Goal: Task Accomplishment & Management: Complete application form

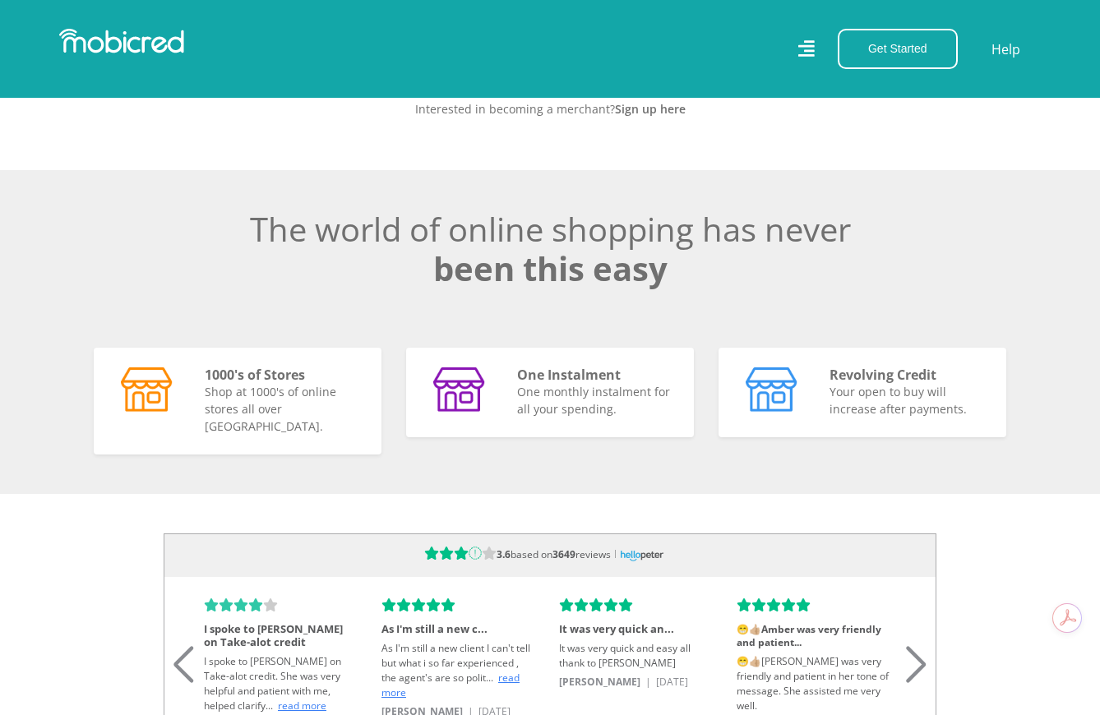
scroll to position [0, 2812]
click at [399, 689] on span "read more" at bounding box center [451, 685] width 138 height 29
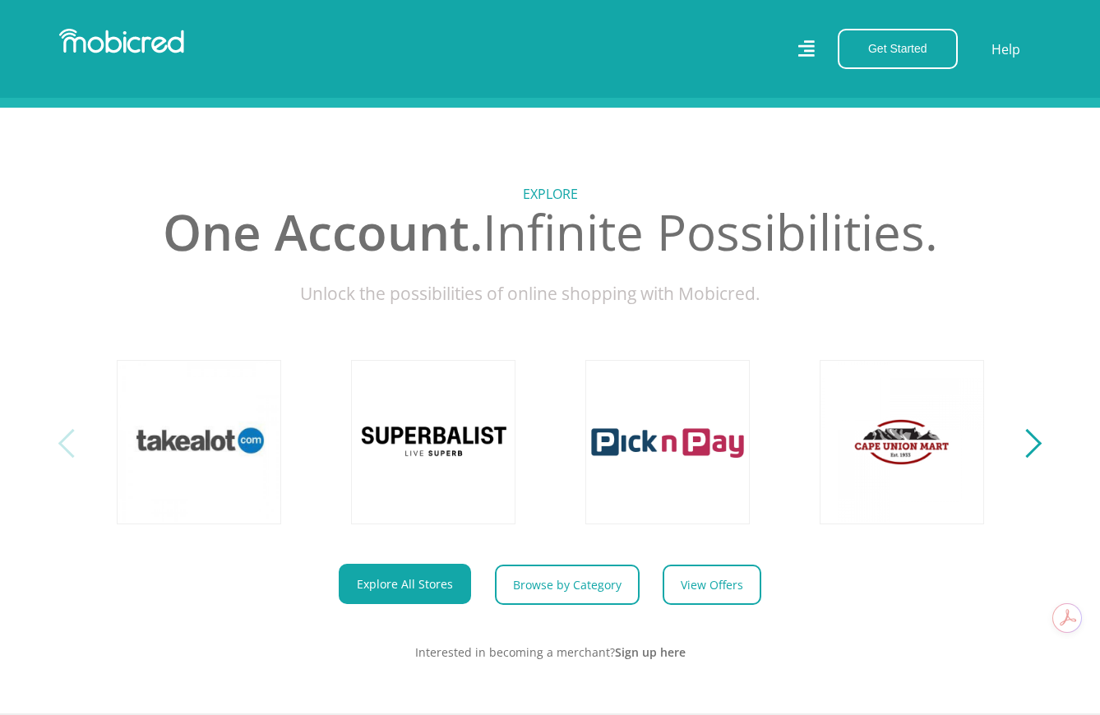
scroll to position [658, 0]
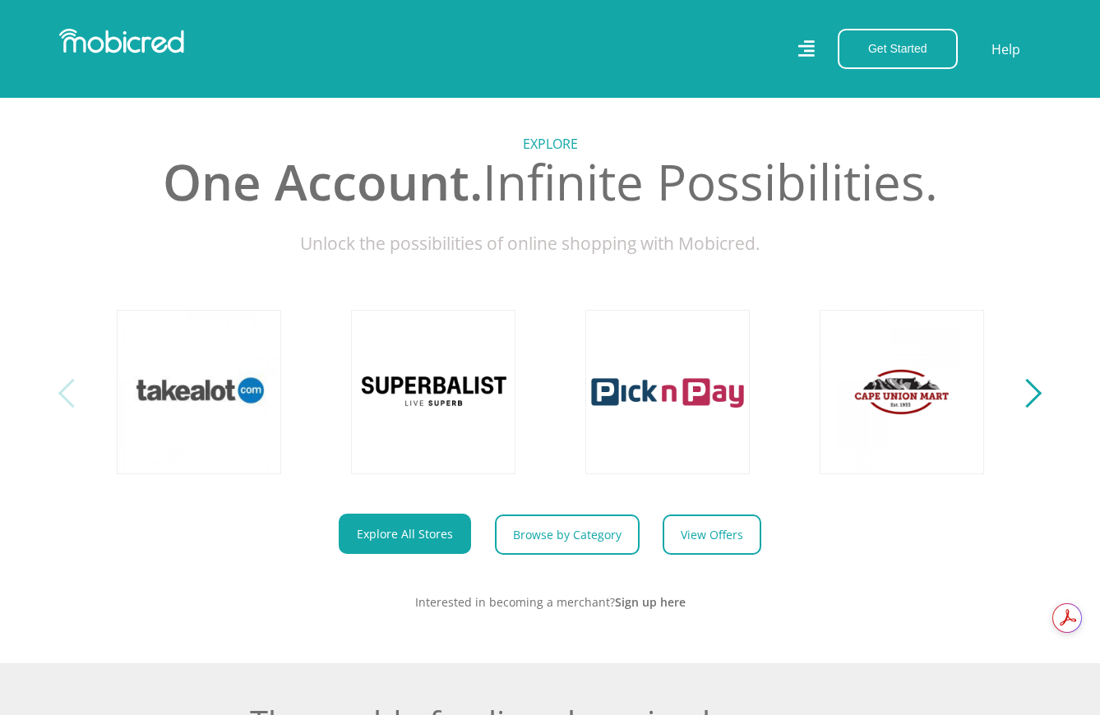
click at [1029, 408] on div "Next" at bounding box center [1027, 393] width 29 height 29
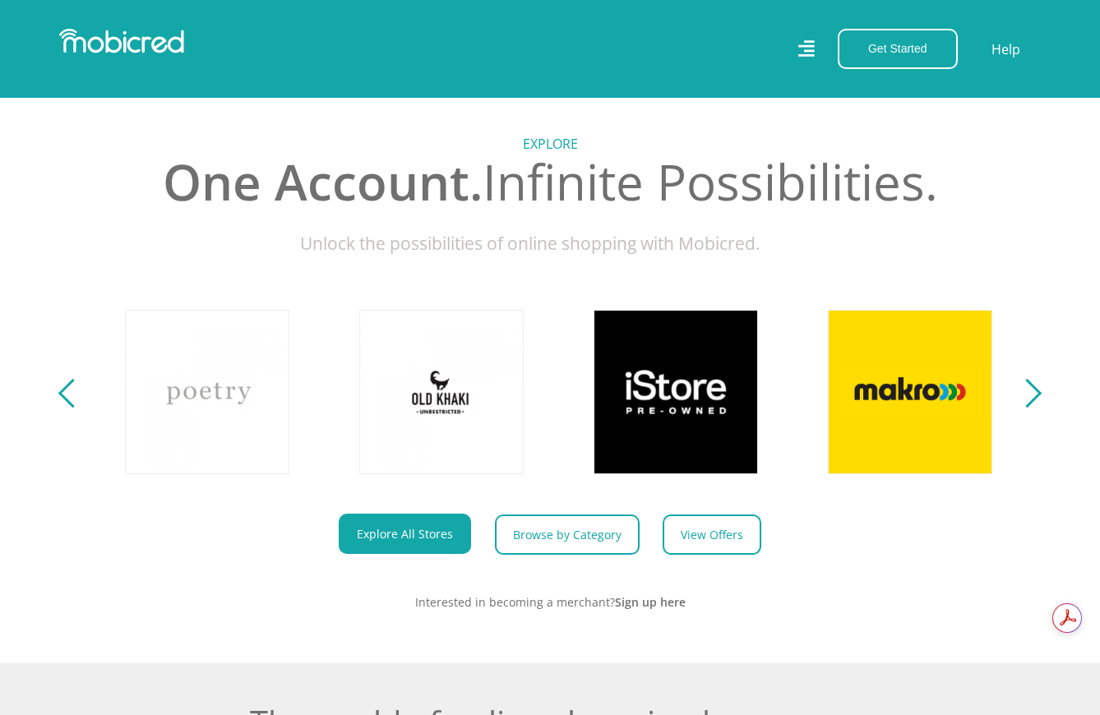
scroll to position [0, 937]
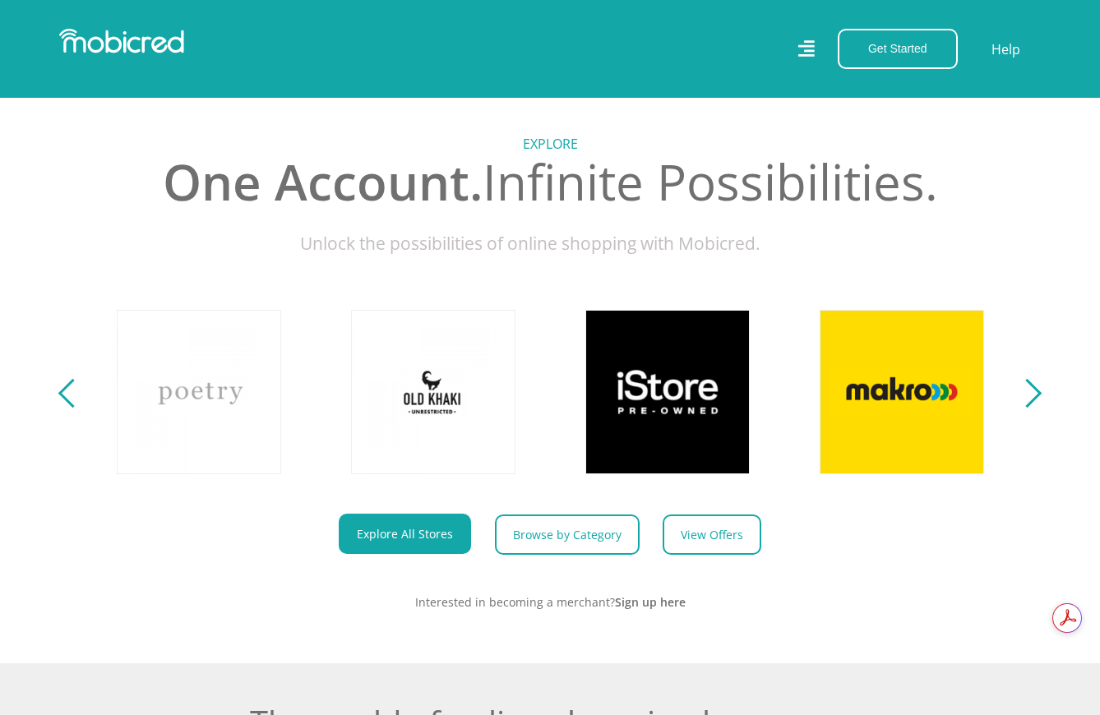
click at [1029, 408] on div "Next" at bounding box center [1027, 393] width 29 height 29
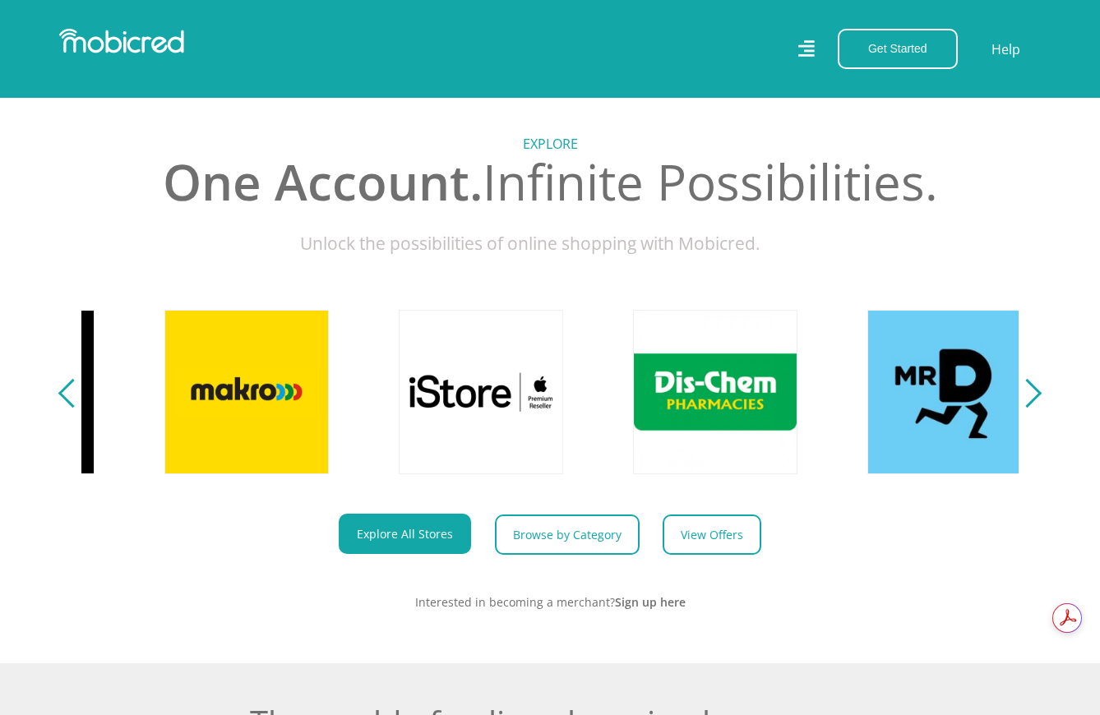
scroll to position [0, 1875]
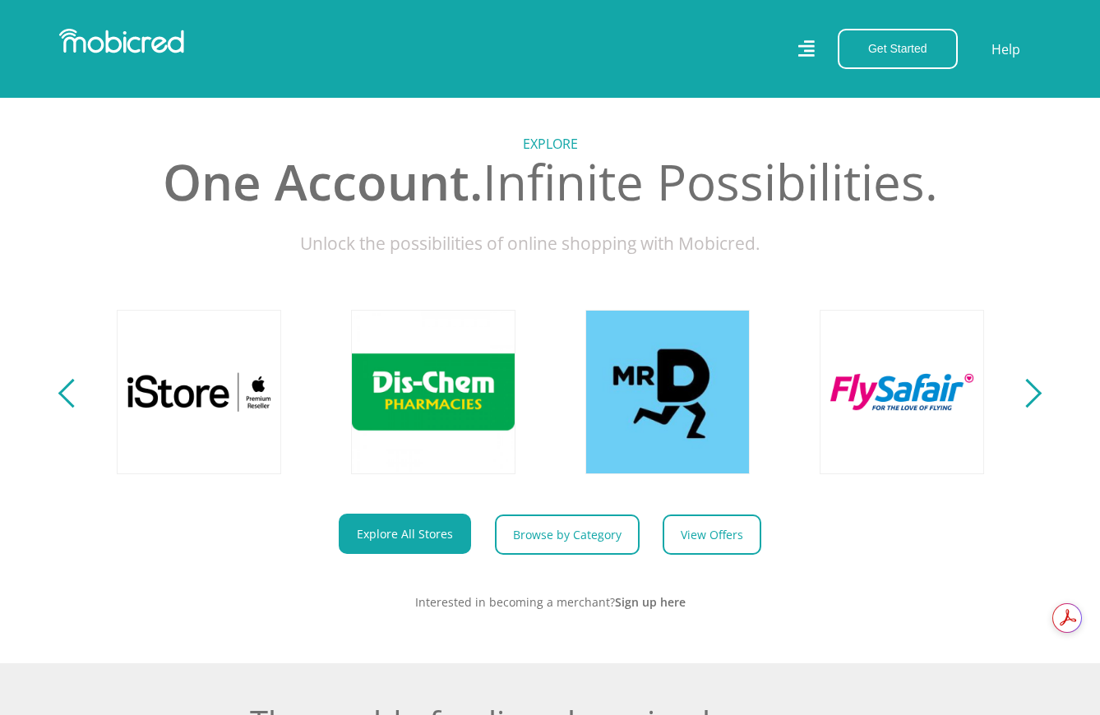
click at [1029, 408] on div "Next" at bounding box center [1027, 393] width 29 height 29
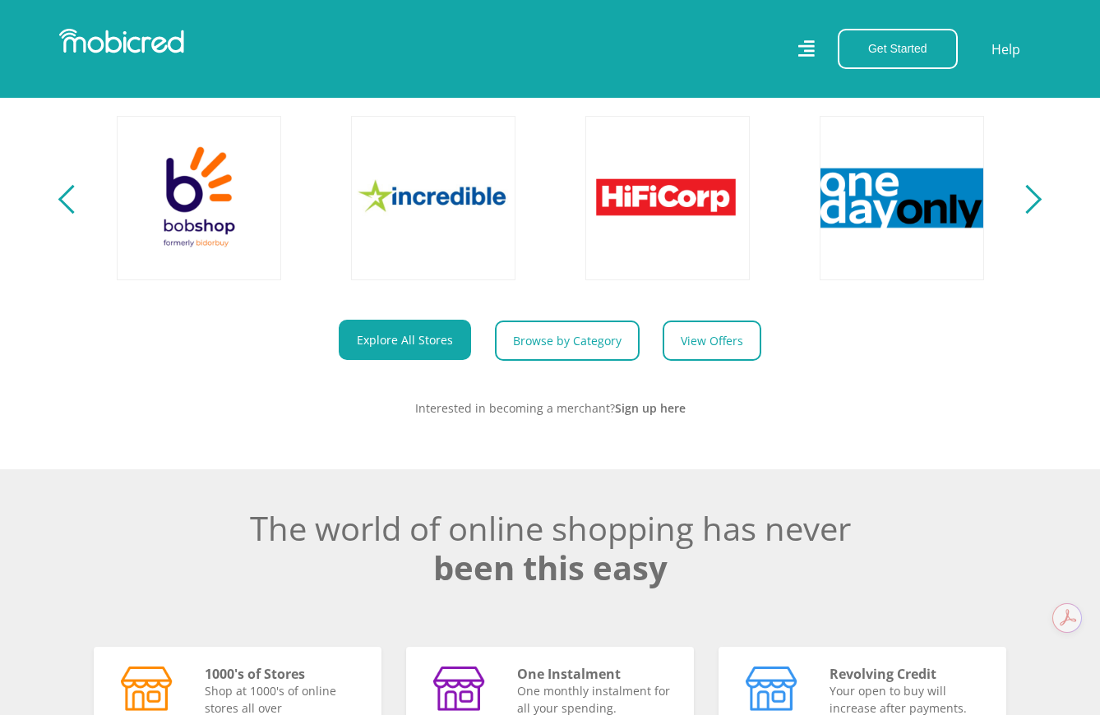
scroll to position [904, 0]
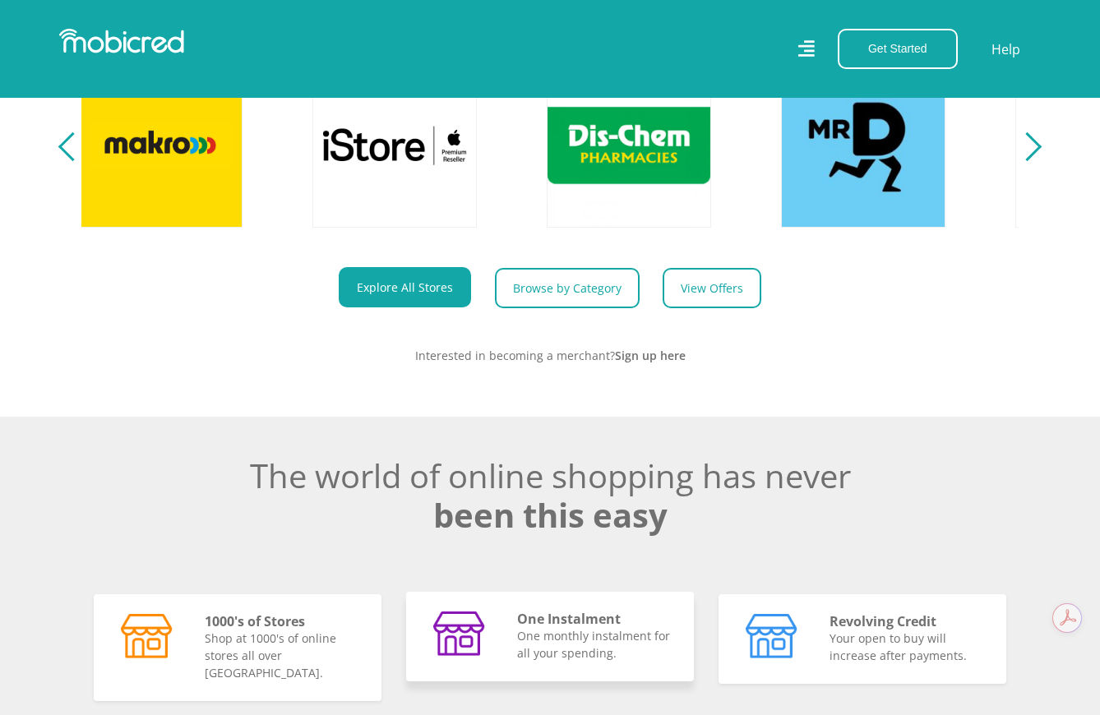
click at [567, 659] on p "One monthly instalment for all your spending." at bounding box center [595, 644] width 157 height 35
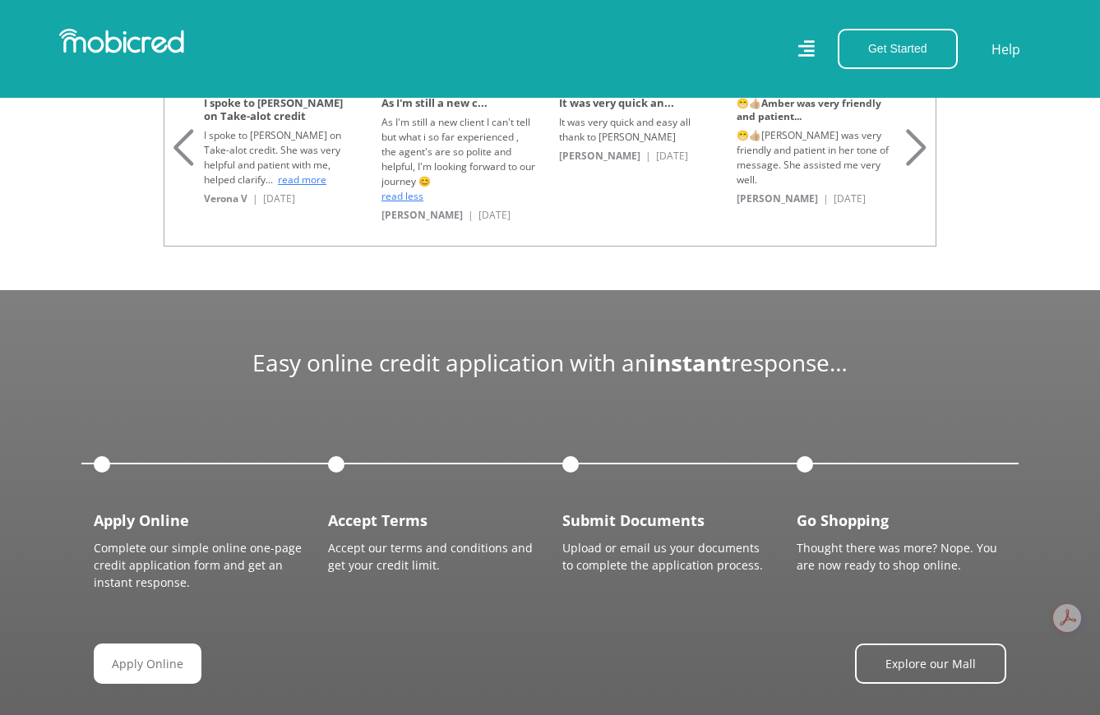
scroll to position [1727, 0]
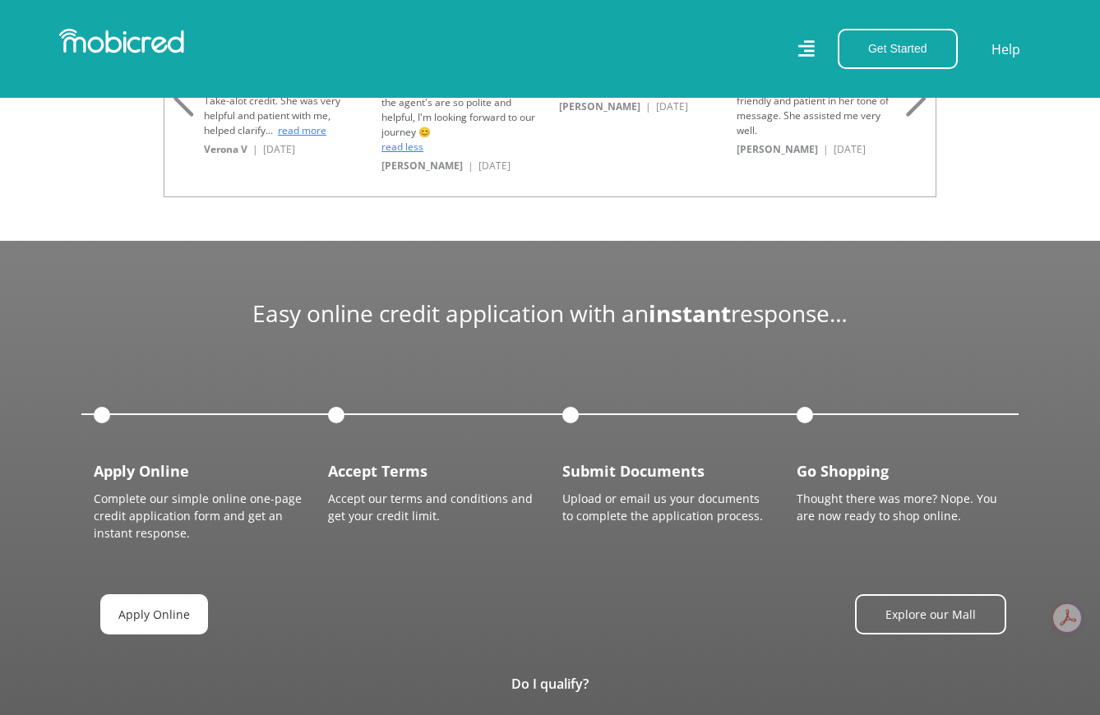
click at [155, 602] on link "Apply Online" at bounding box center [154, 614] width 108 height 40
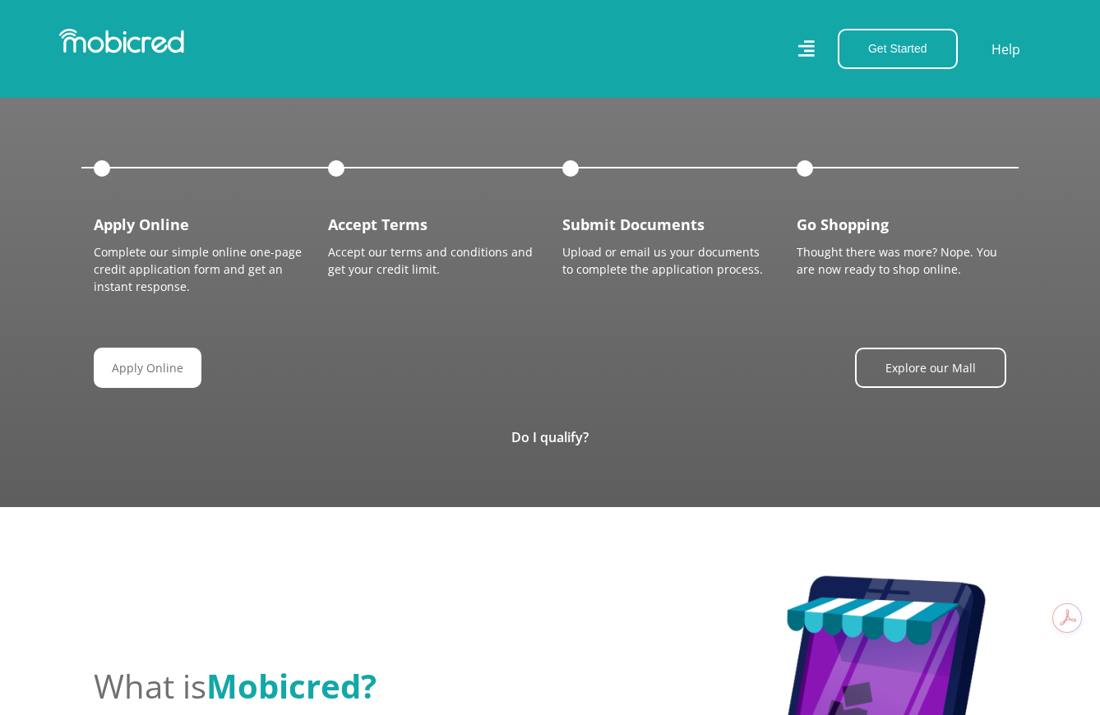
scroll to position [0, 86]
click at [560, 431] on link "Do I qualify?" at bounding box center [549, 437] width 77 height 18
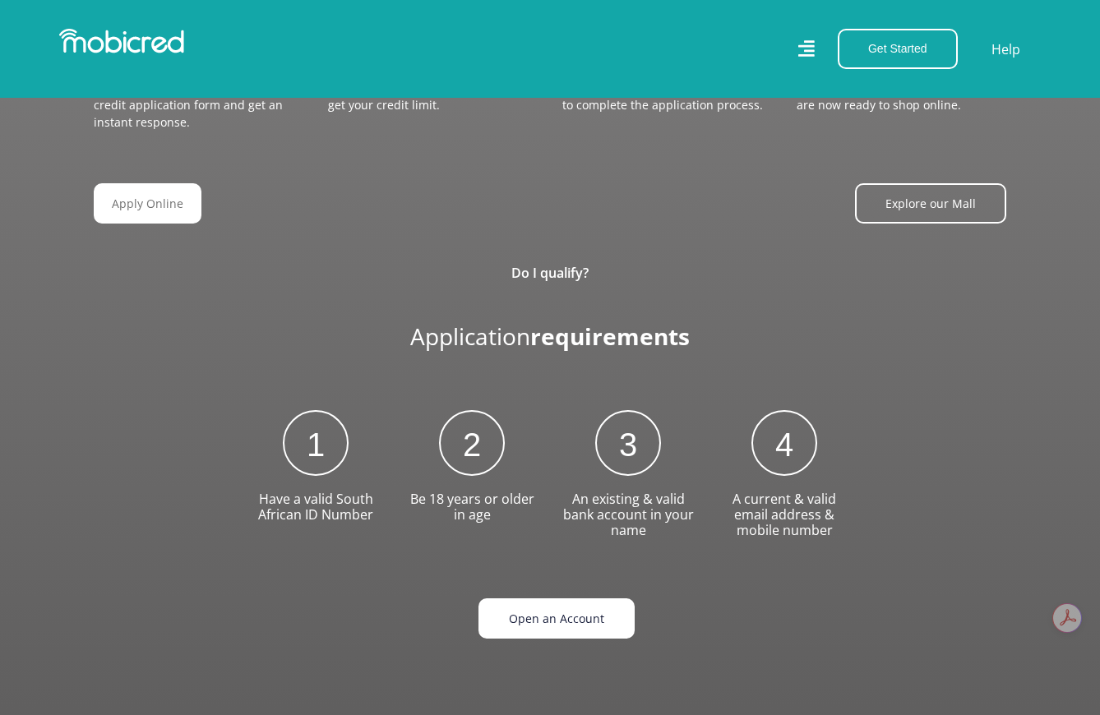
scroll to position [0, 3749]
click at [539, 608] on link "Open an Account" at bounding box center [557, 619] width 156 height 40
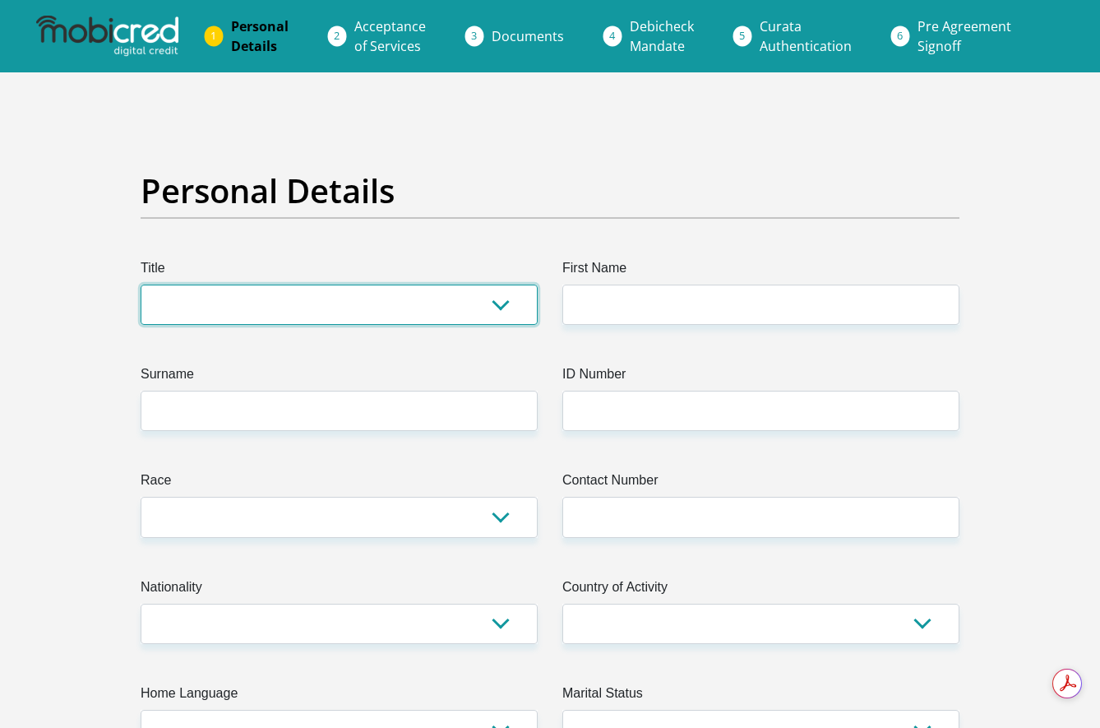
click at [432, 311] on select "Mr Ms Mrs Dr Other" at bounding box center [339, 304] width 397 height 40
select select "Ms"
click at [141, 284] on select "Mr Ms Mrs Dr Other" at bounding box center [339, 304] width 397 height 40
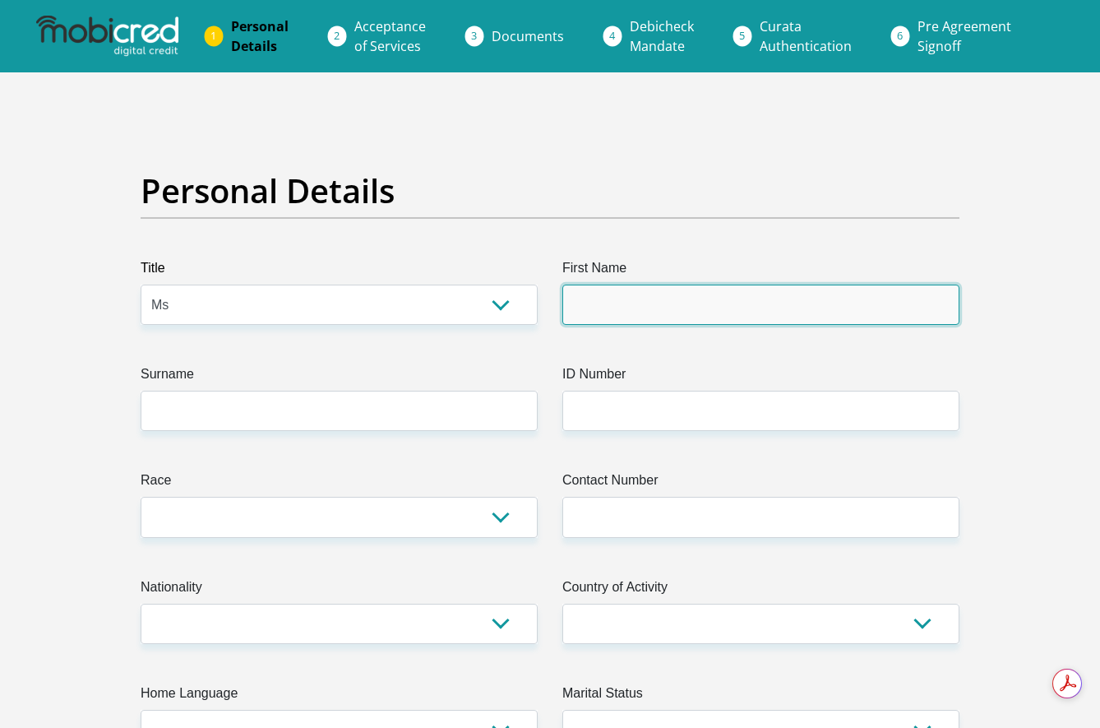
click at [603, 317] on input "First Name" at bounding box center [760, 304] width 397 height 40
type input "tryphosa"
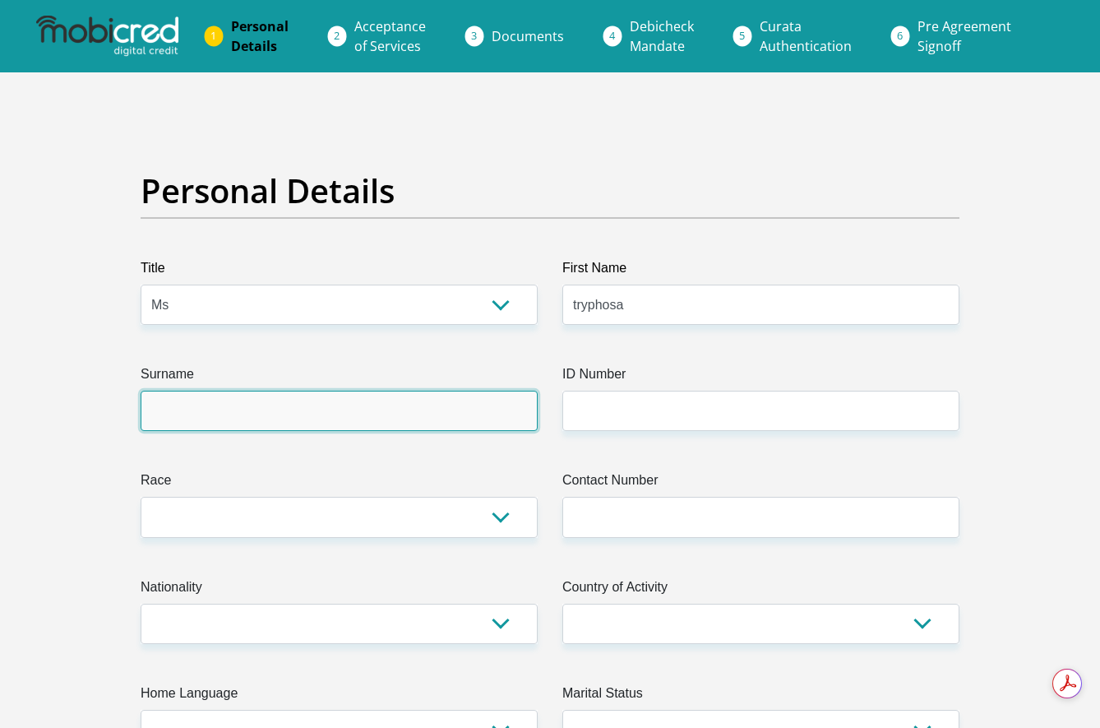
click at [308, 405] on input "Surname" at bounding box center [339, 411] width 397 height 40
type input "mailula"
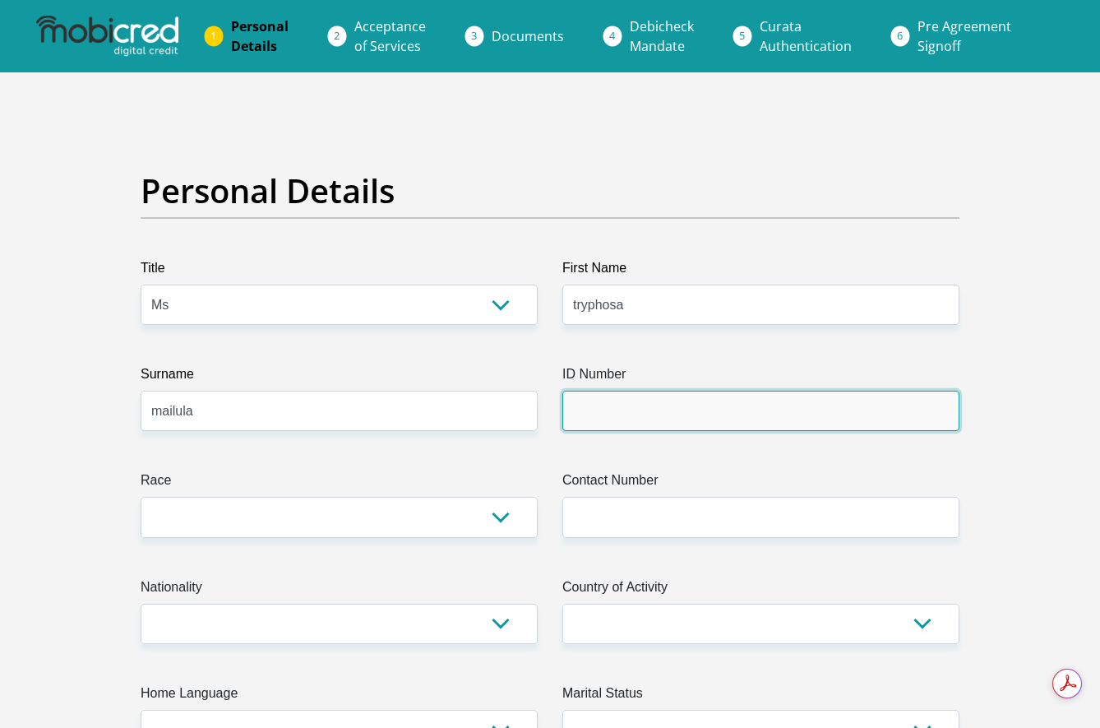
click at [596, 391] on input "ID Number" at bounding box center [760, 411] width 397 height 40
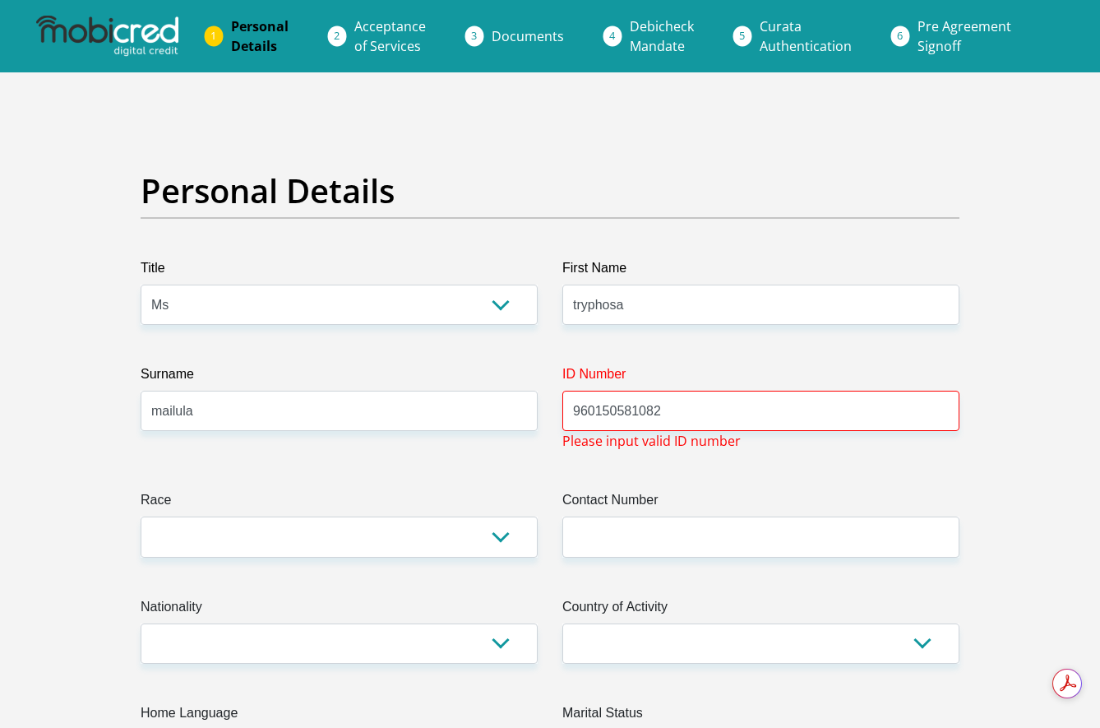
click at [593, 410] on input "960150581082" at bounding box center [760, 411] width 397 height 40
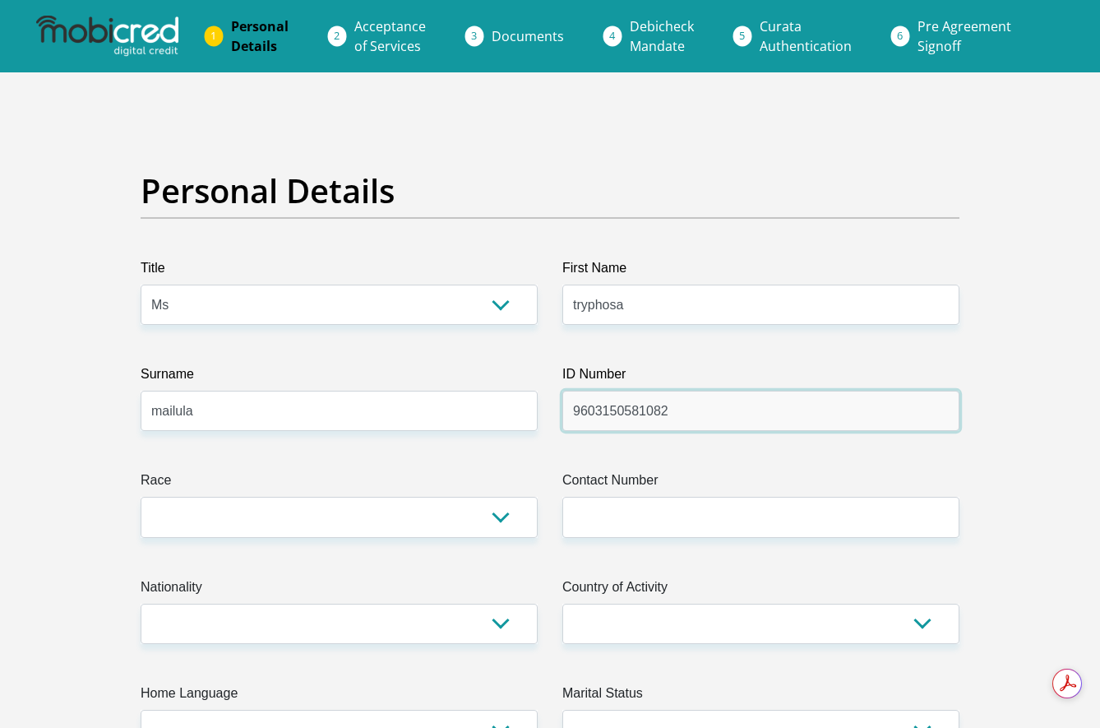
type input "9603150581082"
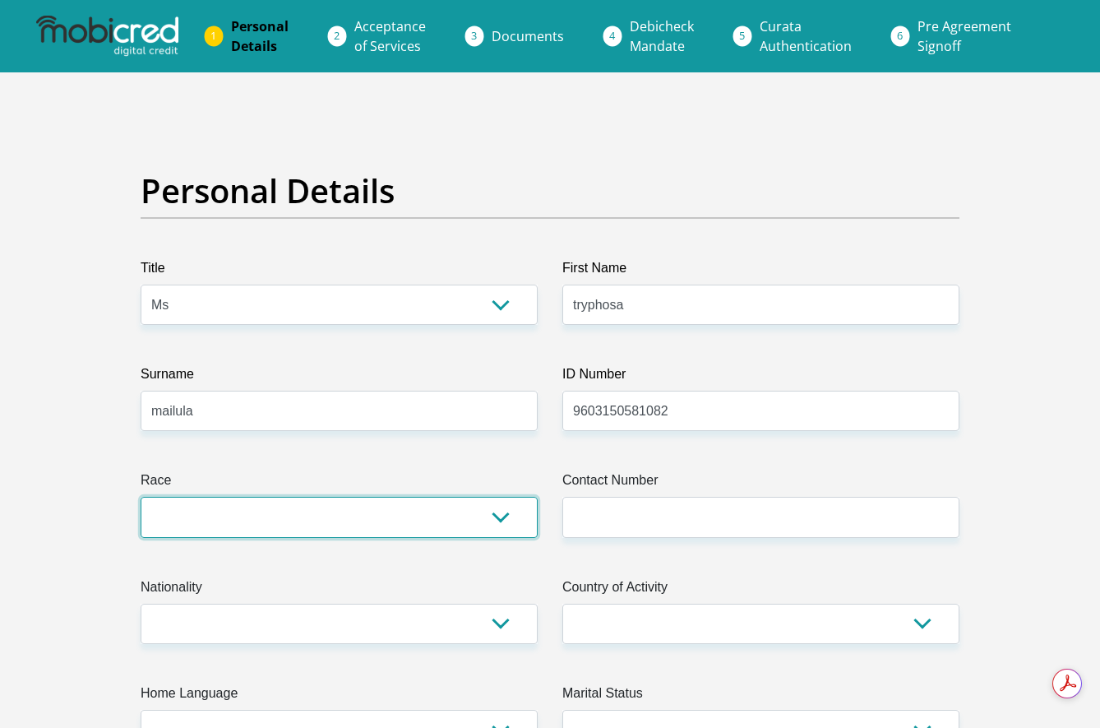
click at [363, 517] on select "Black Coloured Indian White Other" at bounding box center [339, 517] width 397 height 40
select select "1"
click at [141, 497] on select "Black Coloured Indian White Other" at bounding box center [339, 517] width 397 height 40
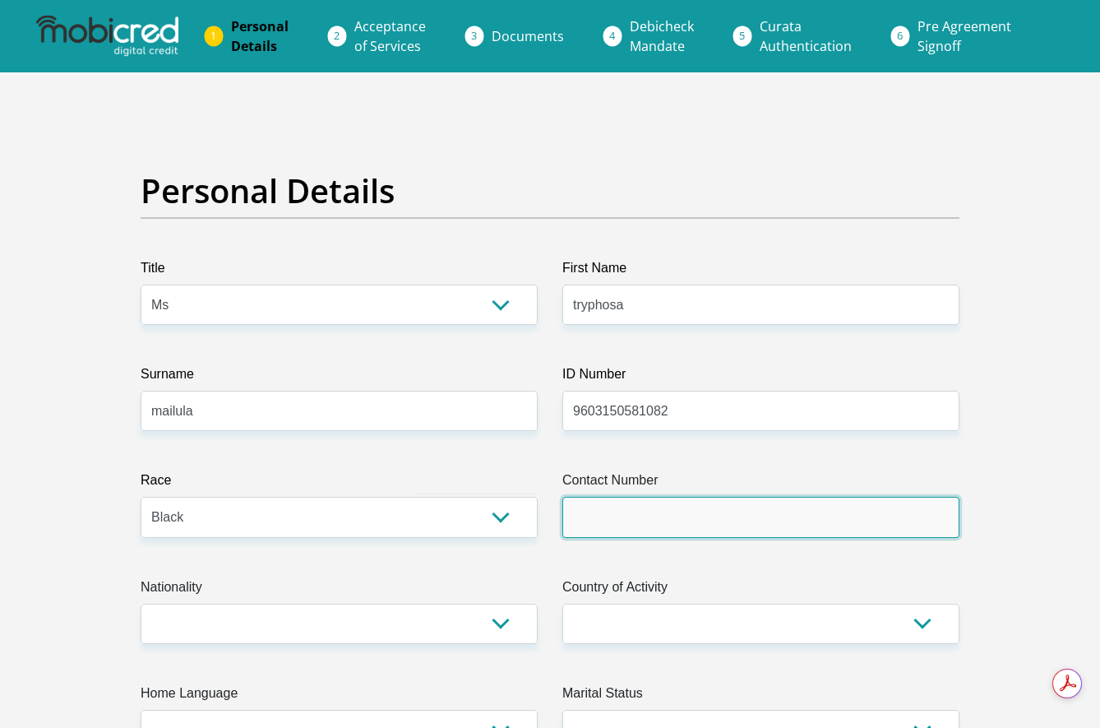
click at [635, 515] on input "Contact Number" at bounding box center [760, 517] width 397 height 40
type input "0682141979"
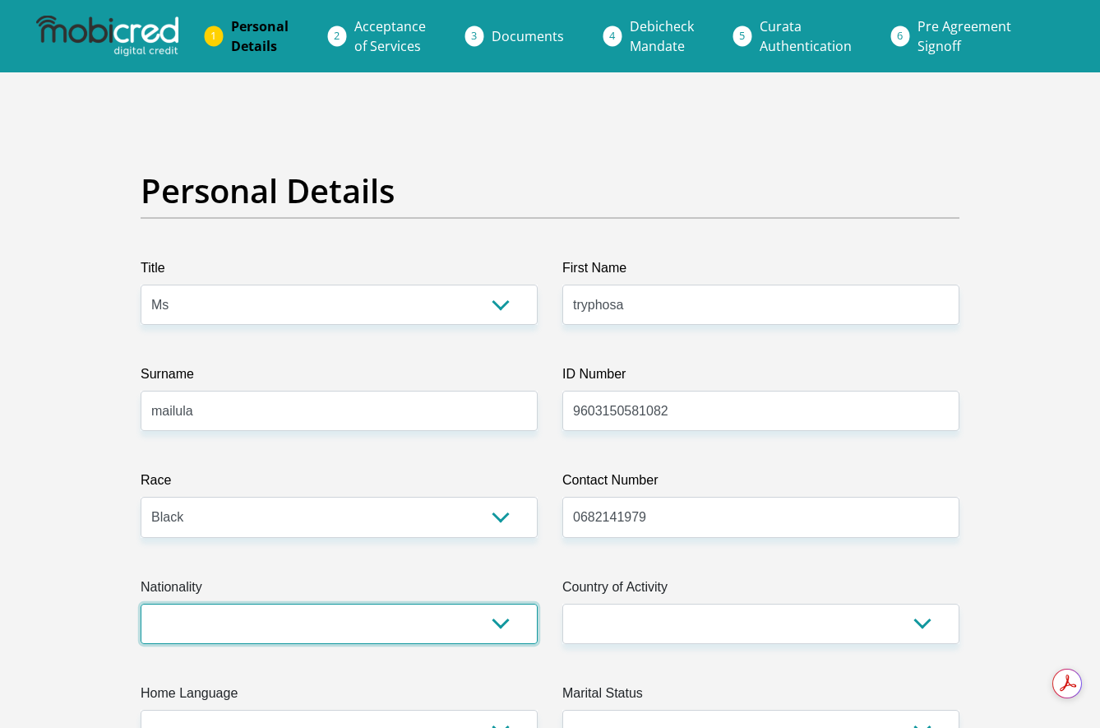
click at [309, 623] on select "South Africa Afghanistan Aland Islands Albania Algeria America Samoa American V…" at bounding box center [339, 623] width 397 height 40
select select "ZAF"
click at [141, 603] on select "South Africa Afghanistan Aland Islands Albania Algeria America Samoa American V…" at bounding box center [339, 623] width 397 height 40
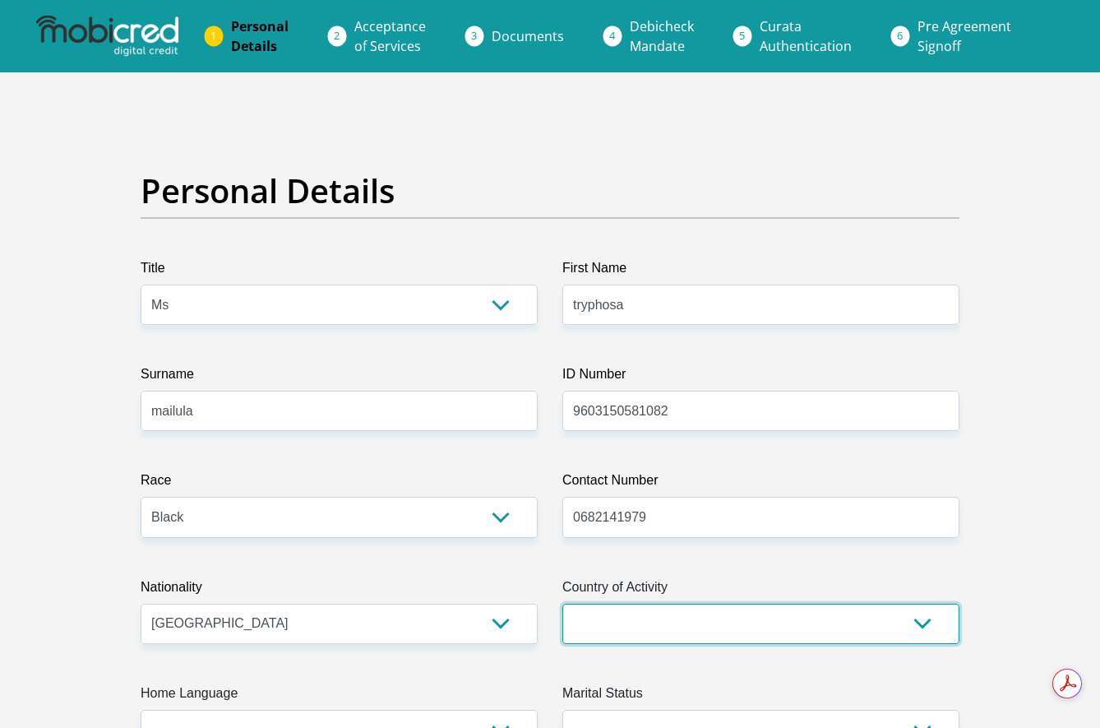
click at [694, 625] on select "South Africa Afghanistan Aland Islands Albania Algeria America Samoa American V…" at bounding box center [760, 623] width 397 height 40
select select "ZAF"
click at [562, 603] on select "South Africa Afghanistan Aland Islands Albania Algeria America Samoa American V…" at bounding box center [760, 623] width 397 height 40
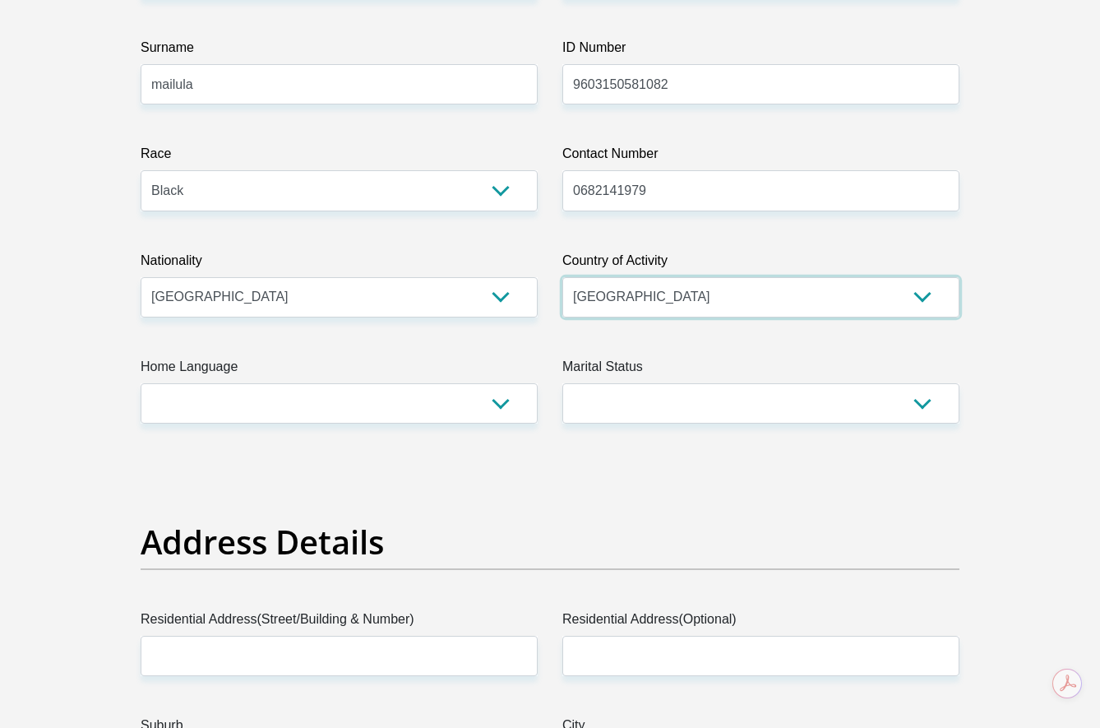
scroll to position [329, 0]
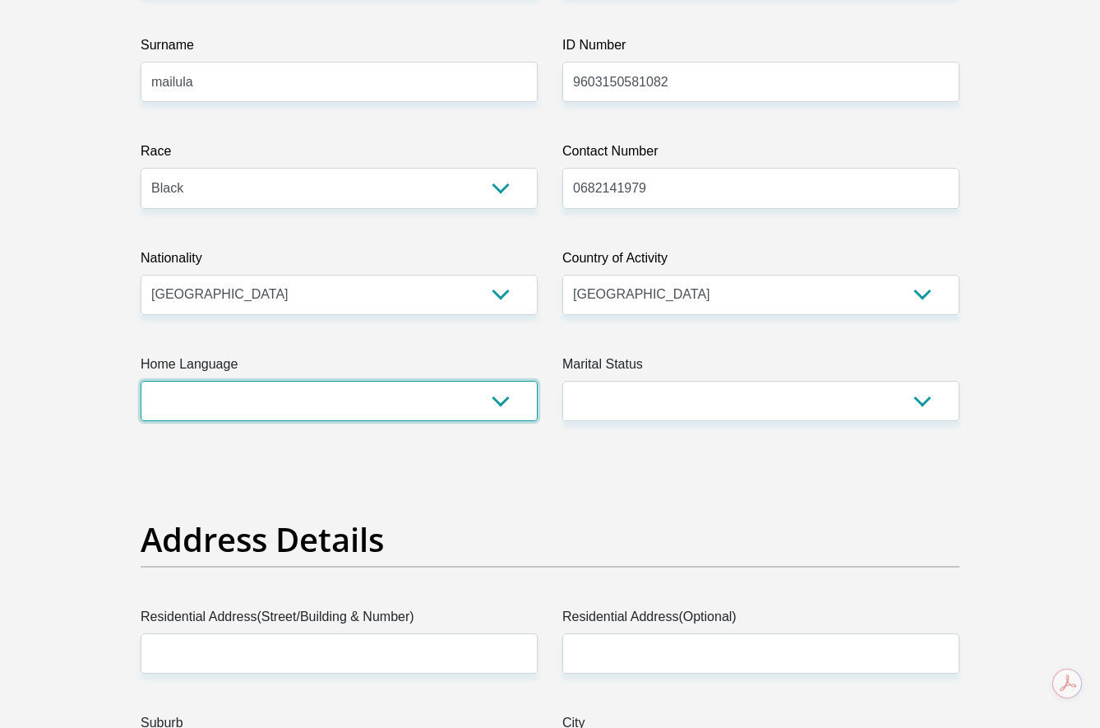
click at [485, 392] on select "Afrikaans English Sepedi South Ndebele Southern Sotho Swati Tsonga Tswana Venda…" at bounding box center [339, 401] width 397 height 40
select select "nso"
click at [141, 381] on select "Afrikaans English Sepedi South Ndebele Southern Sotho Swati Tsonga Tswana Venda…" at bounding box center [339, 401] width 397 height 40
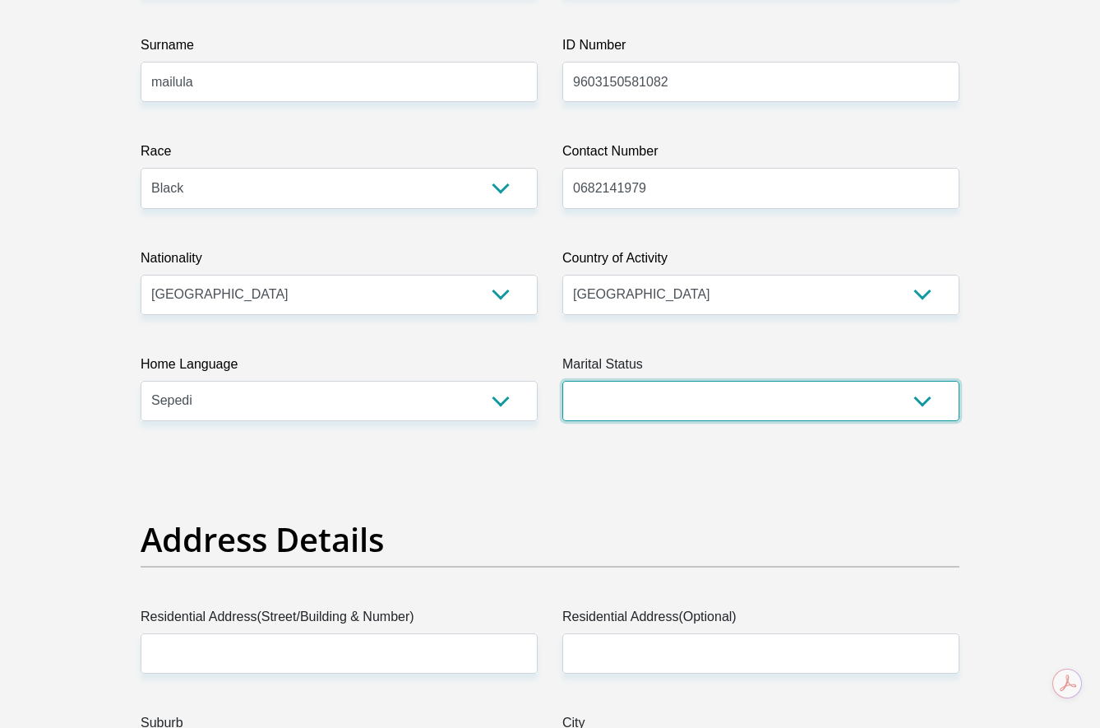
click at [802, 396] on select "Married ANC Single Divorced Widowed Married COP or Customary Law" at bounding box center [760, 401] width 397 height 40
select select "2"
click at [562, 381] on select "Married ANC Single Divorced Widowed Married COP or Customary Law" at bounding box center [760, 401] width 397 height 40
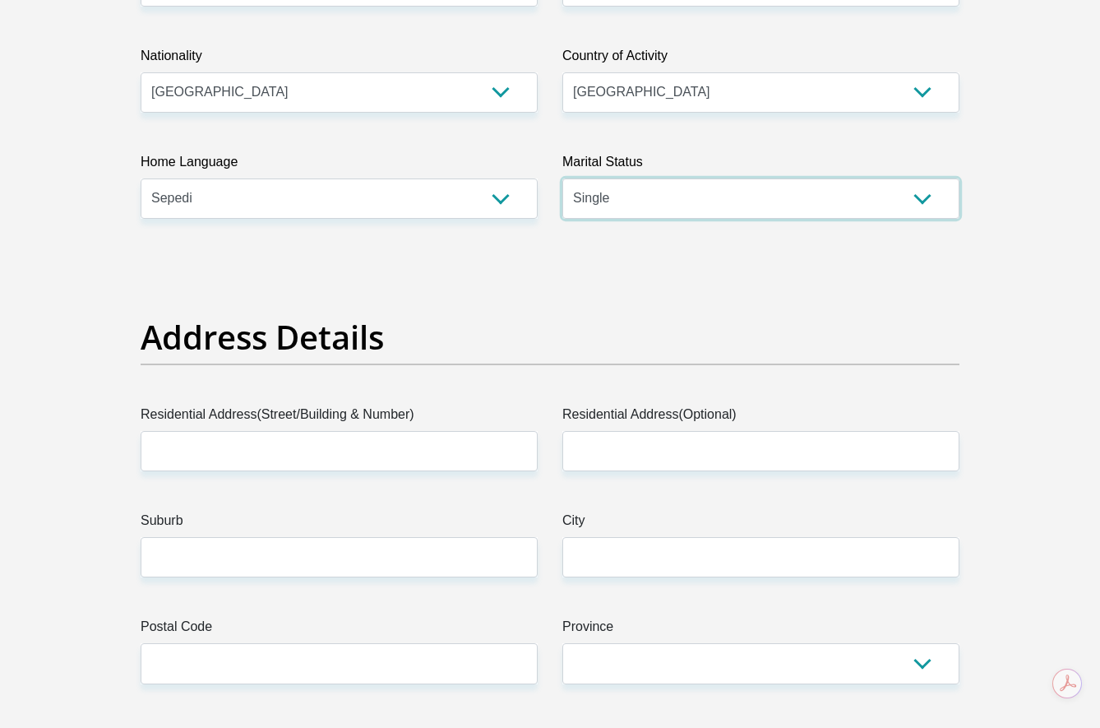
scroll to position [576, 0]
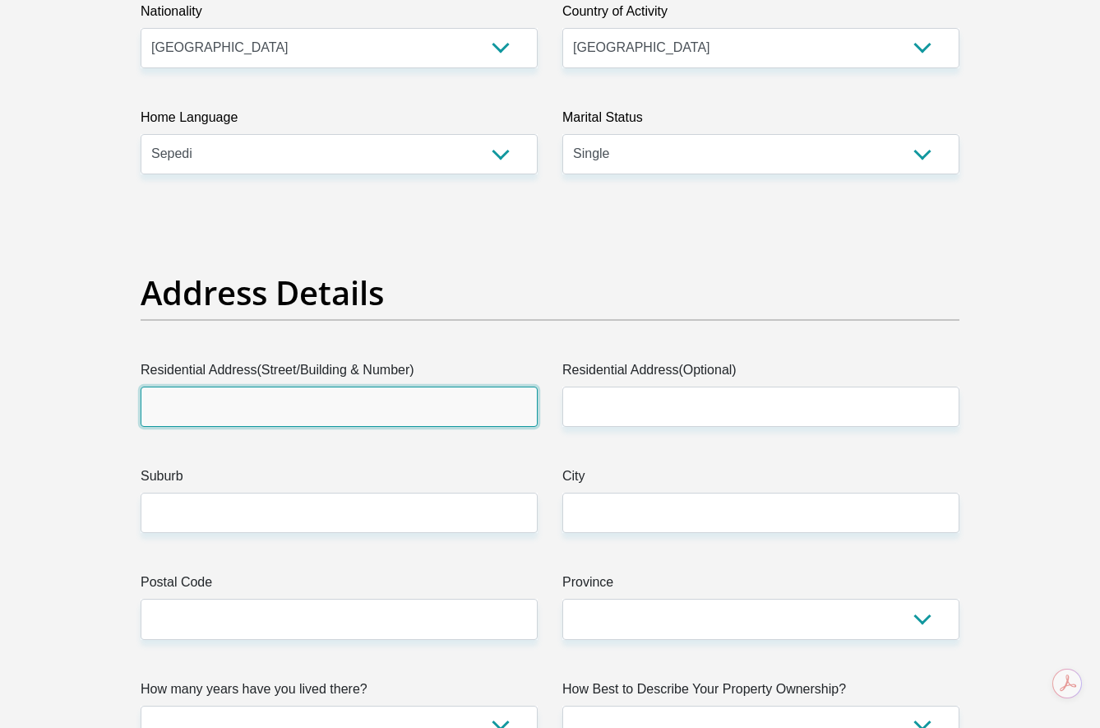
click at [360, 388] on input "Residential Address(Street/Building & Number)" at bounding box center [339, 406] width 397 height 40
type input "105 Pheasant Street, Thembisa"
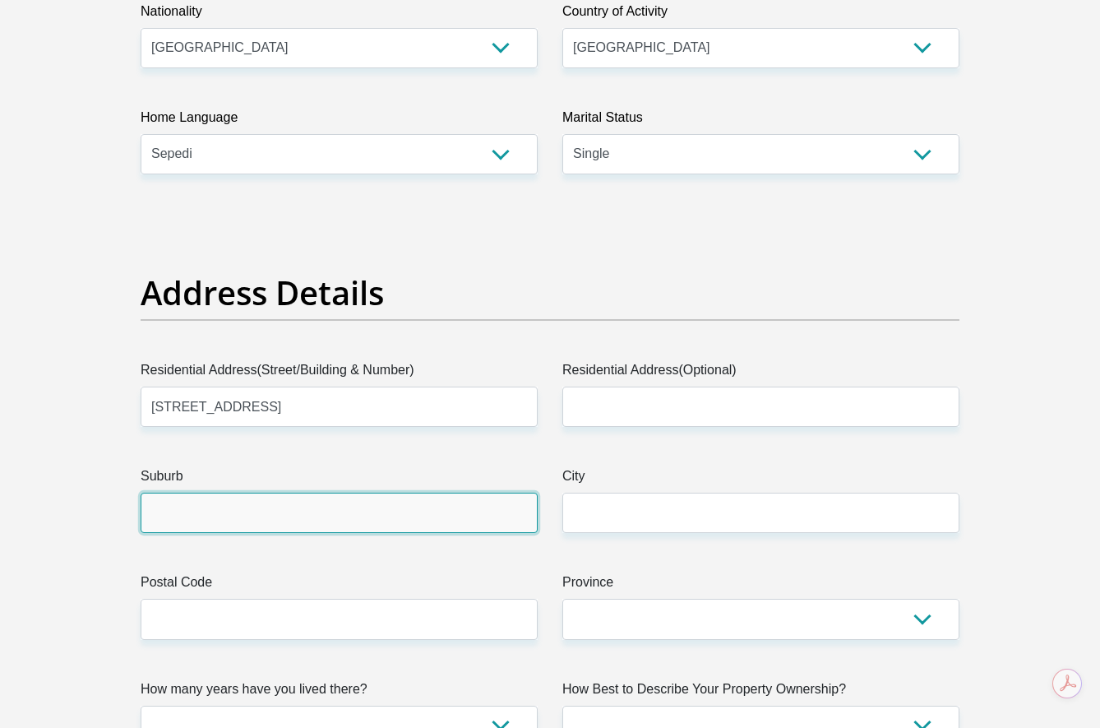
type input "ERKURULENI"
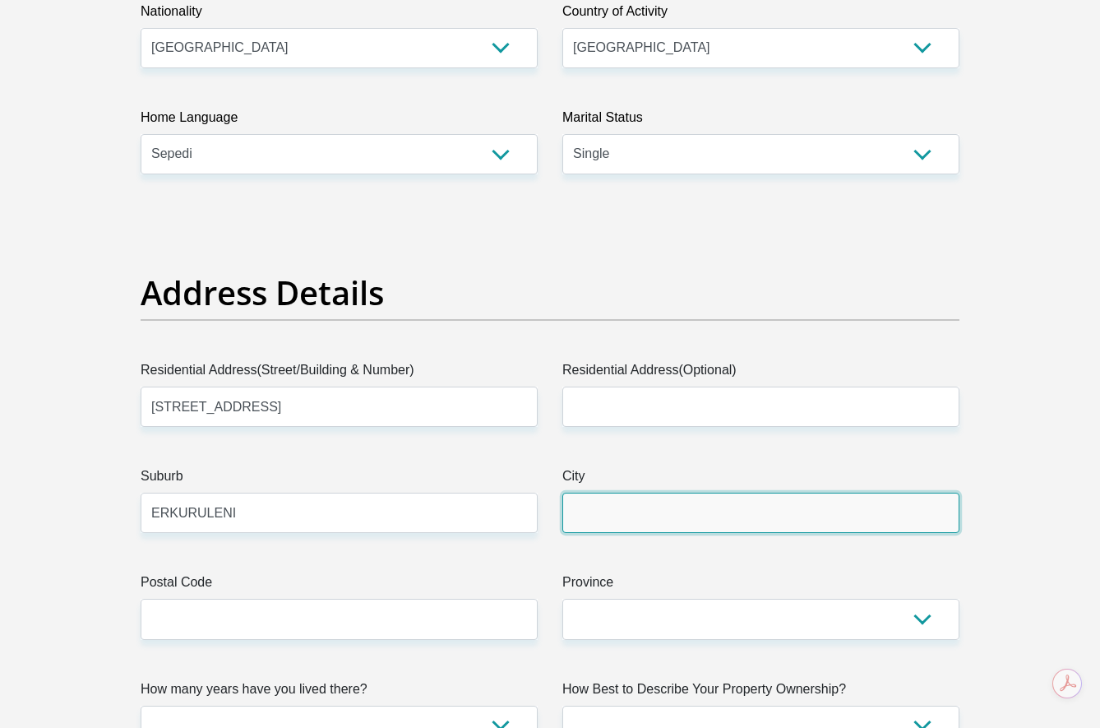
type input "ERKURULENI"
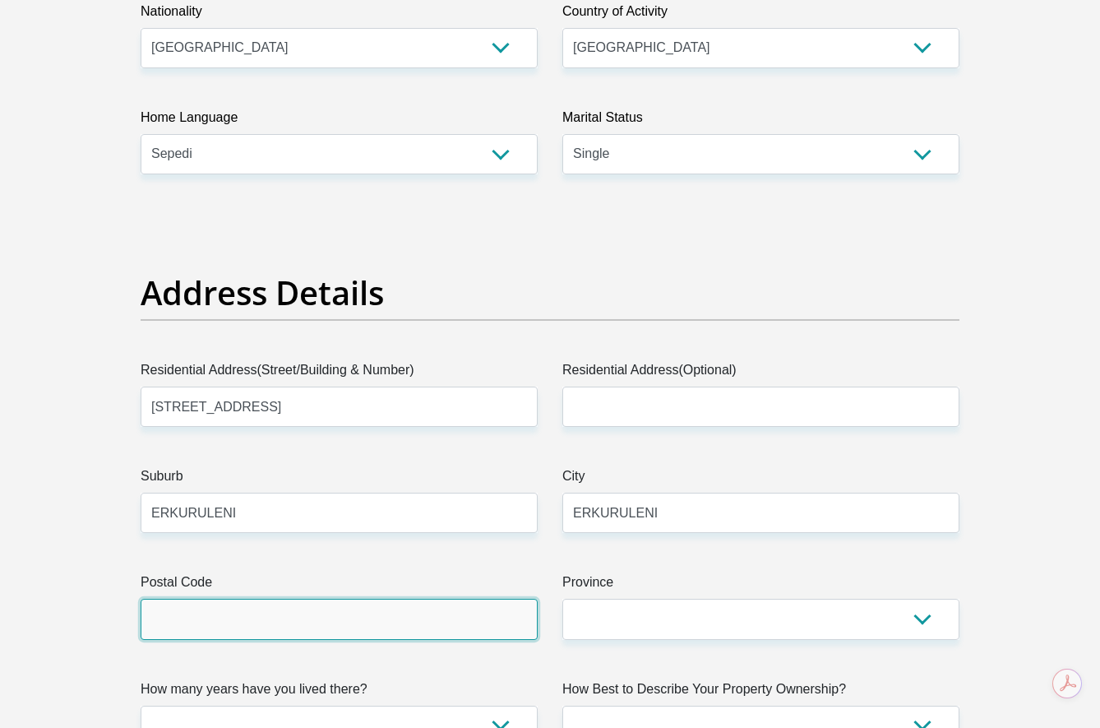
type input "1632"
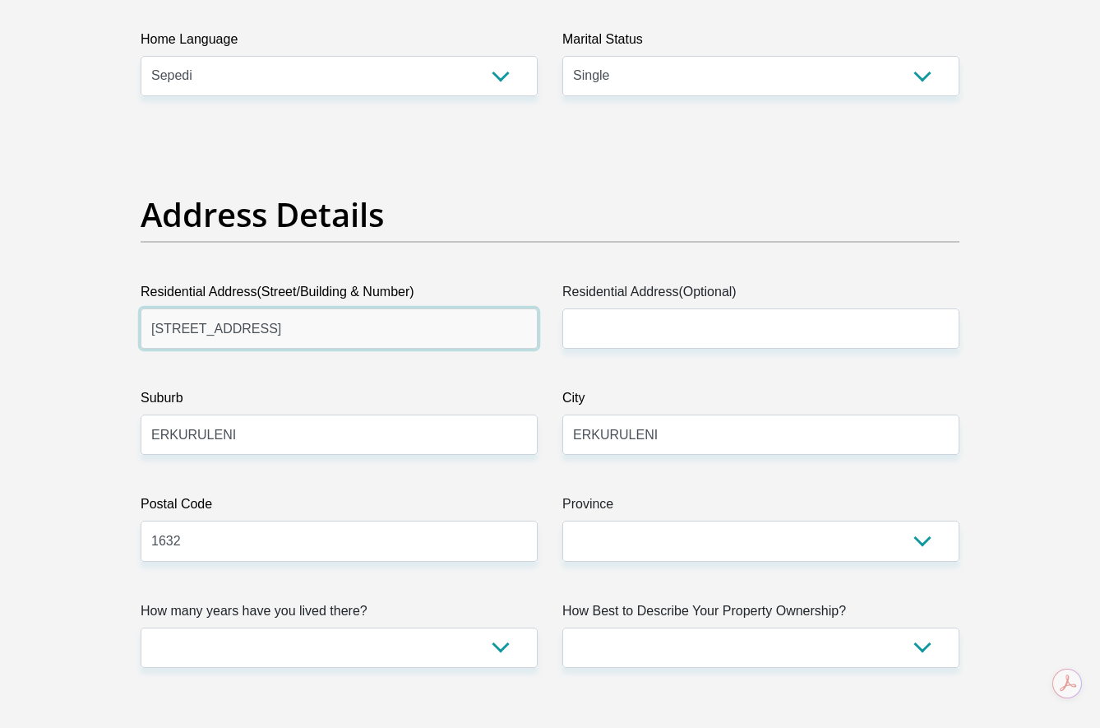
scroll to position [658, 0]
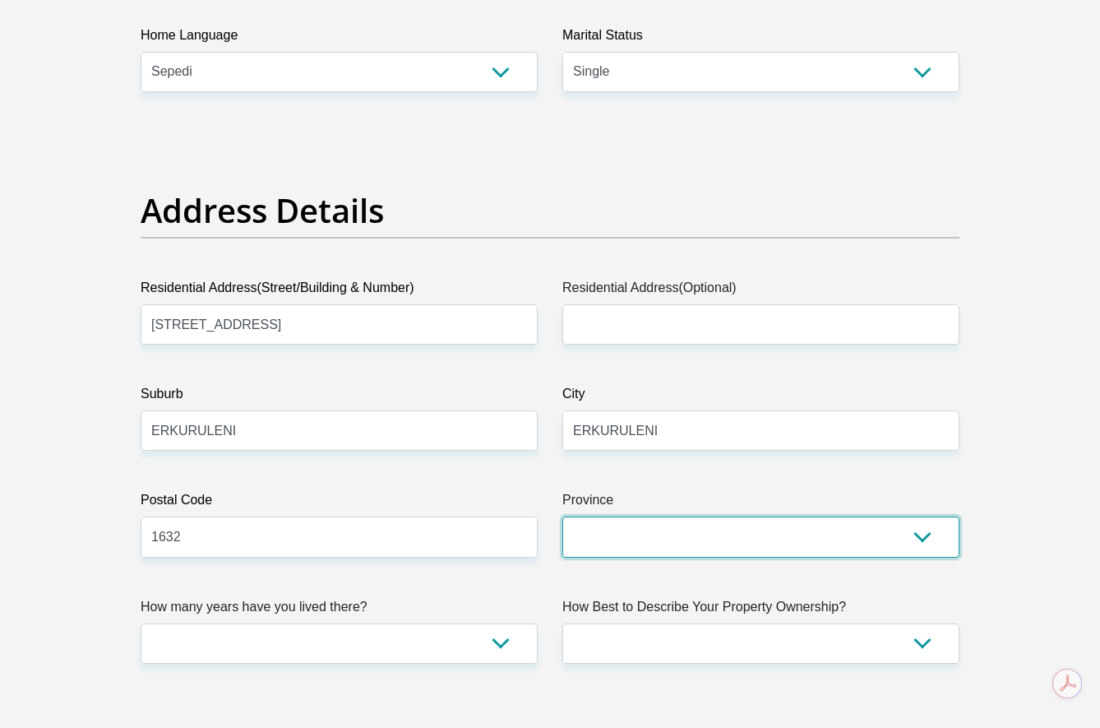
click at [657, 543] on select "Eastern Cape Free State Gauteng KwaZulu-Natal Limpopo Mpumalanga Northern Cape …" at bounding box center [760, 536] width 397 height 40
select select "Gauteng"
click at [562, 516] on select "Eastern Cape Free State Gauteng KwaZulu-Natal Limpopo Mpumalanga Northern Cape …" at bounding box center [760, 536] width 397 height 40
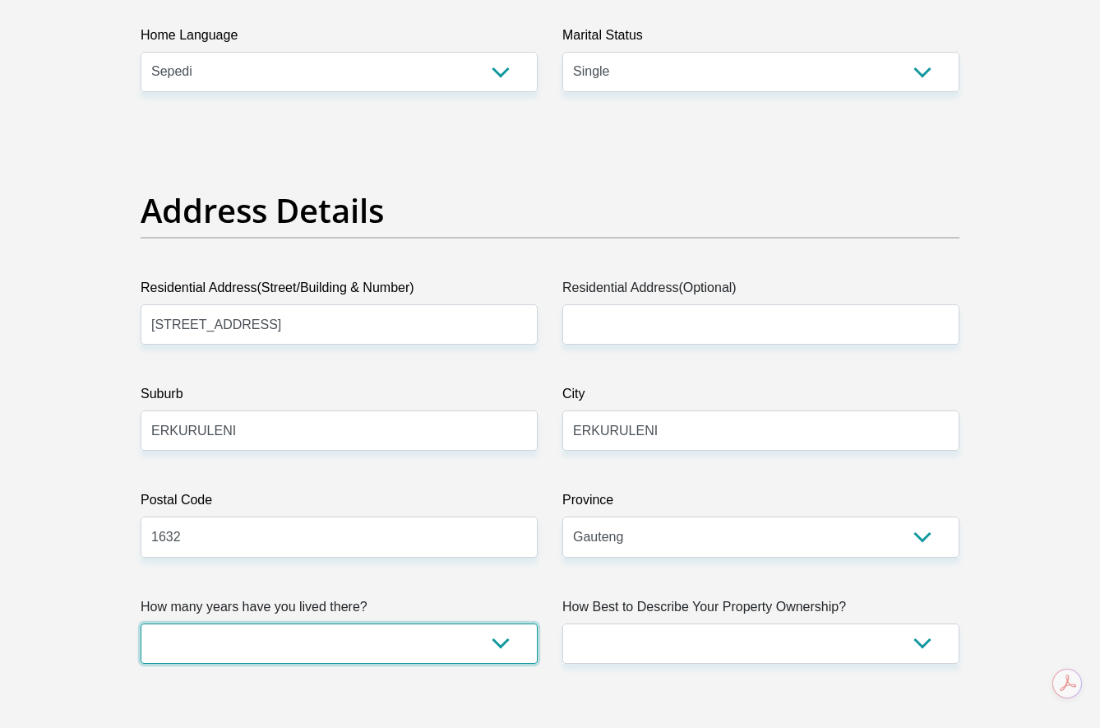
click at [449, 643] on select "less than 1 year 1-3 years 3-5 years 5+ years" at bounding box center [339, 643] width 397 height 40
select select "5"
click at [141, 623] on select "less than 1 year 1-3 years 3-5 years 5+ years" at bounding box center [339, 643] width 397 height 40
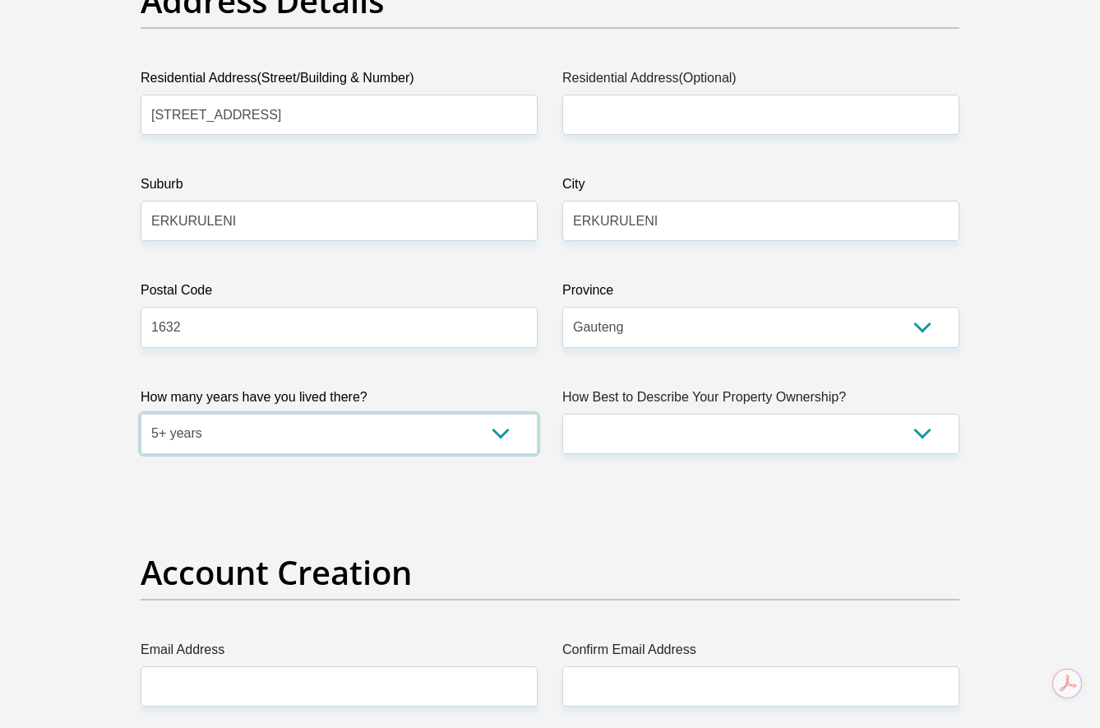
scroll to position [904, 0]
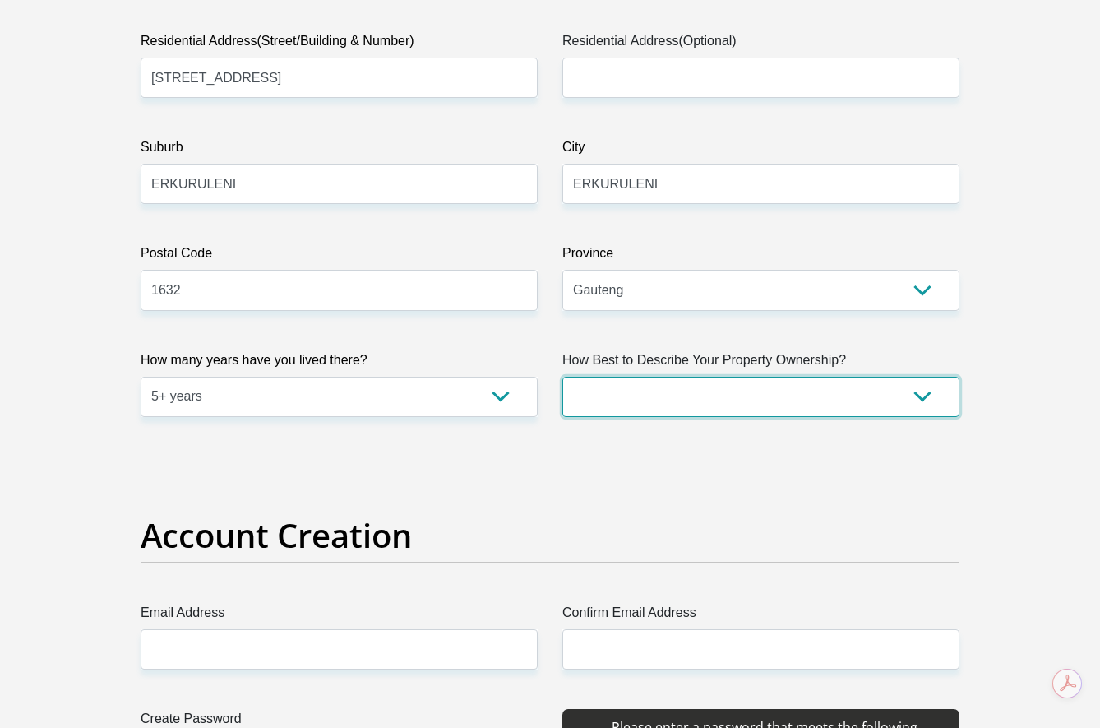
click at [785, 400] on select "Owned Rented Family Owned Company Dwelling" at bounding box center [760, 397] width 397 height 40
select select "parents"
click at [562, 377] on select "Owned Rented Family Owned Company Dwelling" at bounding box center [760, 397] width 397 height 40
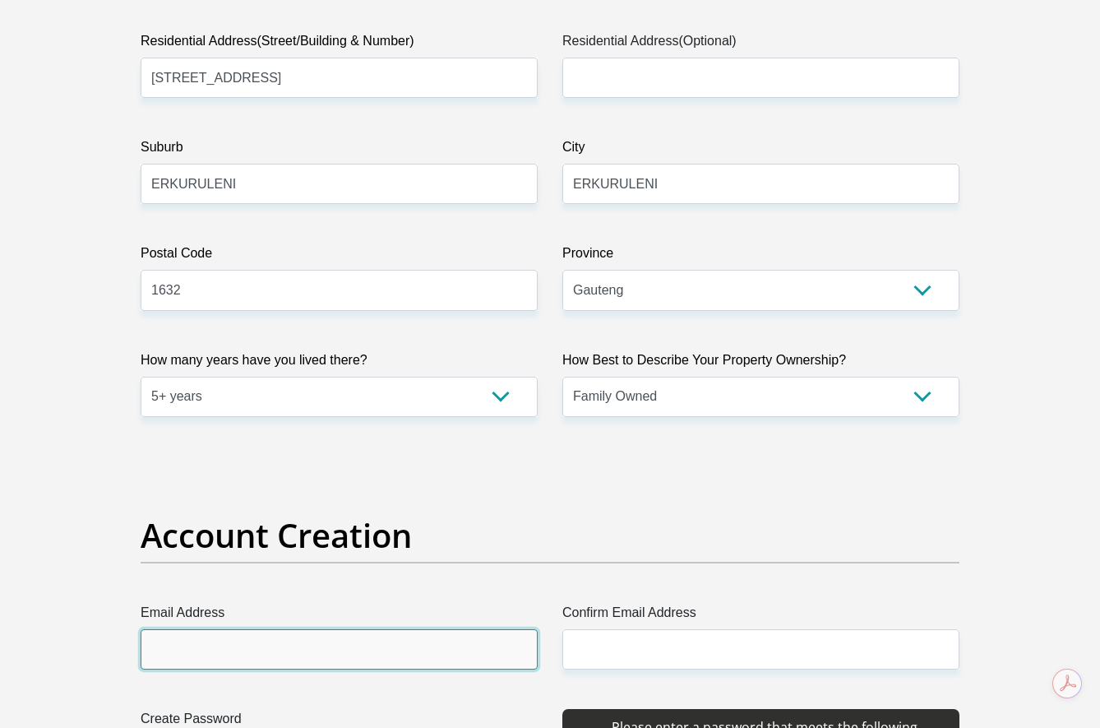
click at [355, 645] on input "Email Address" at bounding box center [339, 649] width 397 height 40
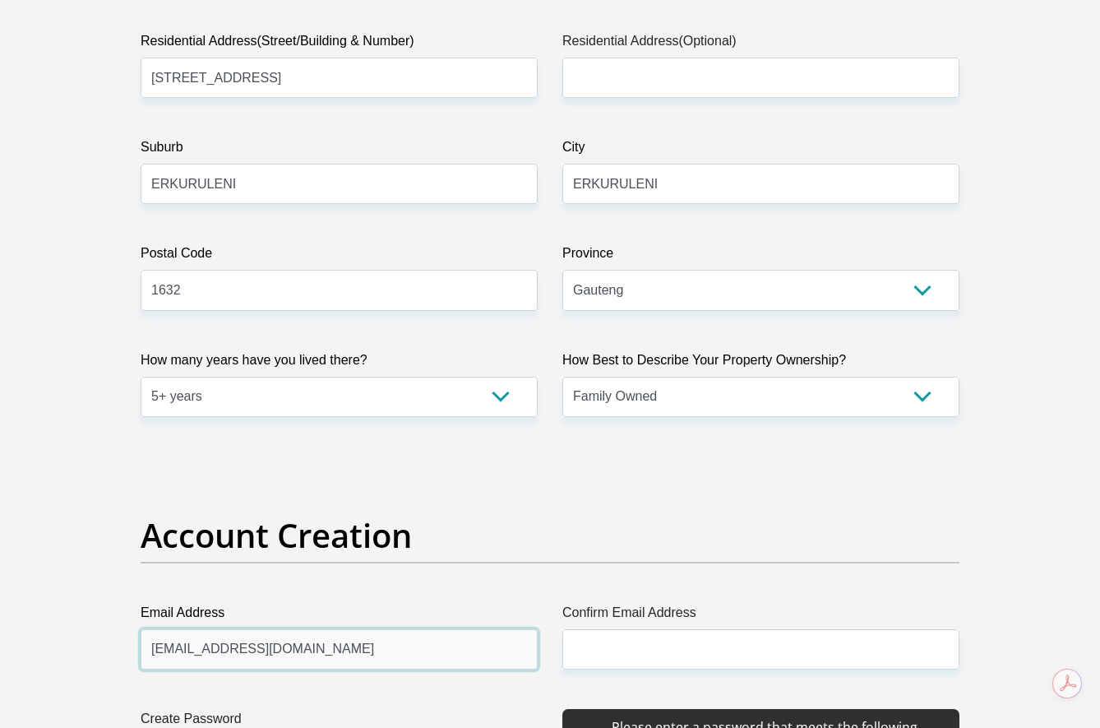
type input "tabanatryphosa@gmail.com"
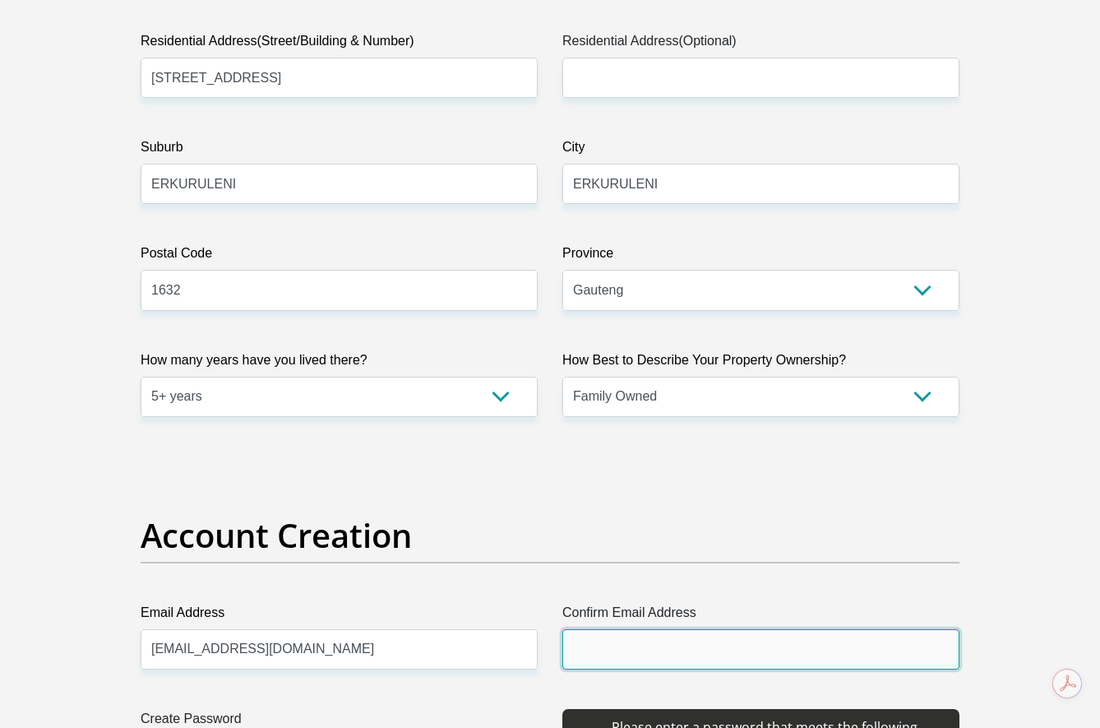
click at [617, 649] on input "Confirm Email Address" at bounding box center [760, 649] width 397 height 40
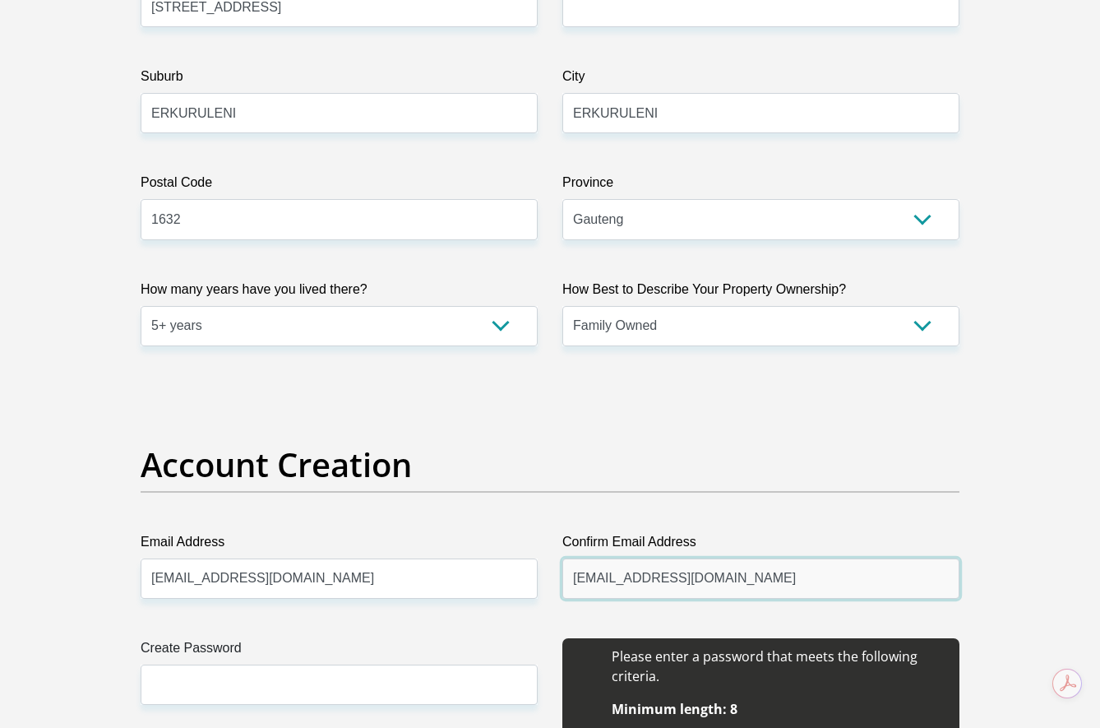
scroll to position [1069, 0]
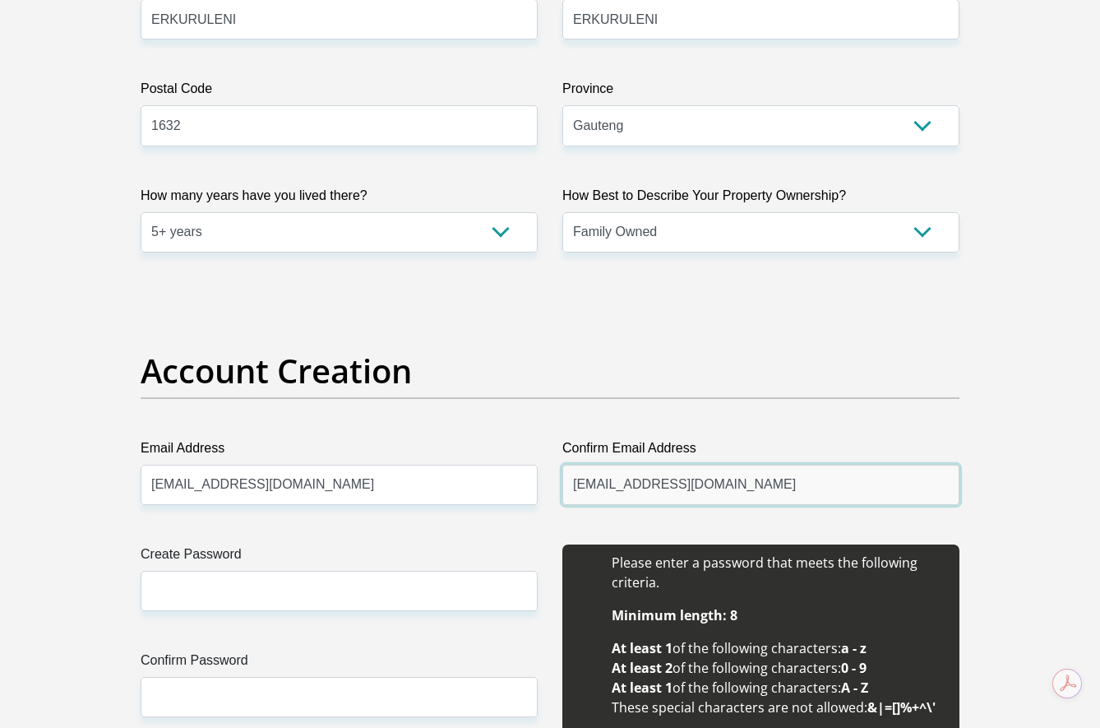
type input "tabanatryphosa@gmail.com"
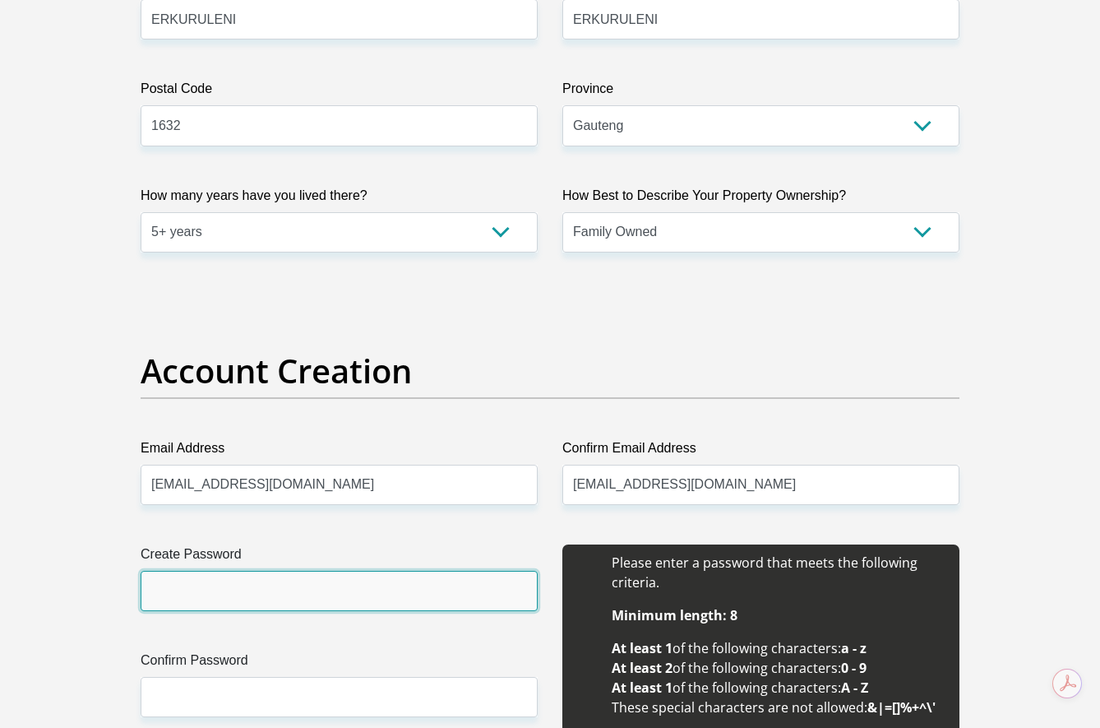
click at [321, 592] on input "Create Password" at bounding box center [339, 591] width 397 height 40
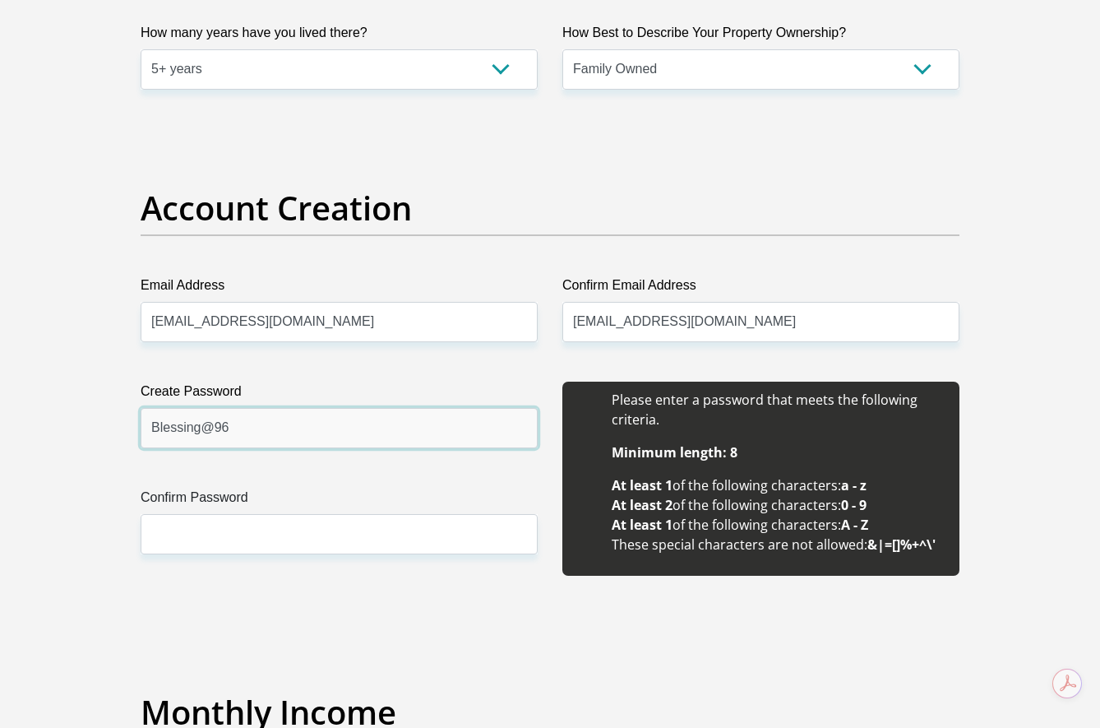
scroll to position [1233, 0]
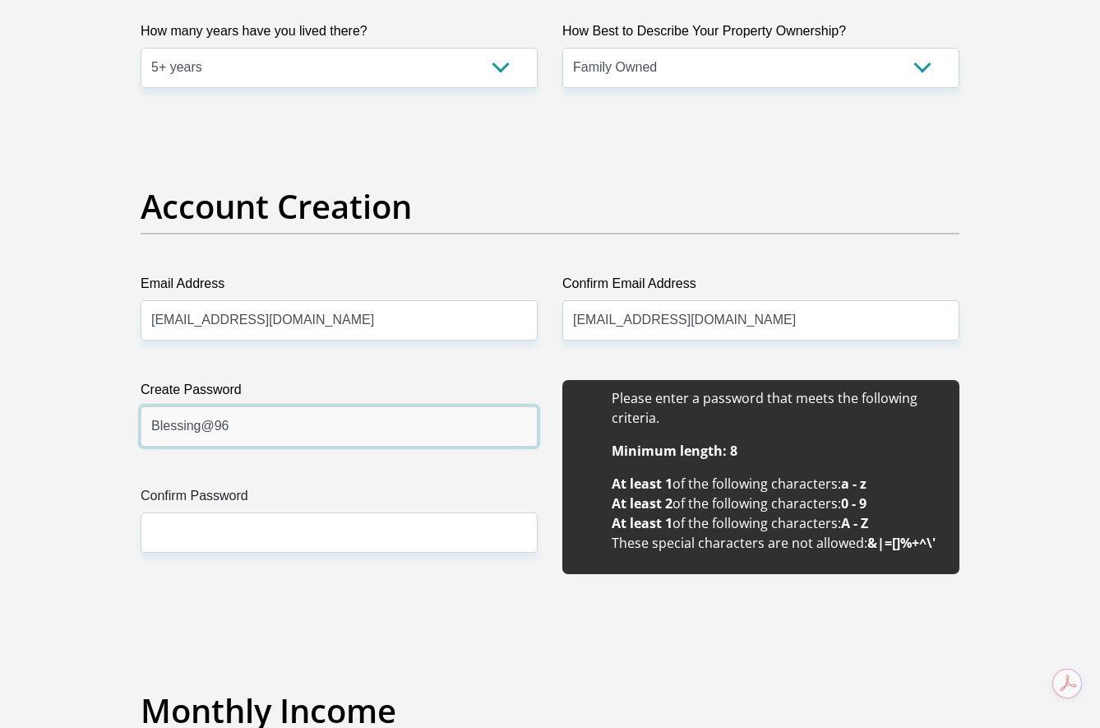
type input "Blessing@96"
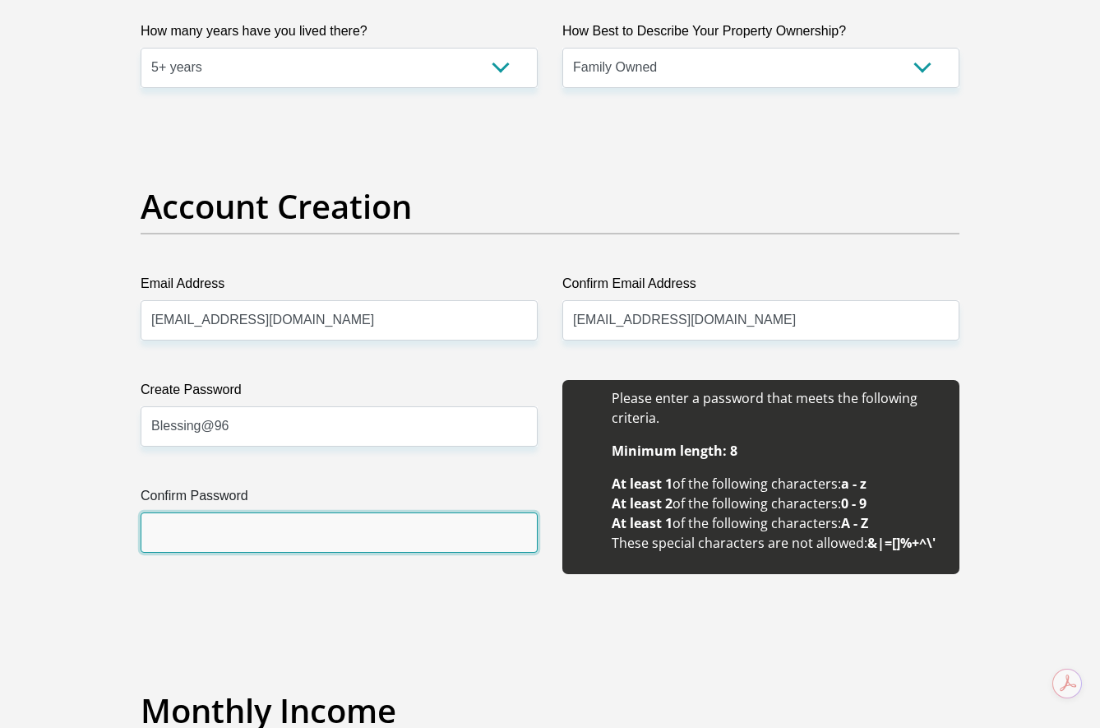
click at [210, 518] on input "Confirm Password" at bounding box center [339, 532] width 397 height 40
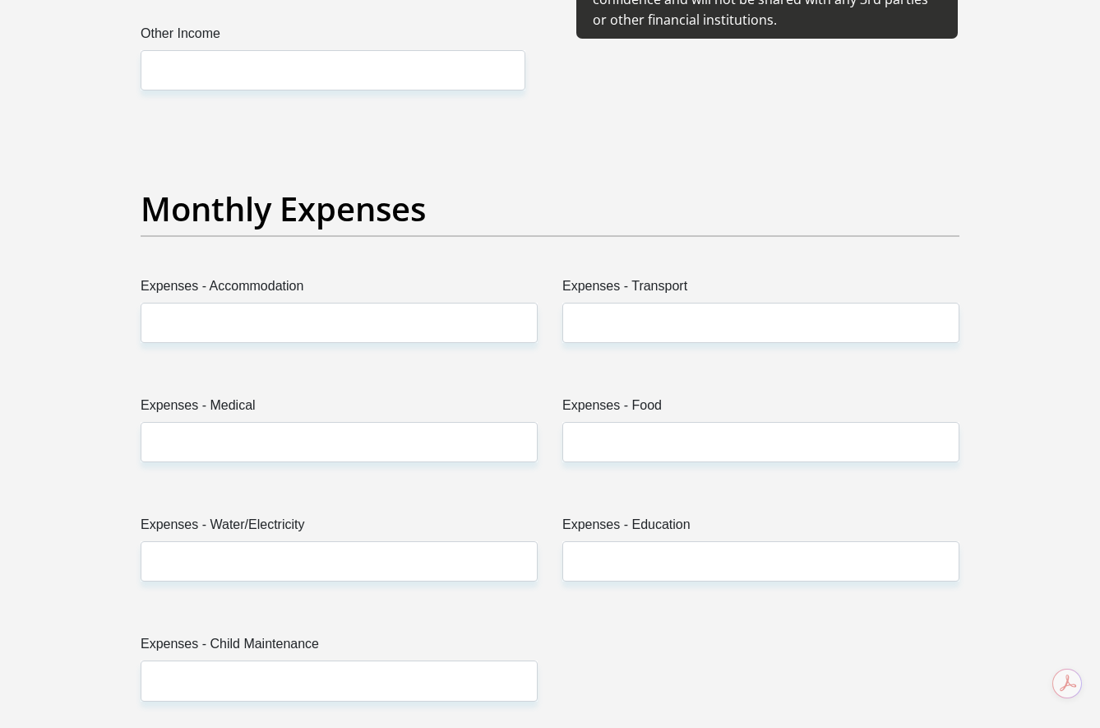
scroll to position [2138, 0]
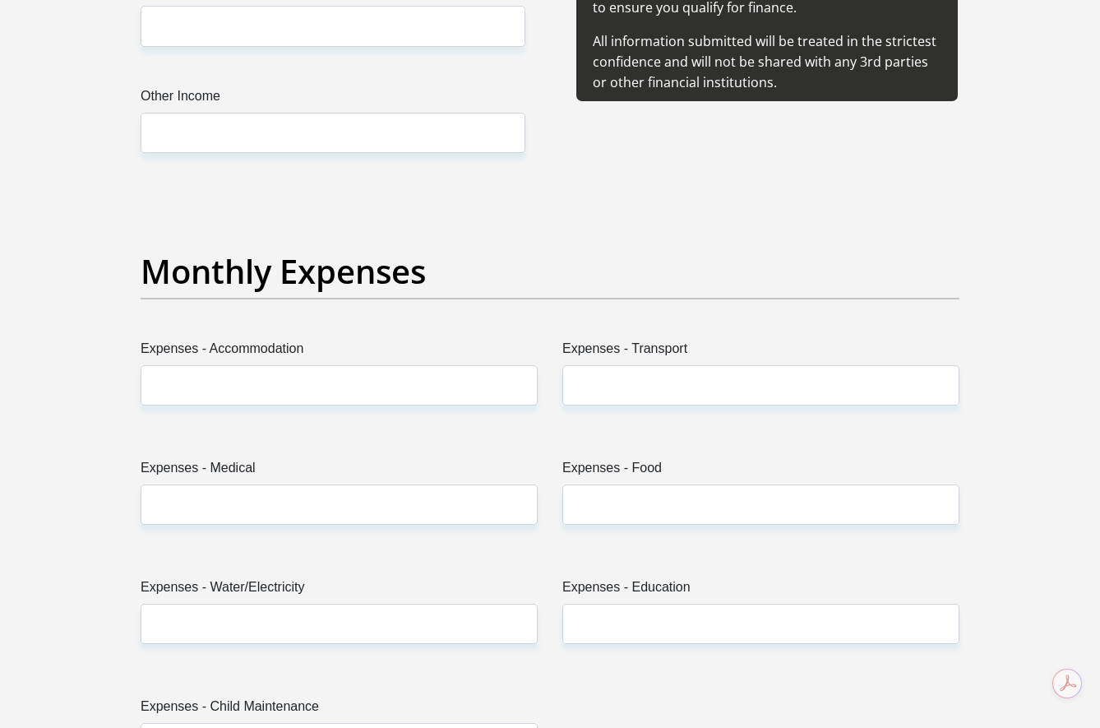
type input "Blessing@96"
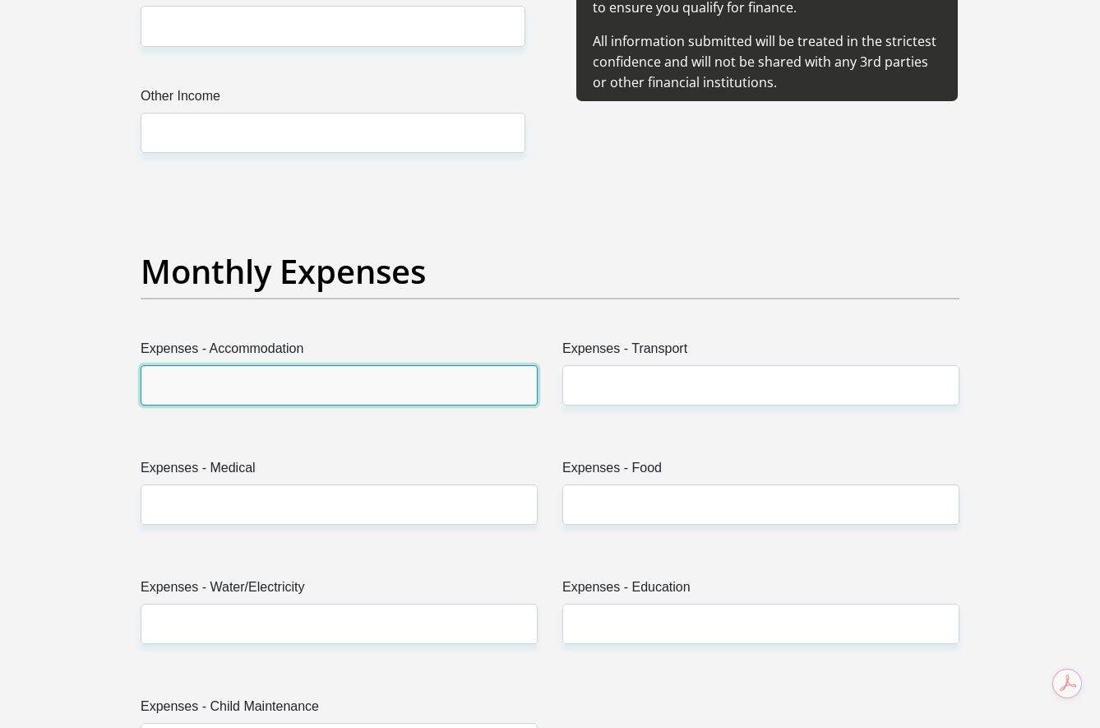
click at [224, 385] on input "Expenses - Accommodation" at bounding box center [339, 385] width 397 height 40
type input "0"
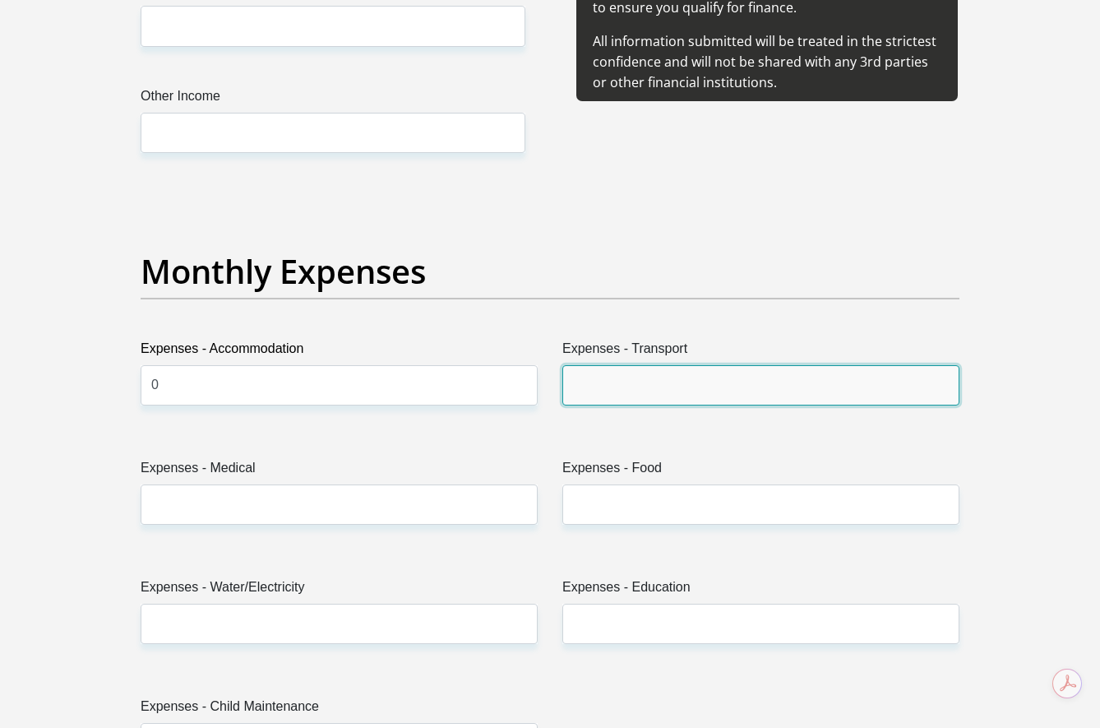
click at [592, 382] on input "Expenses - Transport" at bounding box center [760, 385] width 397 height 40
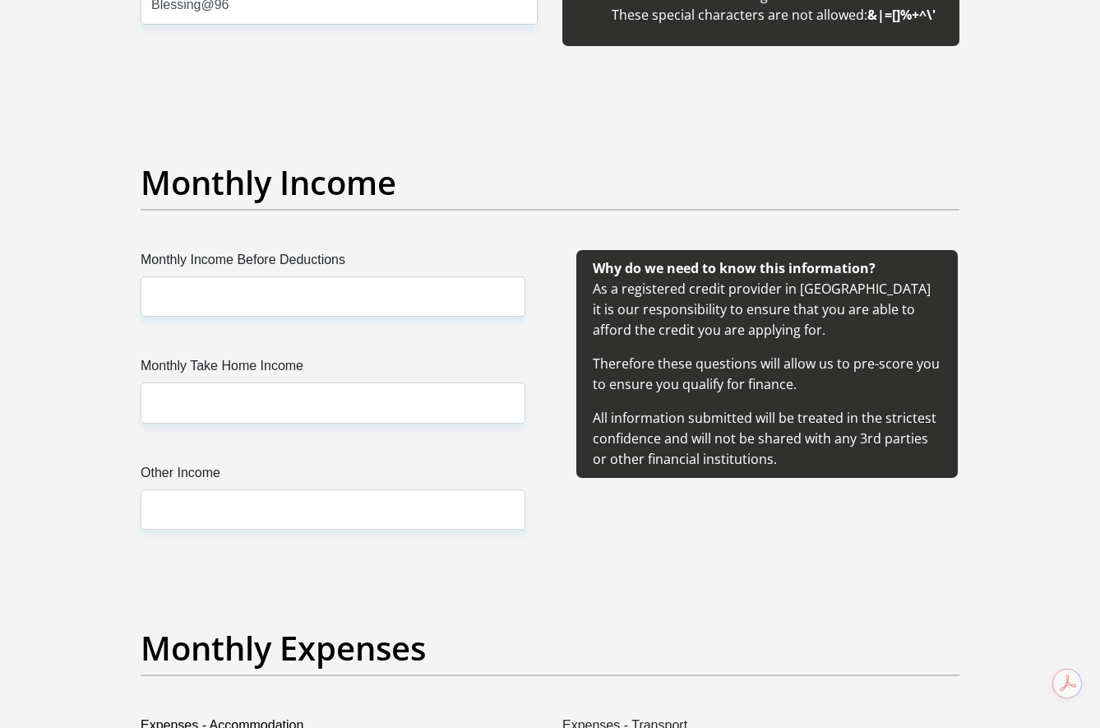
scroll to position [1727, 0]
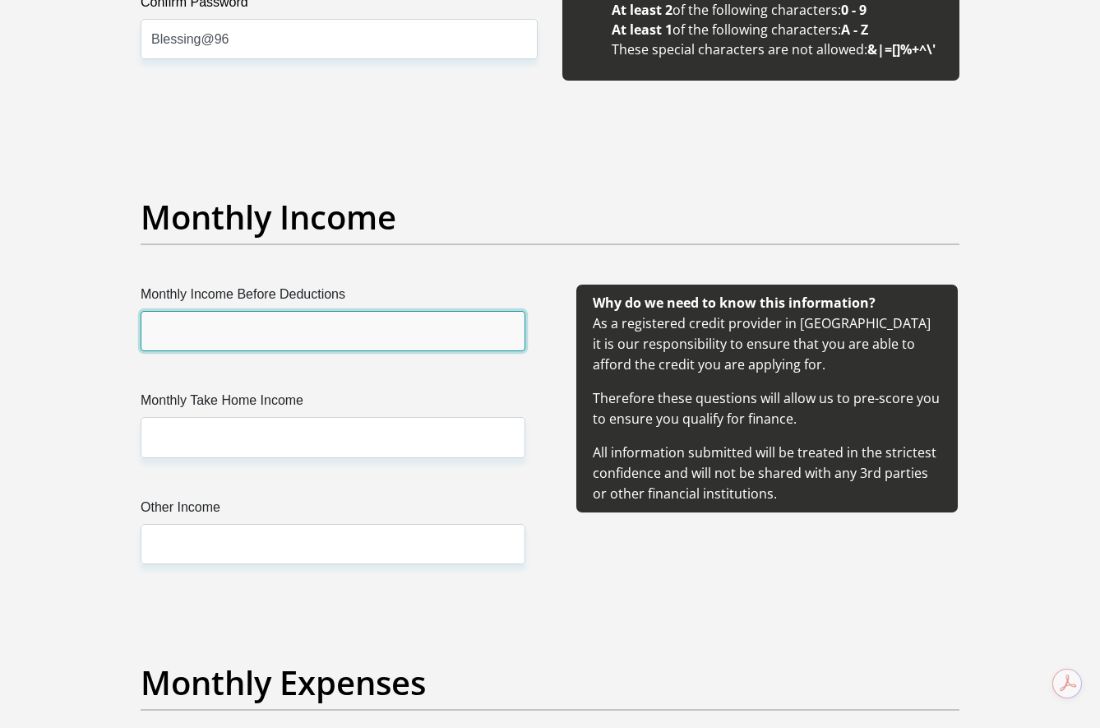
click at [188, 324] on input "Monthly Income Before Deductions" at bounding box center [333, 331] width 385 height 40
click at [171, 331] on input "11700" at bounding box center [333, 331] width 385 height 40
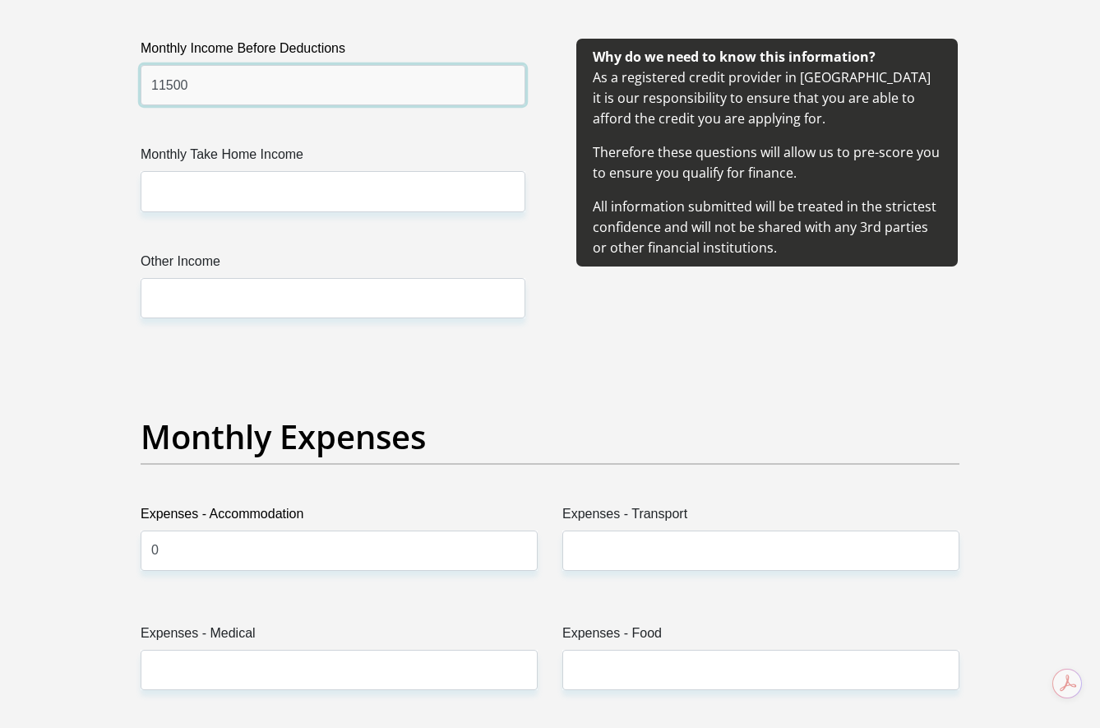
scroll to position [1973, 0]
type input "11500"
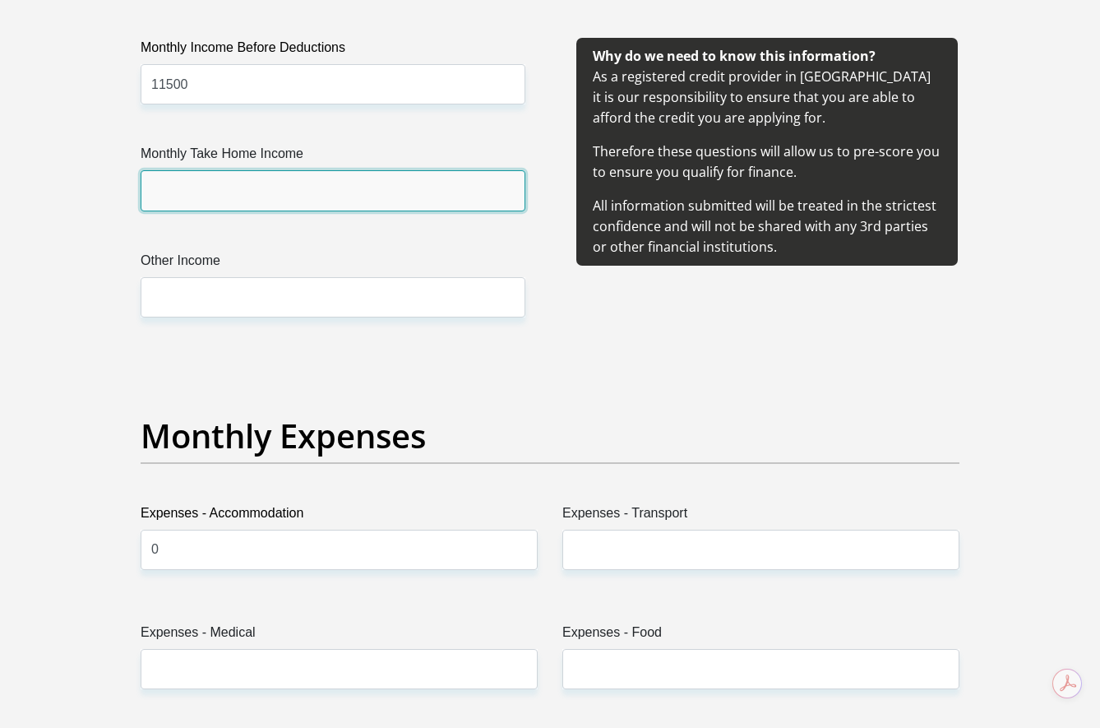
click at [271, 194] on input "Monthly Take Home Income" at bounding box center [333, 190] width 385 height 40
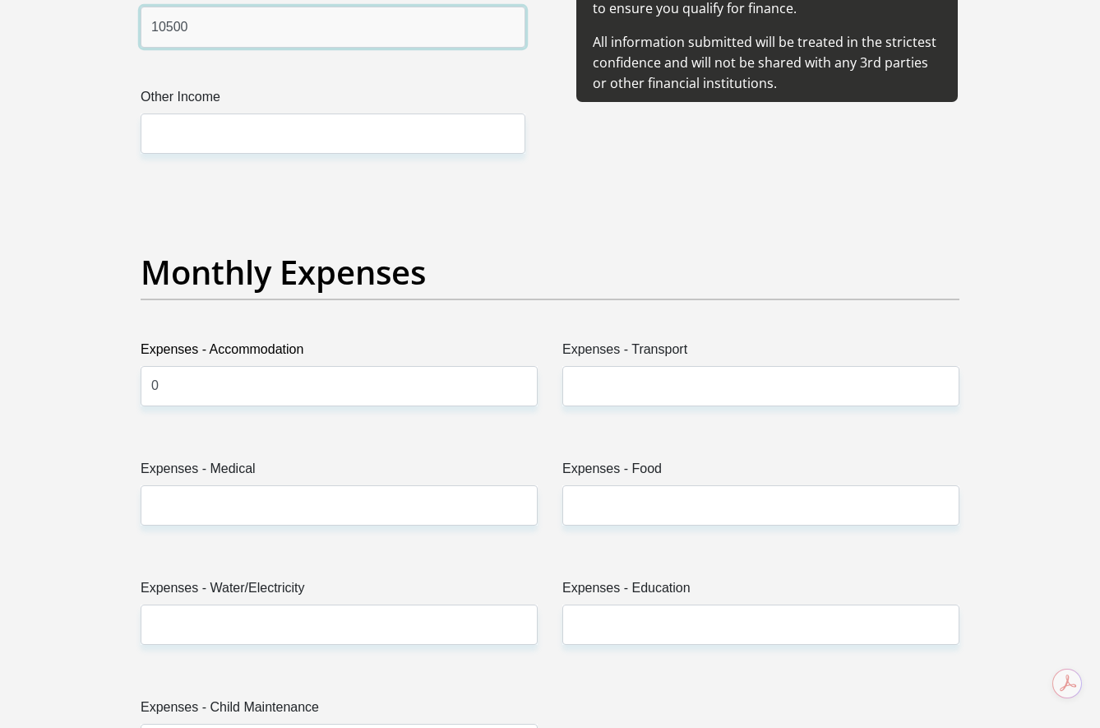
scroll to position [2138, 0]
type input "10500"
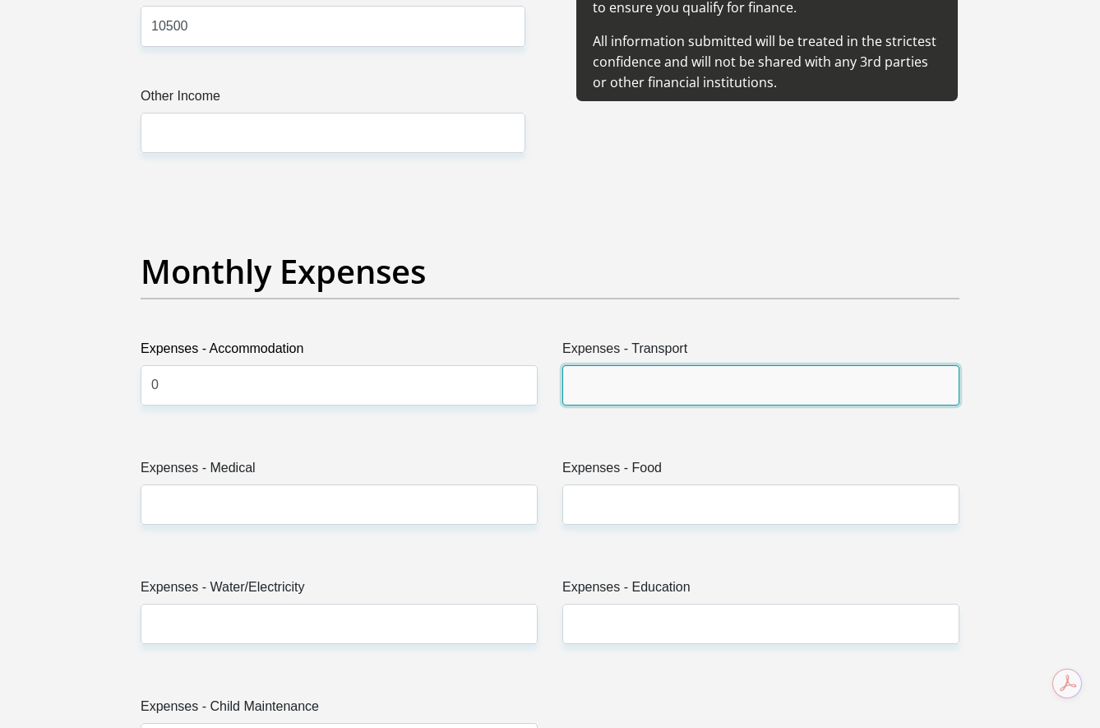
click at [636, 382] on input "Expenses - Transport" at bounding box center [760, 385] width 397 height 40
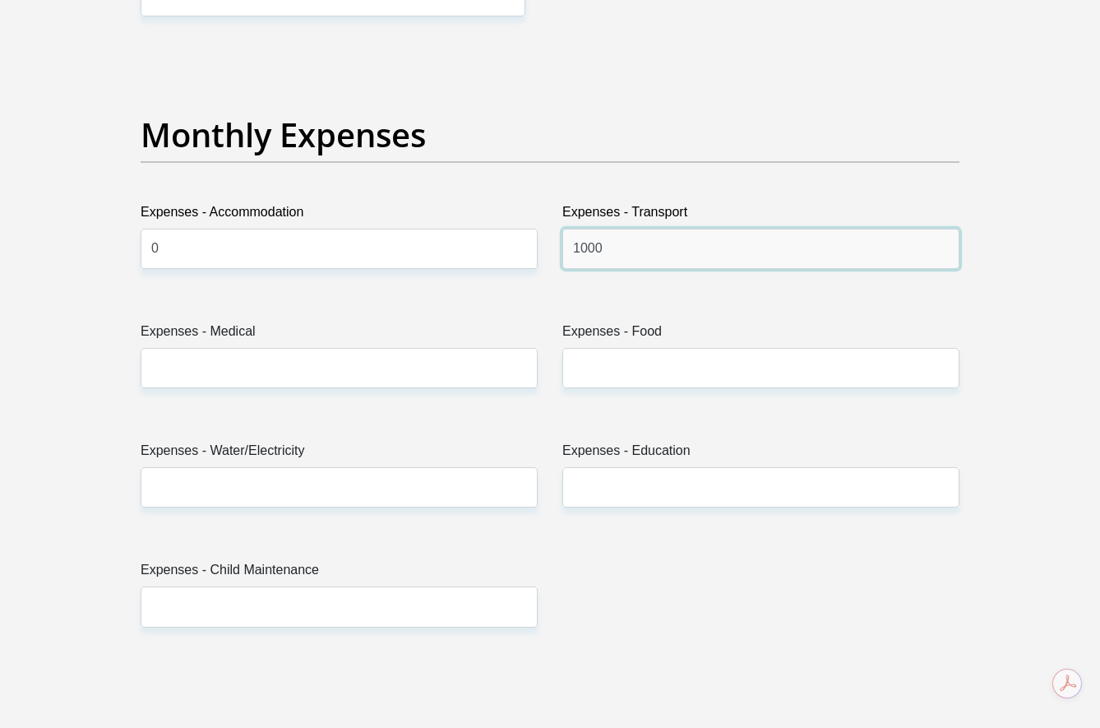
scroll to position [2302, 0]
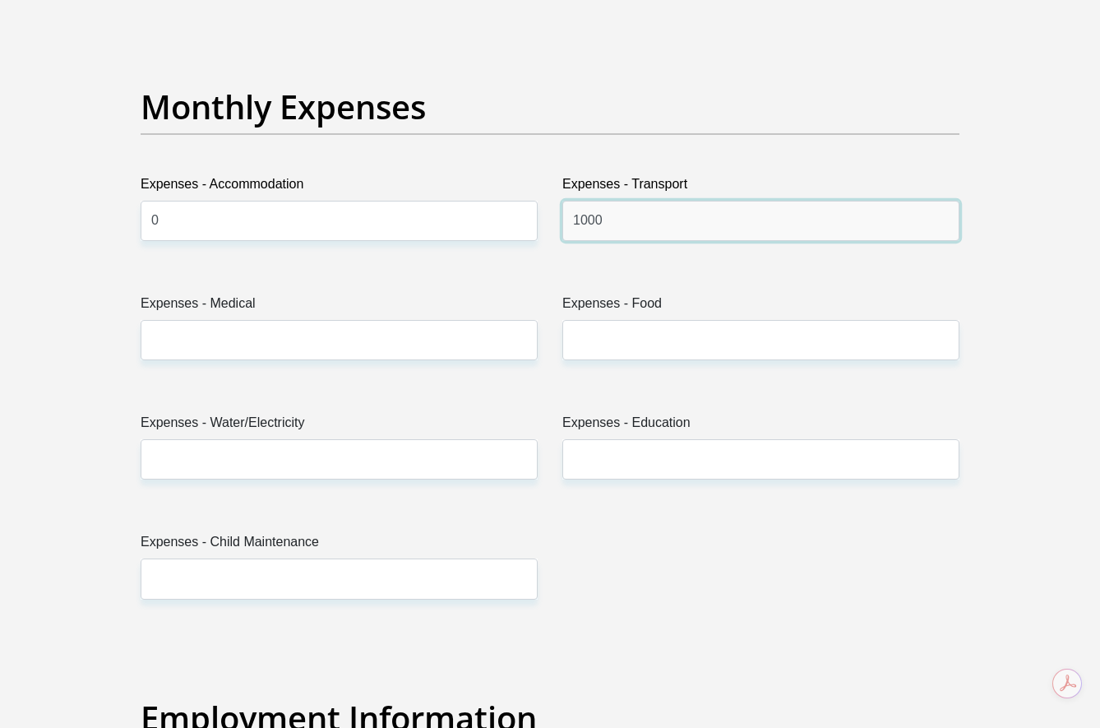
type input "1000"
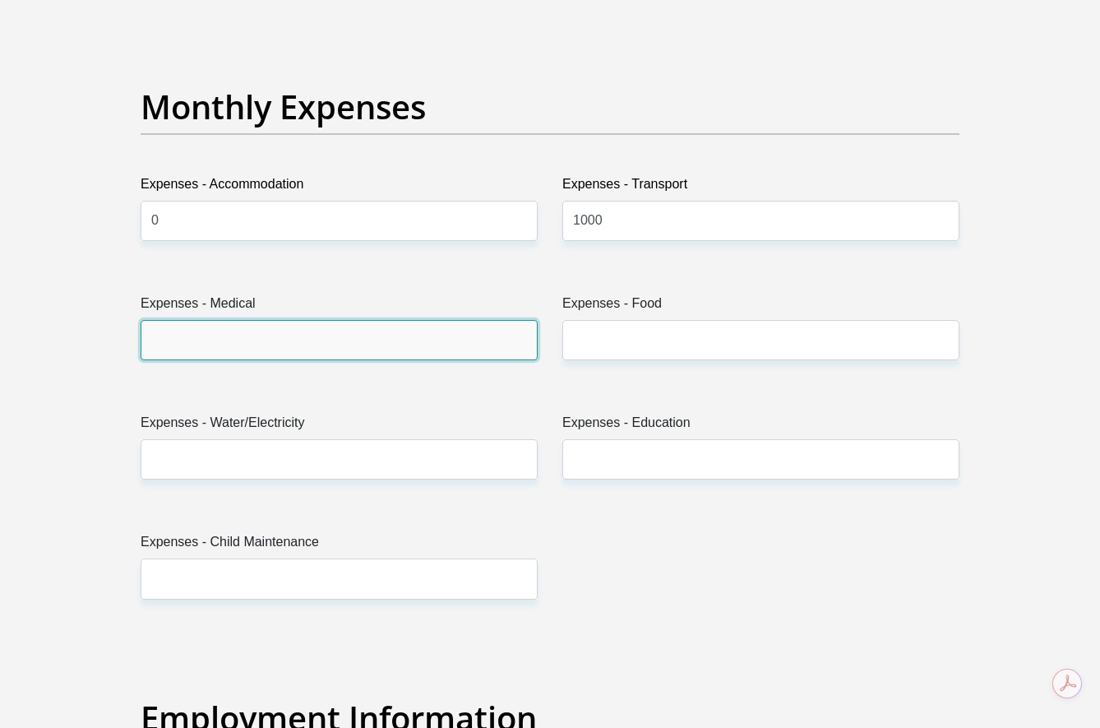
click at [334, 333] on input "Expenses - Medical" at bounding box center [339, 340] width 397 height 40
type input "0"
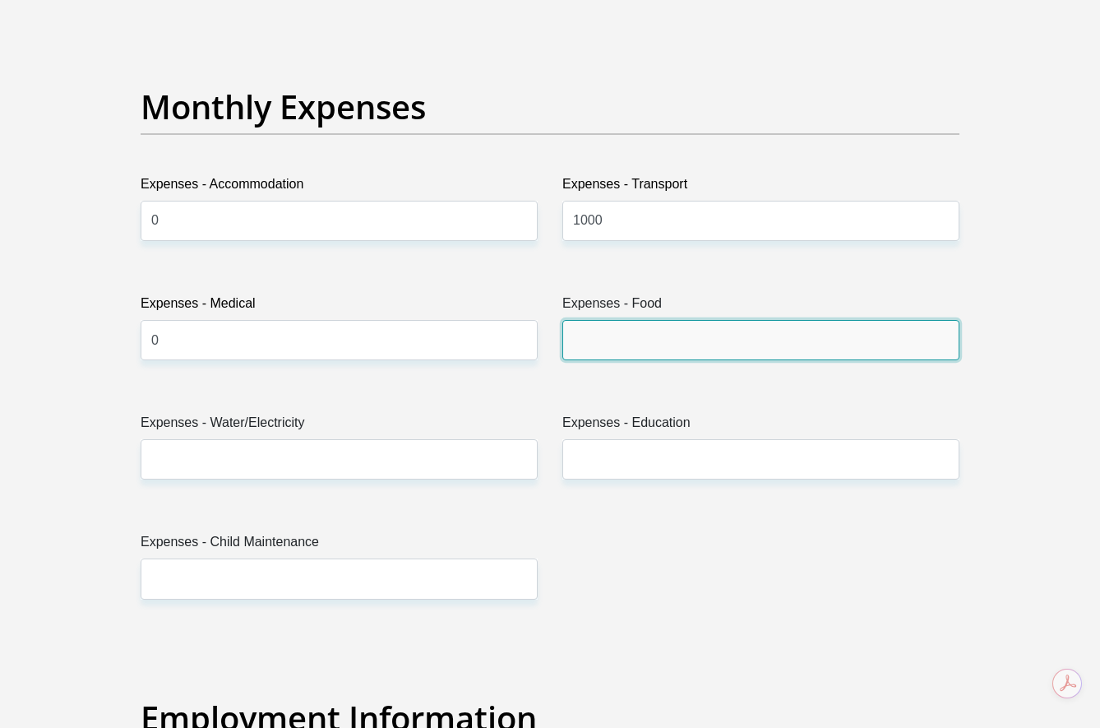
click at [591, 327] on input "Expenses - Food" at bounding box center [760, 340] width 397 height 40
type input "750"
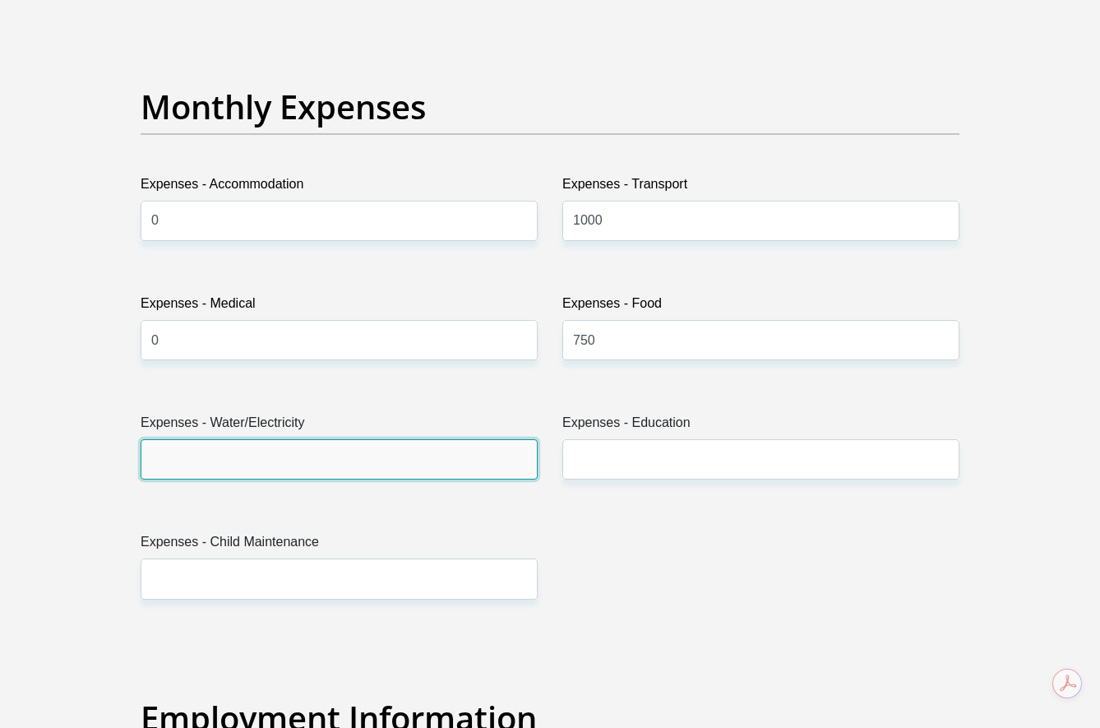
click at [424, 473] on input "Expenses - Water/Electricity" at bounding box center [339, 459] width 397 height 40
type input "0"
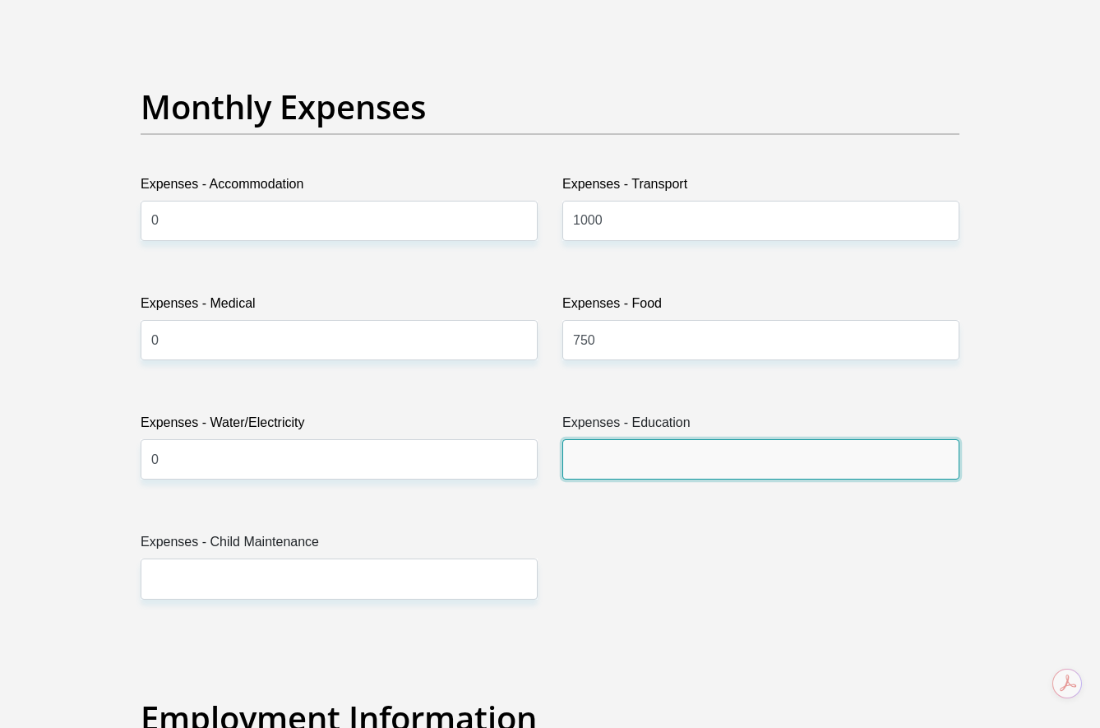
click at [594, 458] on input "Expenses - Education" at bounding box center [760, 459] width 397 height 40
type input "0"
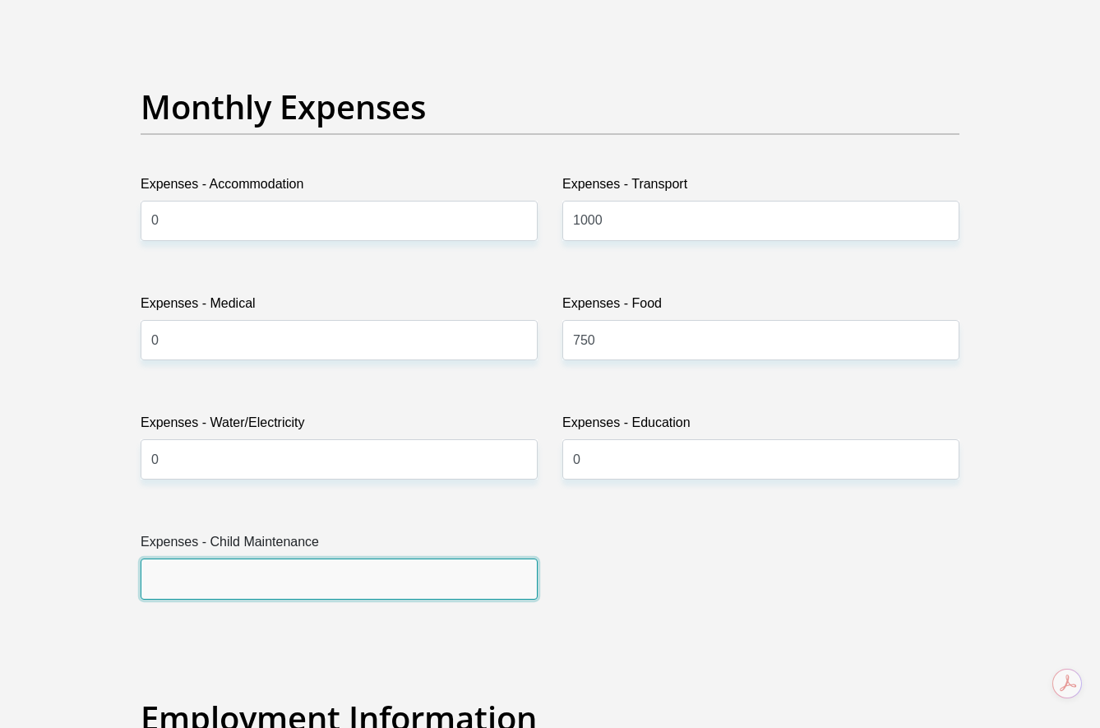
click at [298, 584] on input "Expenses - Child Maintenance" at bounding box center [339, 578] width 397 height 40
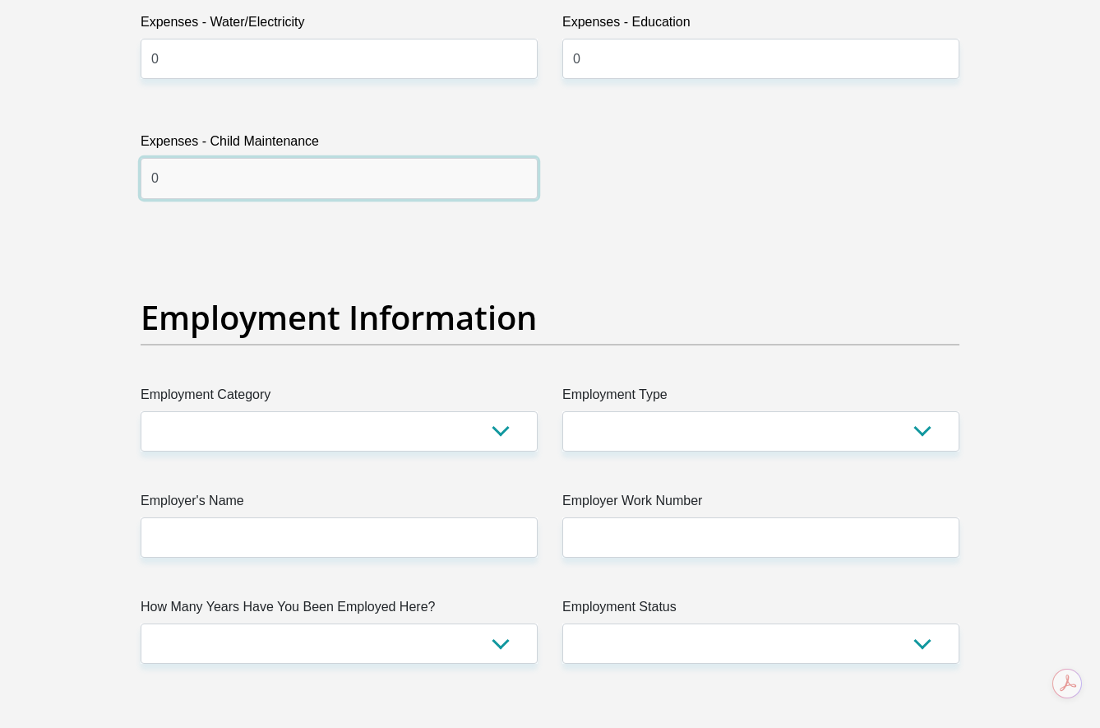
scroll to position [2713, 0]
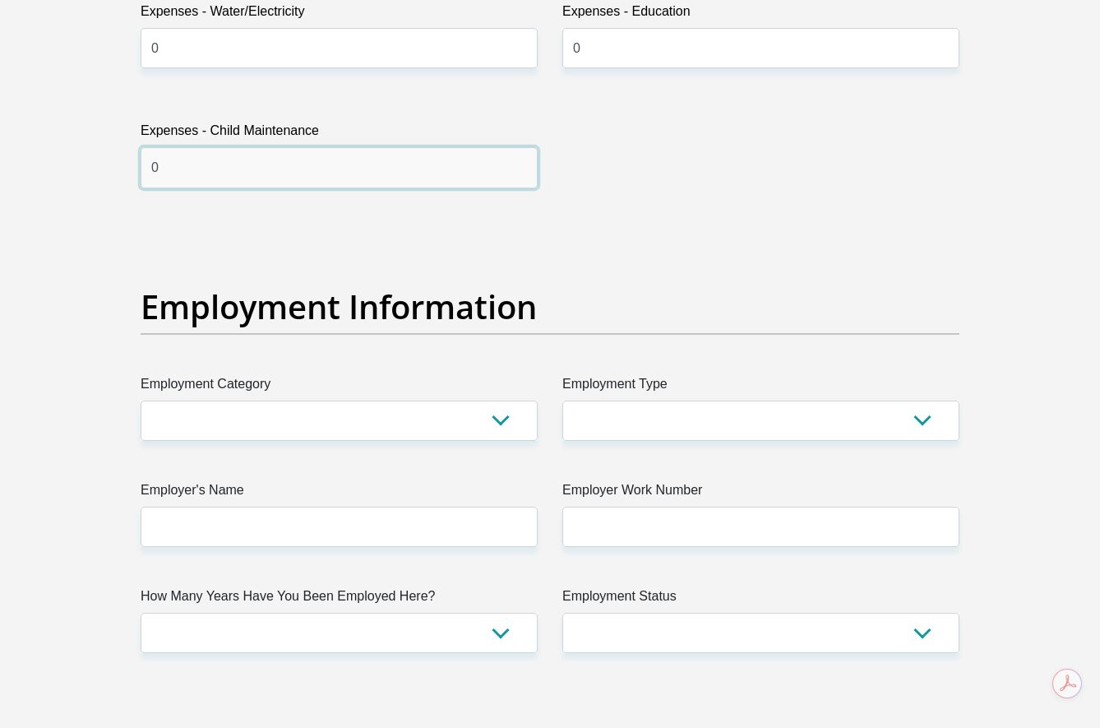
type input "0"
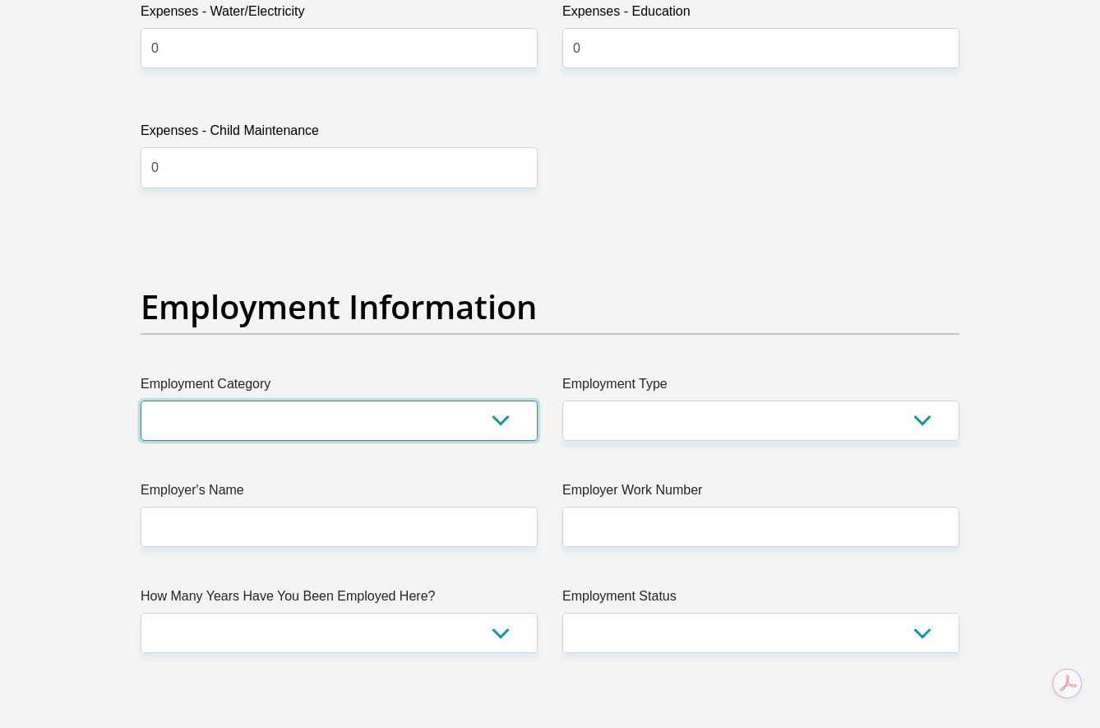
click at [502, 419] on select "AGRICULTURE ALCOHOL & TOBACCO CONSTRUCTION MATERIALS METALLURGY EQUIPMENT FOR R…" at bounding box center [339, 420] width 397 height 40
select select "27"
click at [141, 400] on select "AGRICULTURE ALCOHOL & TOBACCO CONSTRUCTION MATERIALS METALLURGY EQUIPMENT FOR R…" at bounding box center [339, 420] width 397 height 40
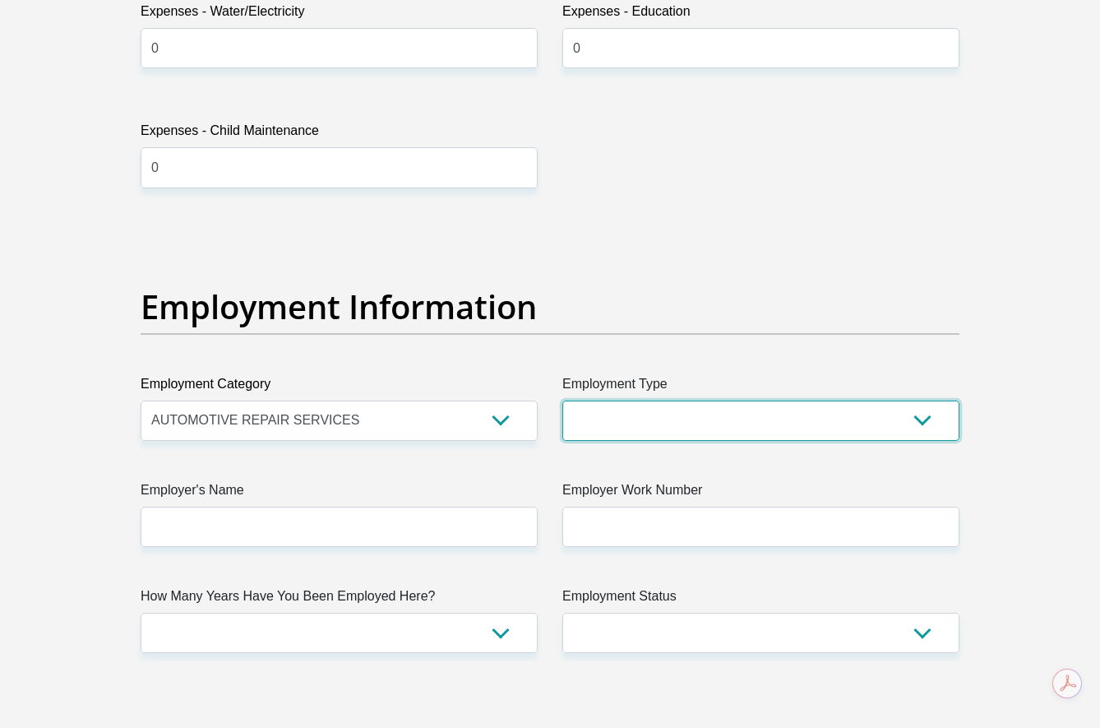
click at [632, 411] on select "College/Lecturer Craft Seller Creative Driver Executive Farmer Forces - Non Com…" at bounding box center [760, 420] width 397 height 40
select select "Office Staff/Clerk"
click at [562, 400] on select "College/Lecturer Craft Seller Creative Driver Executive Farmer Forces - Non Com…" at bounding box center [760, 420] width 397 height 40
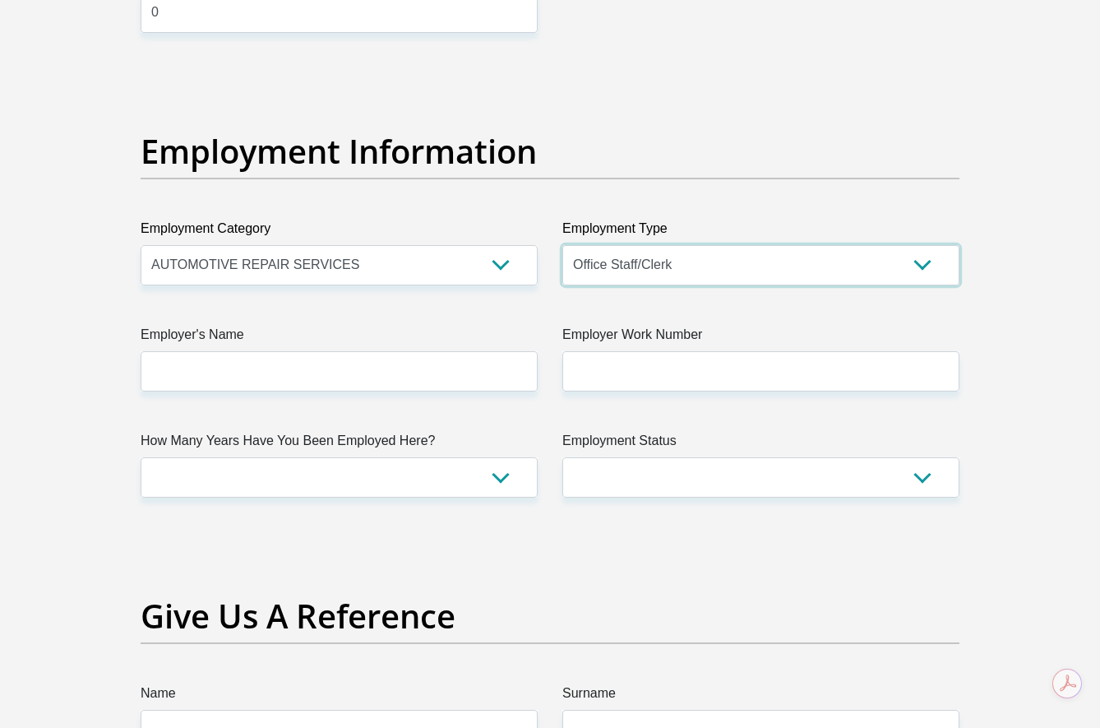
scroll to position [2878, 0]
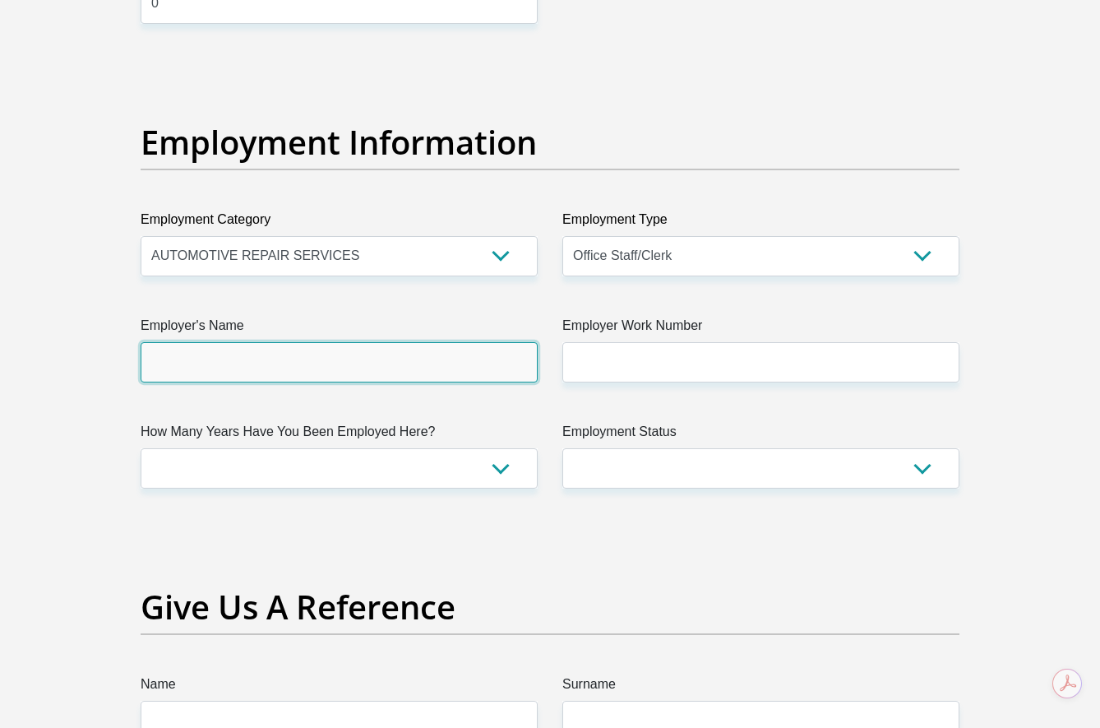
click at [364, 368] on input "Employer's Name" at bounding box center [339, 362] width 397 height 40
type input "abes"
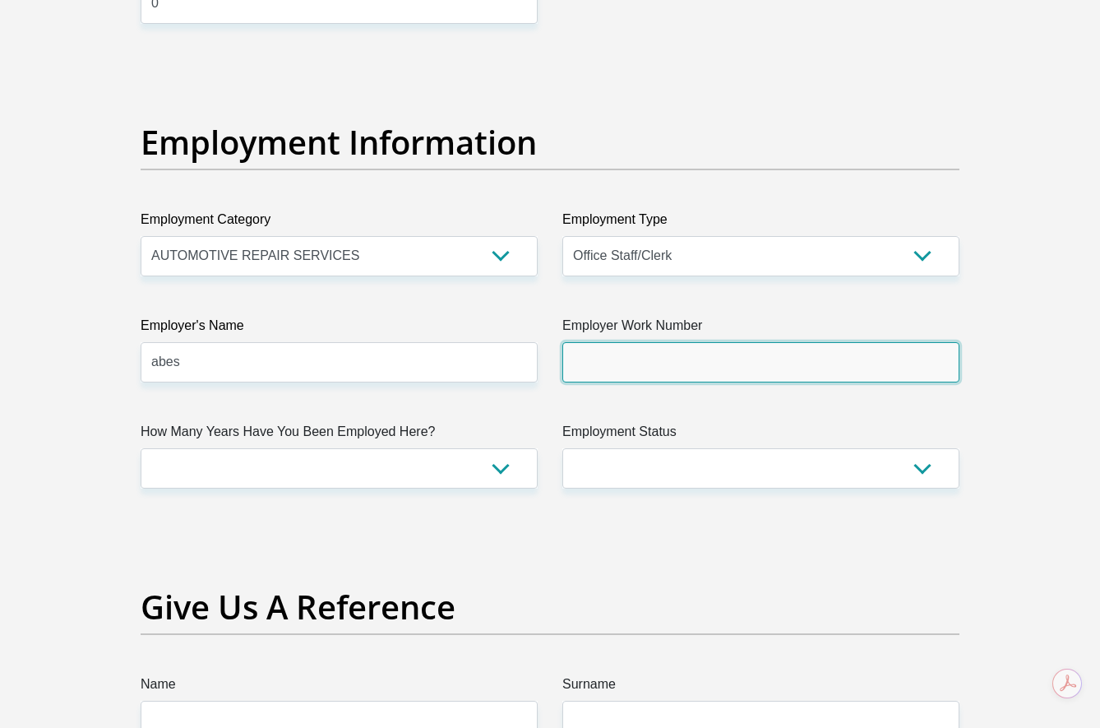
click at [680, 372] on input "Employer Work Number" at bounding box center [760, 362] width 397 height 40
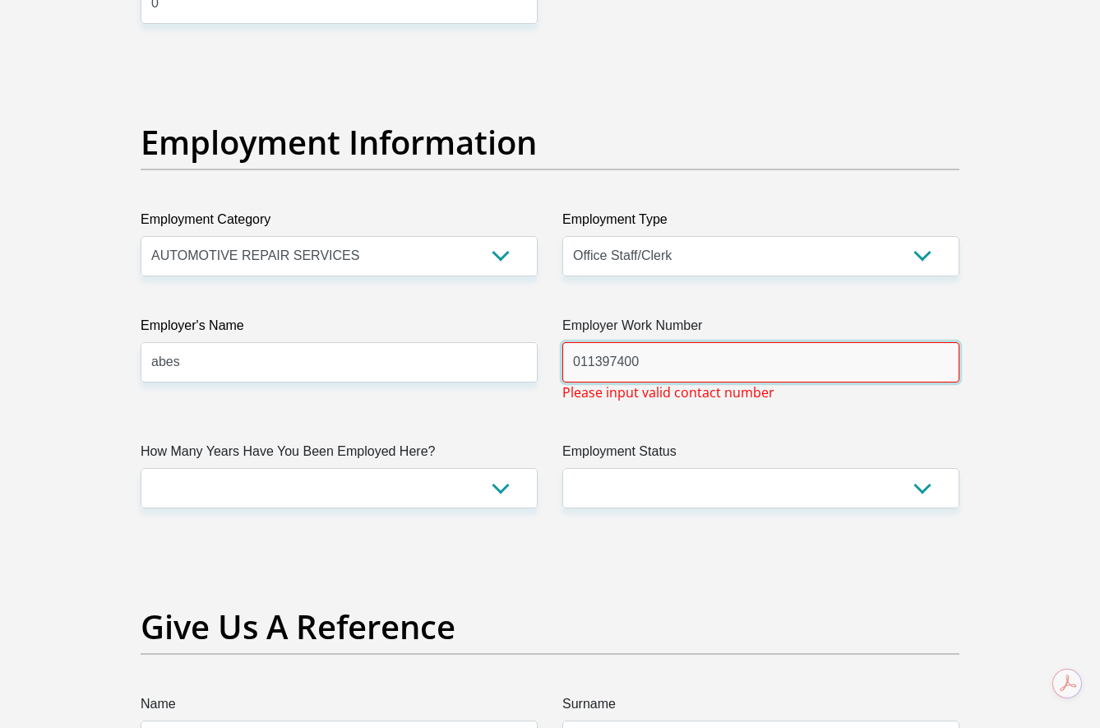
click at [631, 365] on input "011397400" at bounding box center [760, 362] width 397 height 40
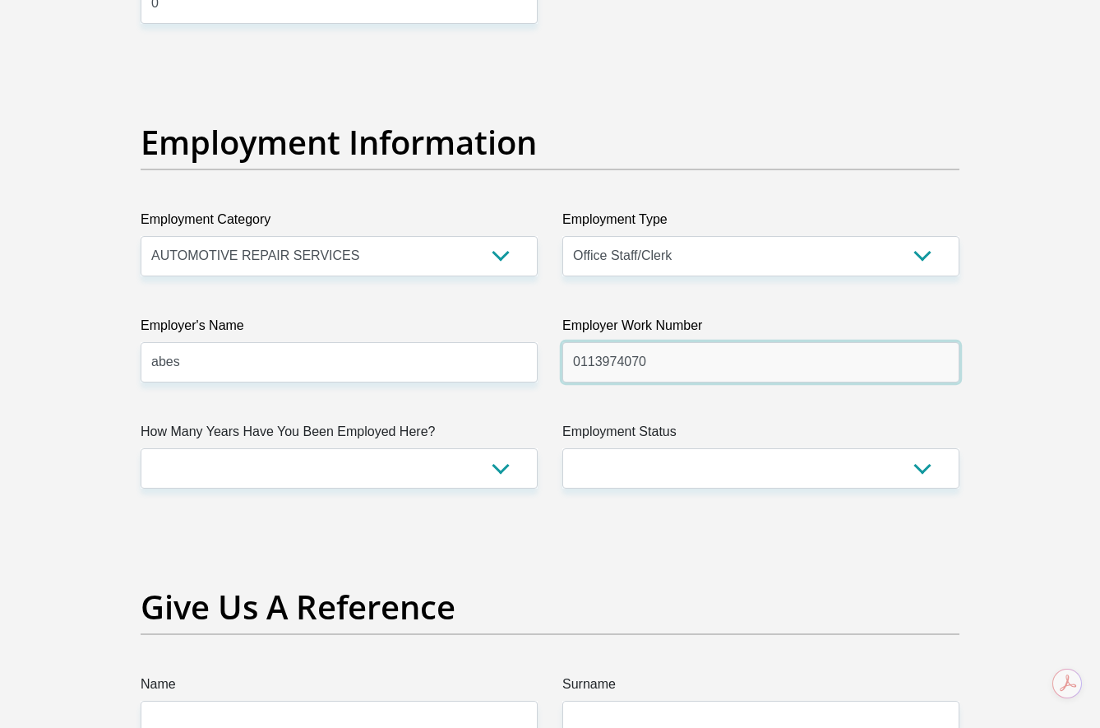
type input "0113974070"
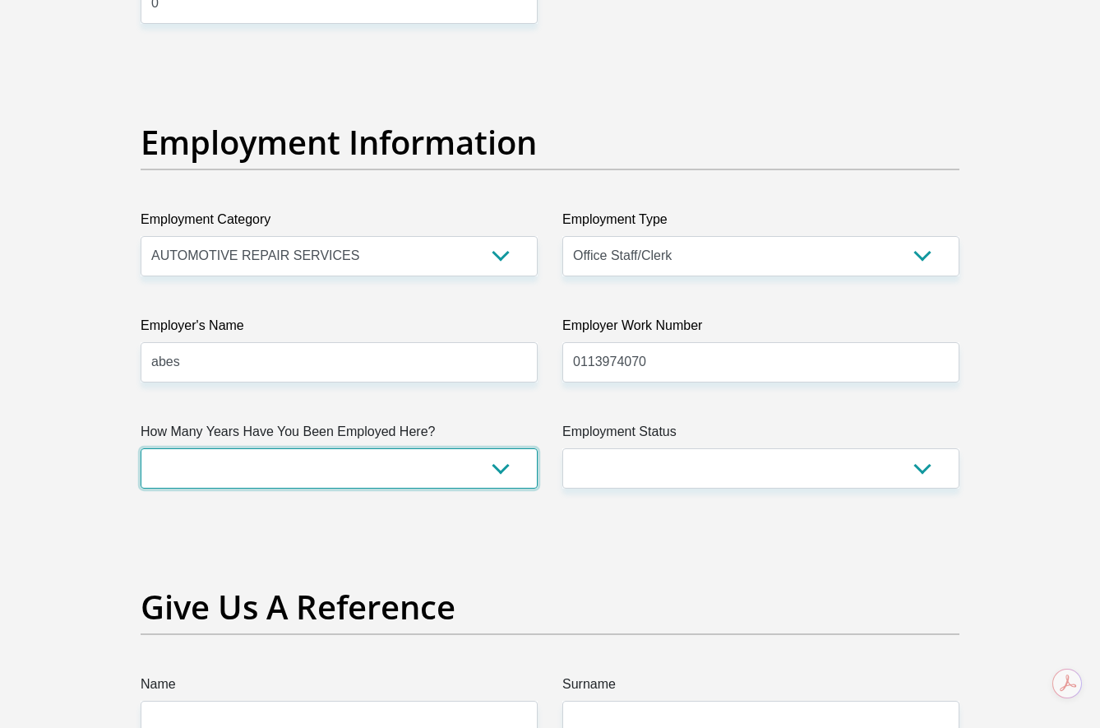
click at [385, 481] on select "less than 1 year 1-3 years 3-5 years 5+ years" at bounding box center [339, 468] width 397 height 40
select select "60"
click at [141, 448] on select "less than 1 year 1-3 years 3-5 years 5+ years" at bounding box center [339, 468] width 397 height 40
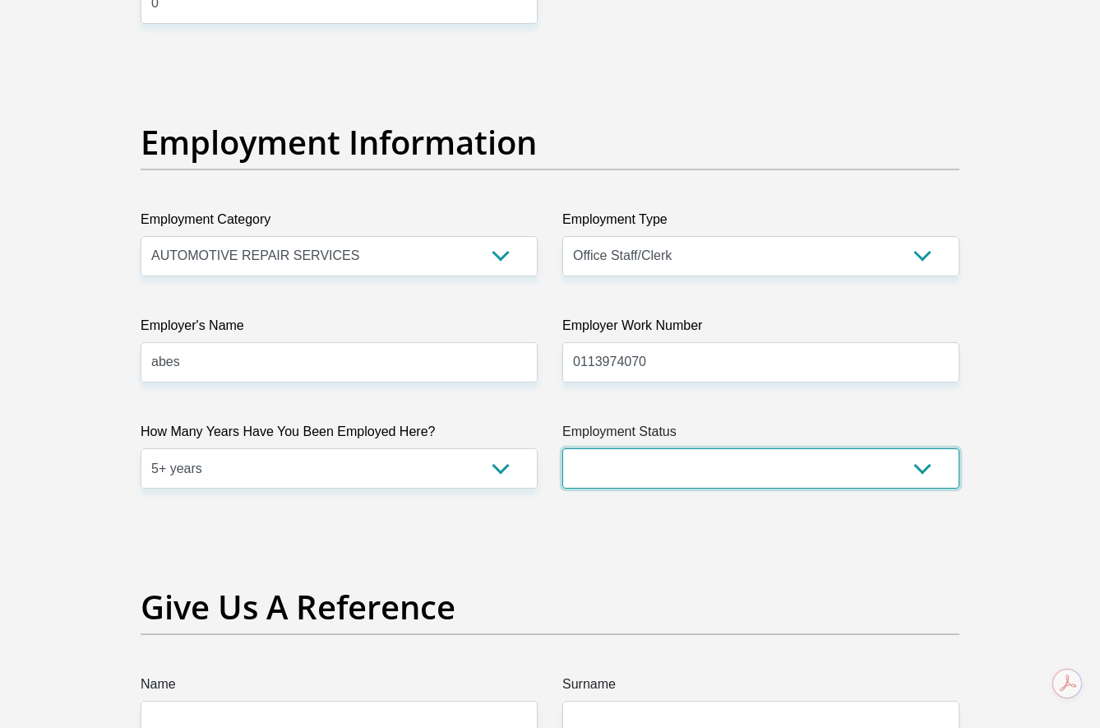
click at [776, 469] on select "Permanent/Full-time Part-time/Casual Contract Worker Self-Employed Housewife Re…" at bounding box center [760, 468] width 397 height 40
select select "1"
click at [562, 448] on select "Permanent/Full-time Part-time/Casual Contract Worker Self-Employed Housewife Re…" at bounding box center [760, 468] width 397 height 40
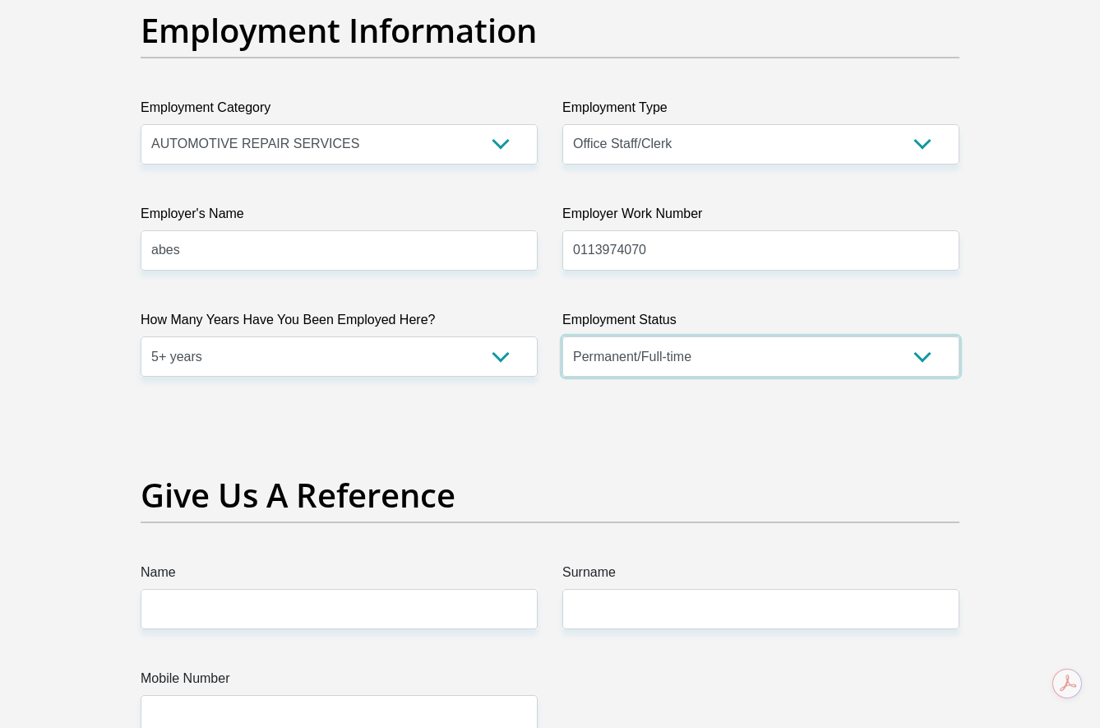
scroll to position [3042, 0]
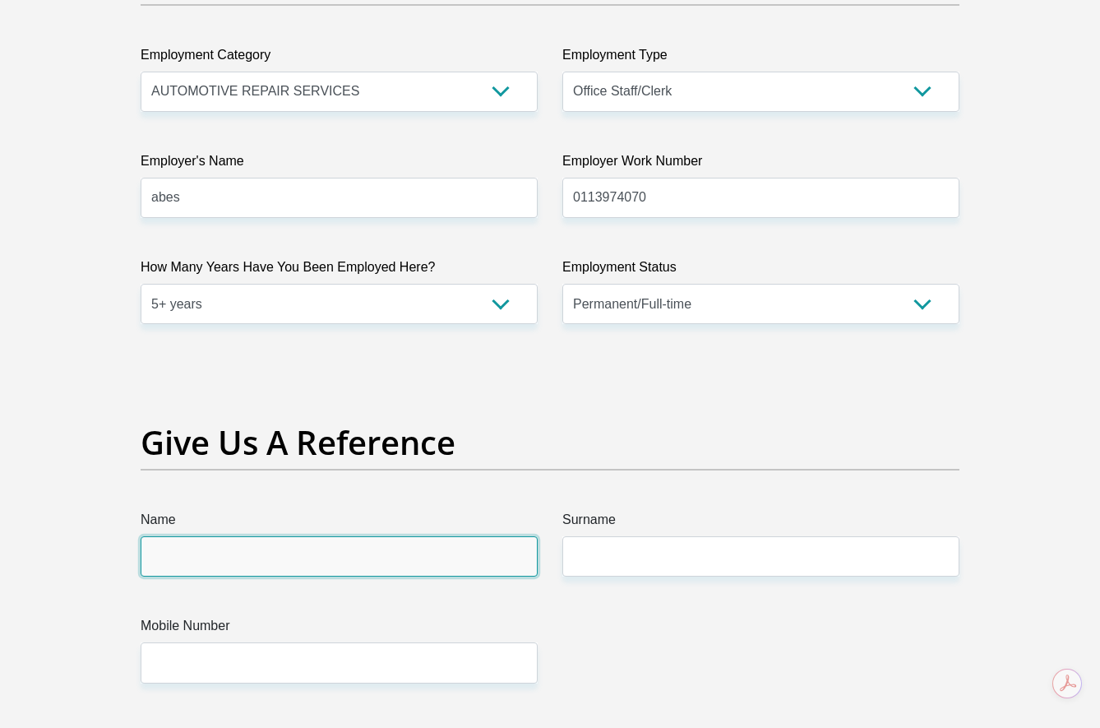
click at [236, 552] on input "Name" at bounding box center [339, 556] width 397 height 40
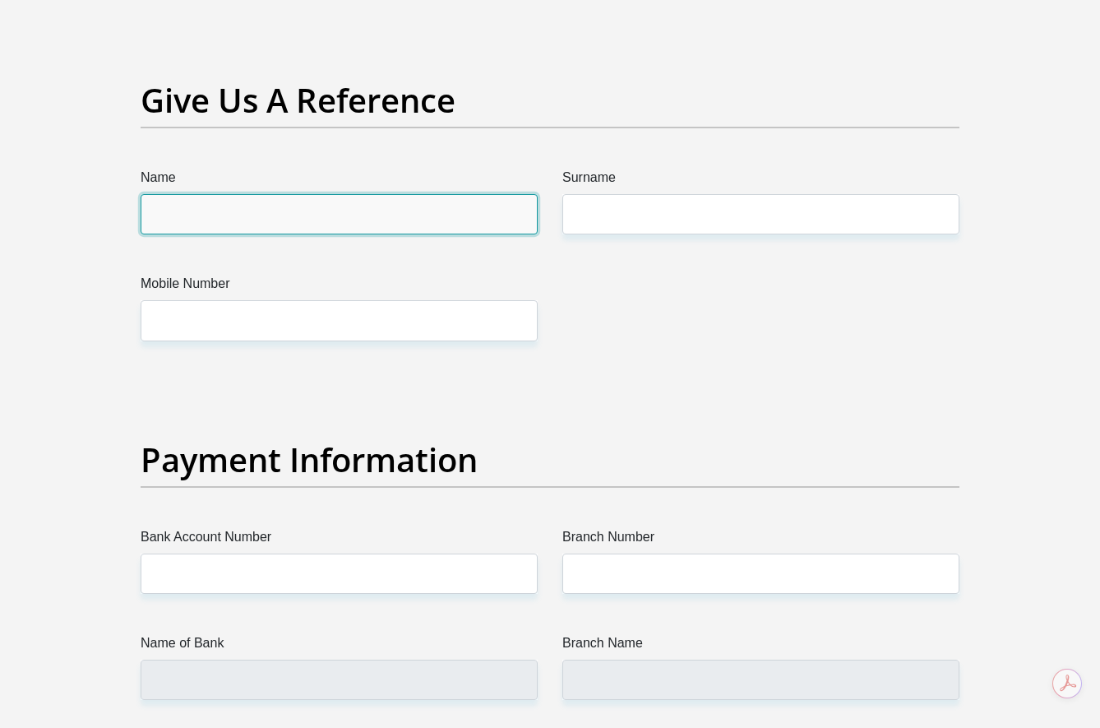
scroll to position [3371, 0]
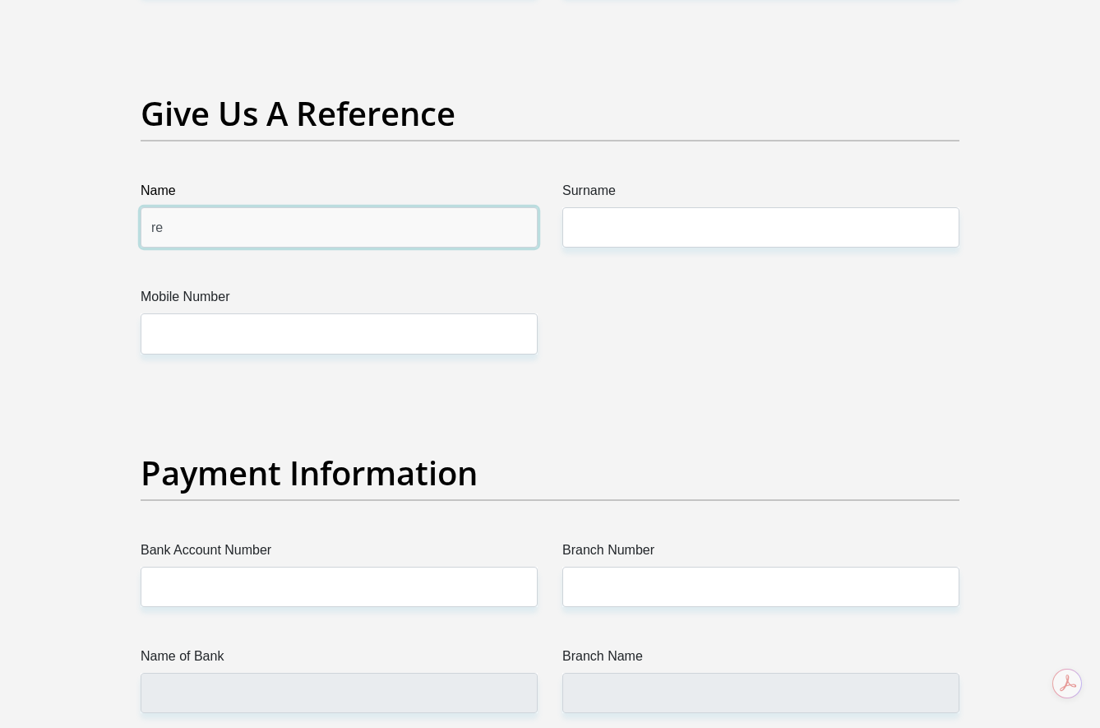
type input "r"
type input "irene"
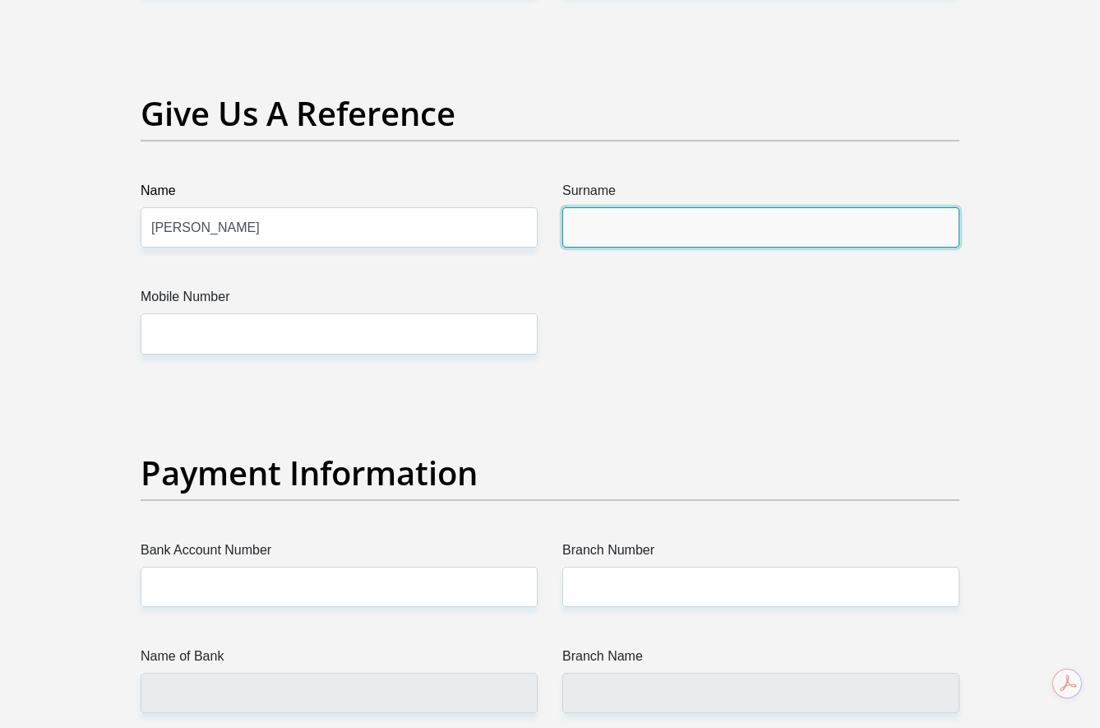
click at [668, 237] on input "Surname" at bounding box center [760, 227] width 397 height 40
type input "mailula"
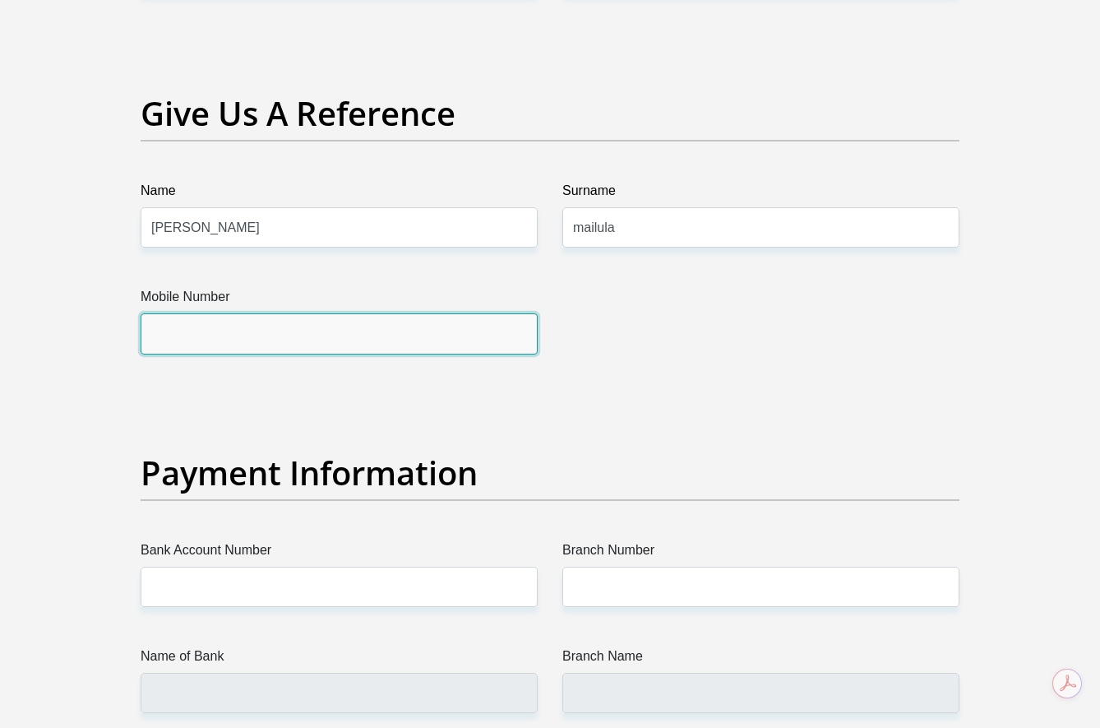
click at [445, 320] on input "Mobile Number" at bounding box center [339, 333] width 397 height 40
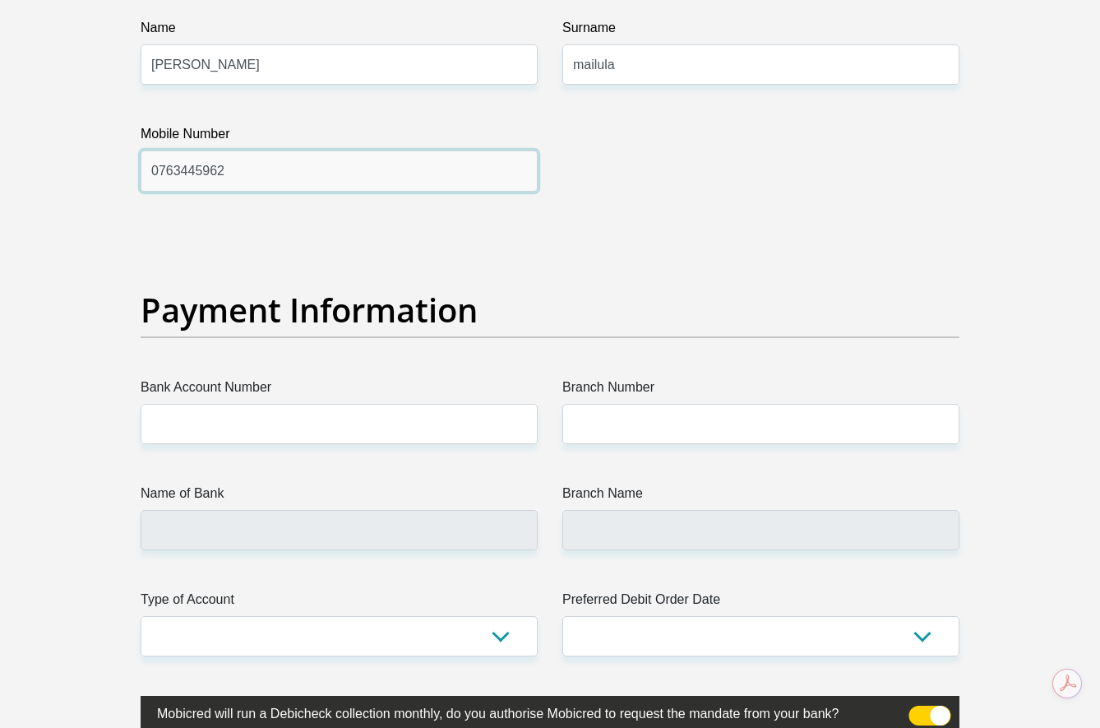
scroll to position [3535, 0]
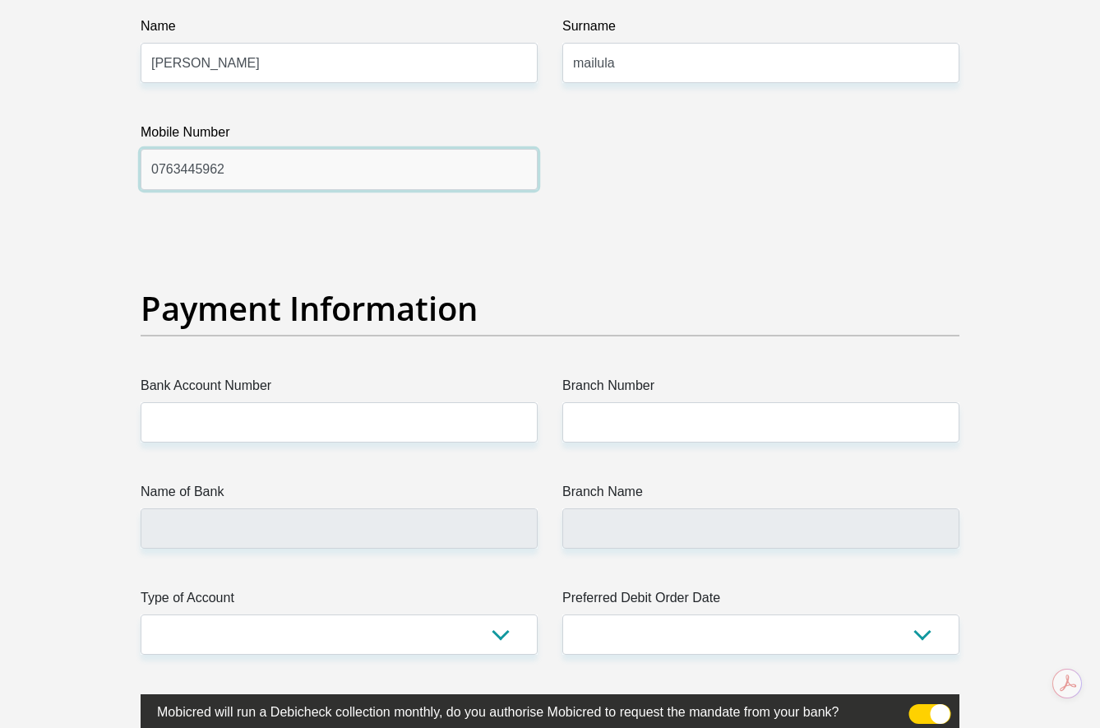
type input "0763445962"
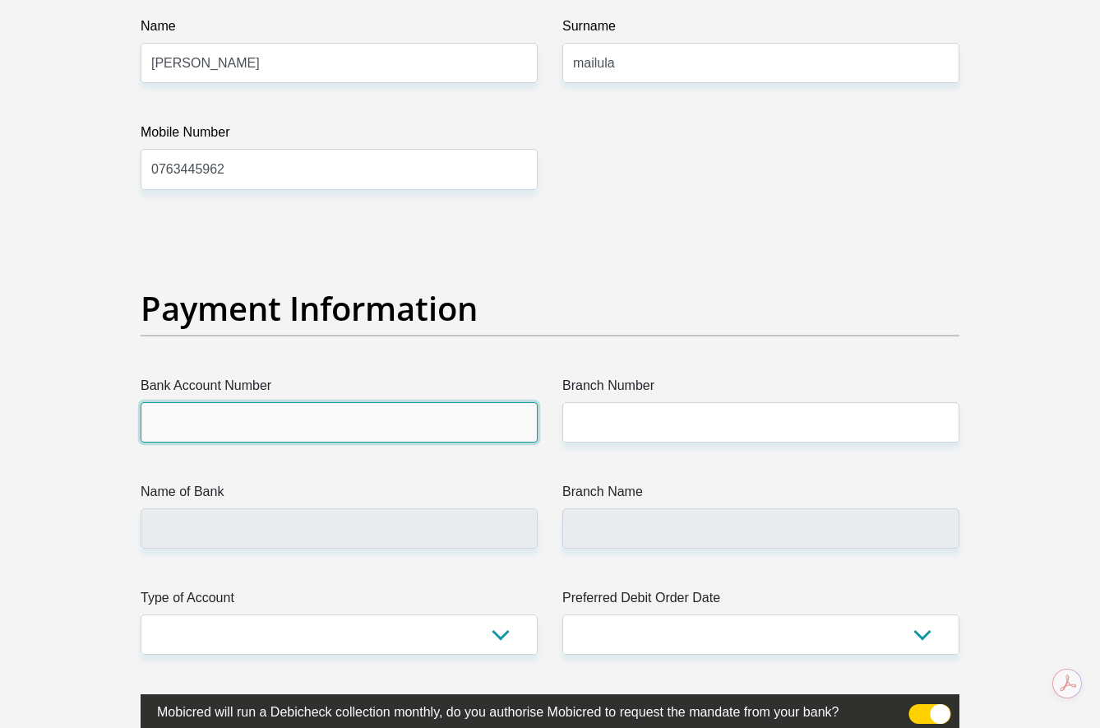
click at [293, 412] on input "Bank Account Number" at bounding box center [339, 422] width 397 height 40
type input "63036190518"
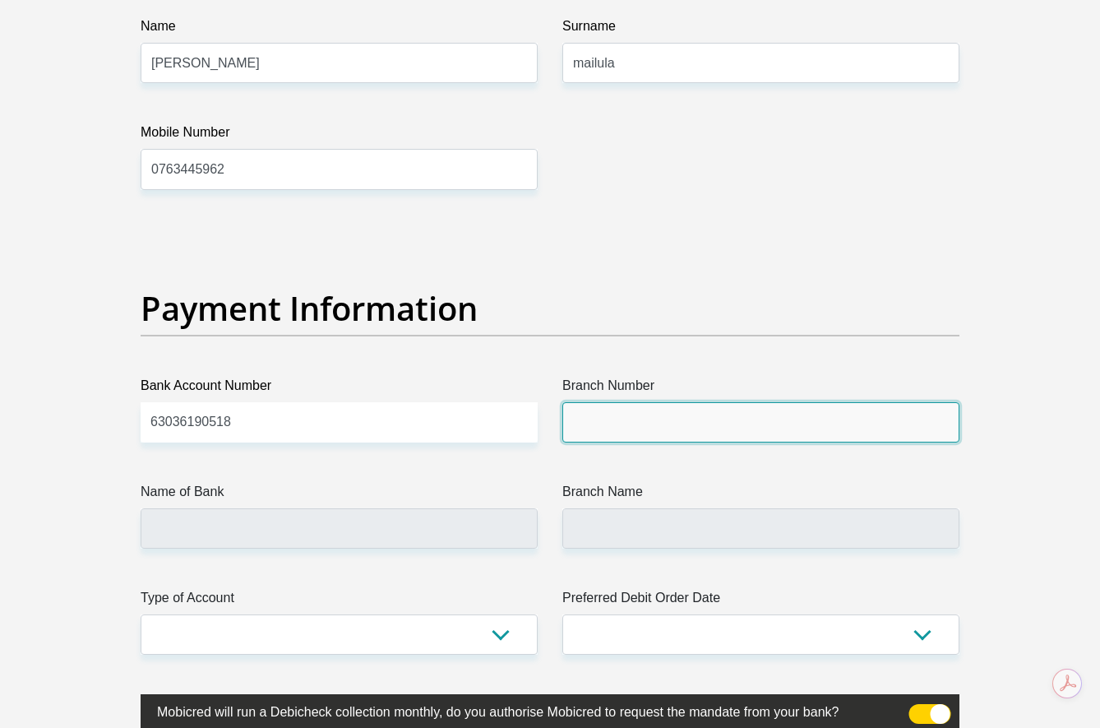
click at [602, 428] on input "Branch Number" at bounding box center [760, 422] width 397 height 40
type input "250655"
type input "FIRSTRAND BANK"
type input "BRANCH 560"
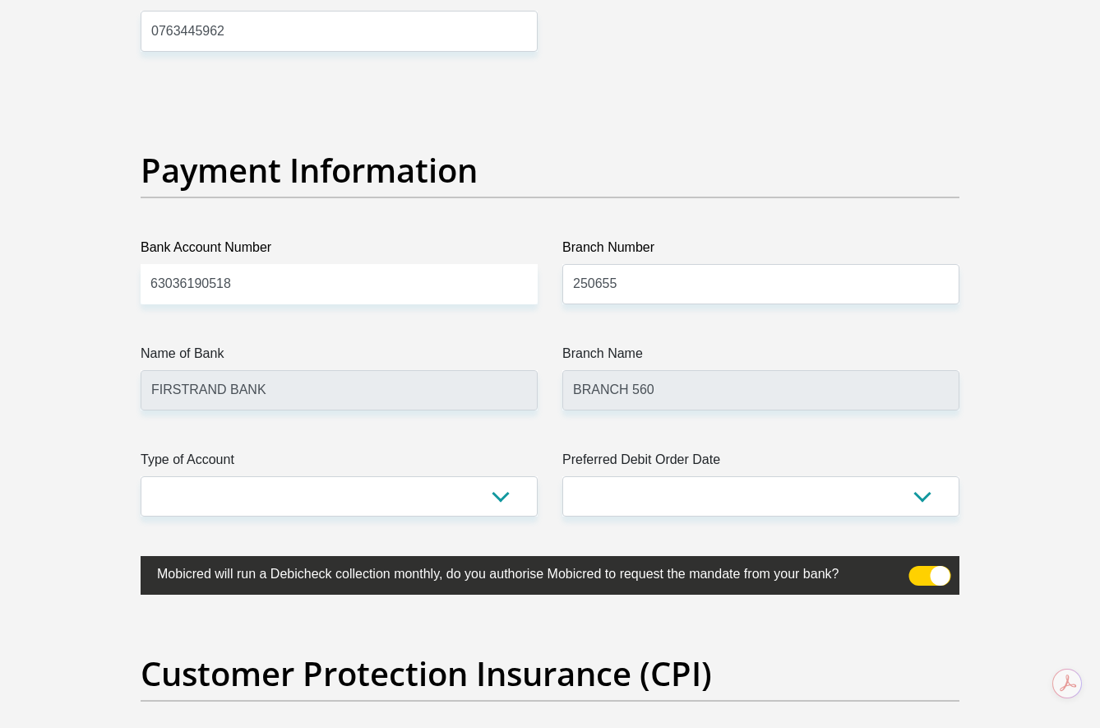
scroll to position [3700, 0]
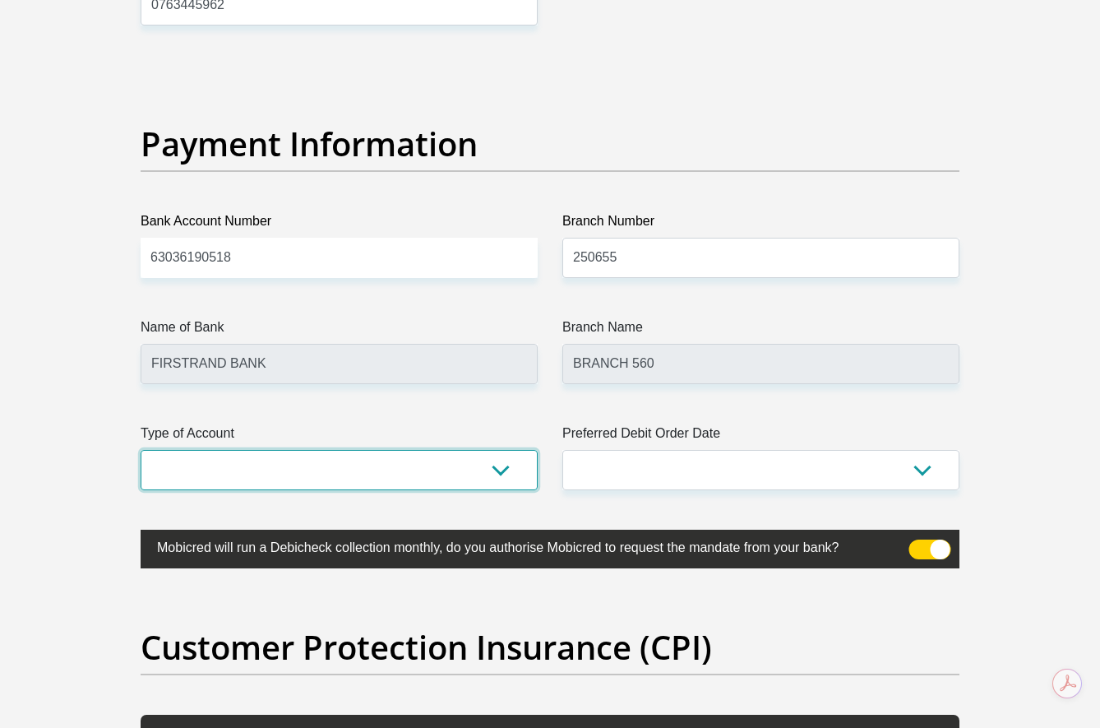
click at [425, 475] on select "Cheque Savings" at bounding box center [339, 470] width 397 height 40
select select "CUR"
click at [141, 450] on select "Cheque Savings" at bounding box center [339, 470] width 397 height 40
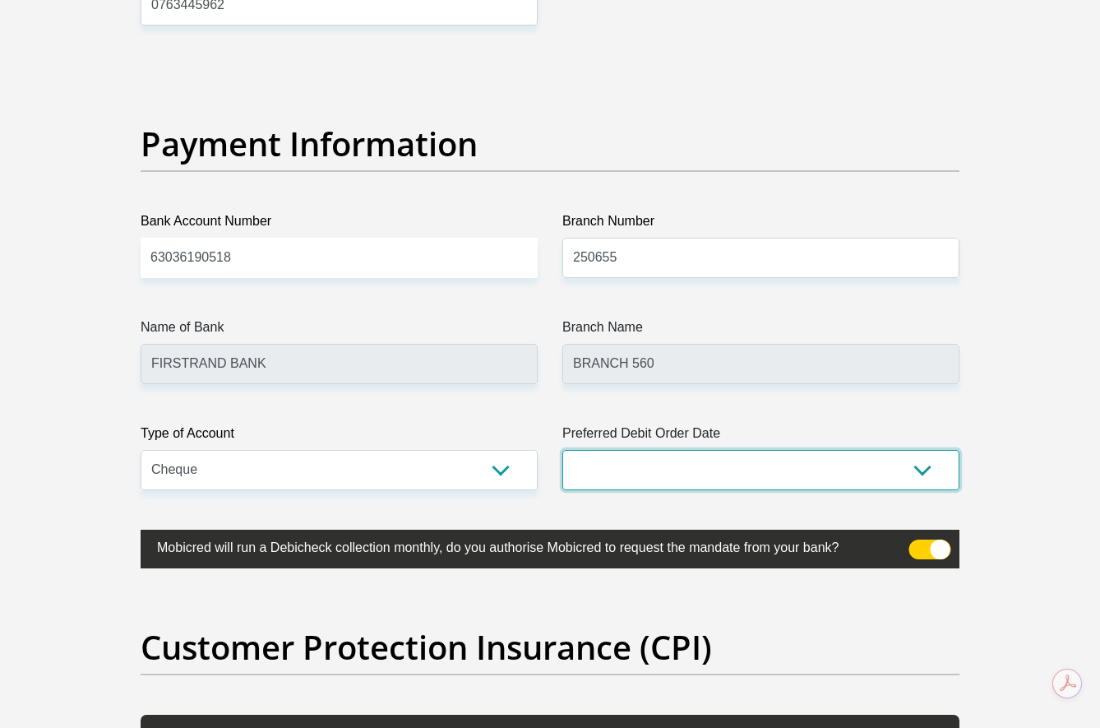
click at [686, 465] on select "1st 2nd 3rd 4th 5th 7th 18th 19th 20th 21st 22nd 23rd 24th 25th 26th 27th 28th …" at bounding box center [760, 470] width 397 height 40
select select "28"
click at [562, 450] on select "1st 2nd 3rd 4th 5th 7th 18th 19th 20th 21st 22nd 23rd 24th 25th 26th 27th 28th …" at bounding box center [760, 470] width 397 height 40
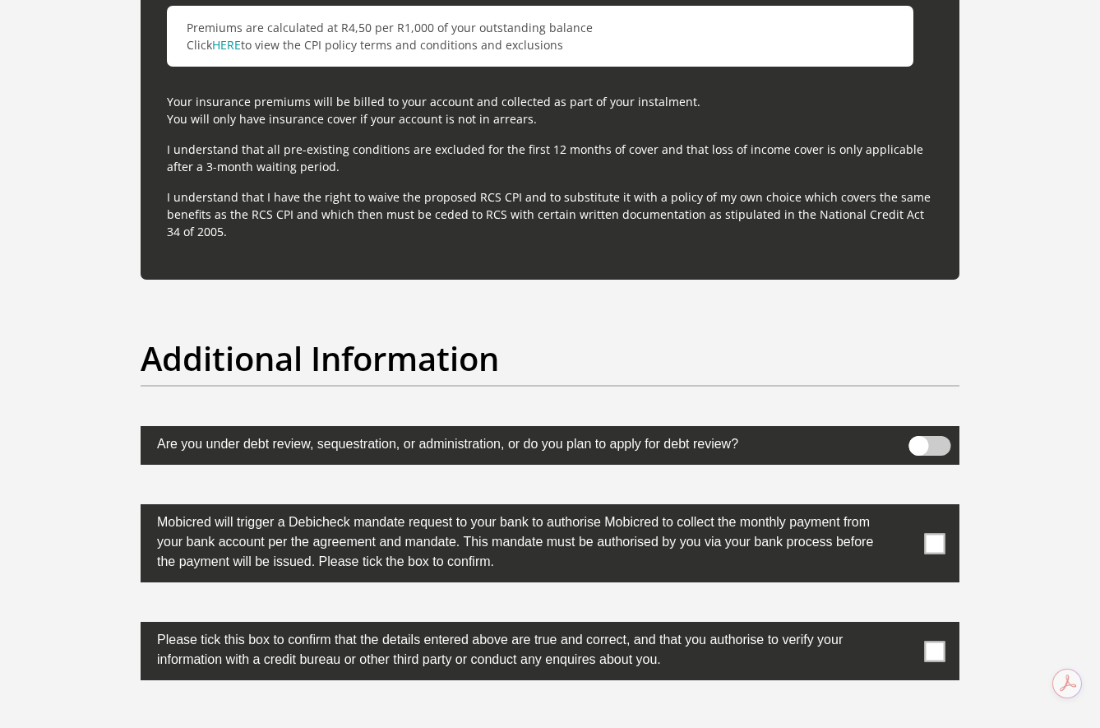
scroll to position [4933, 0]
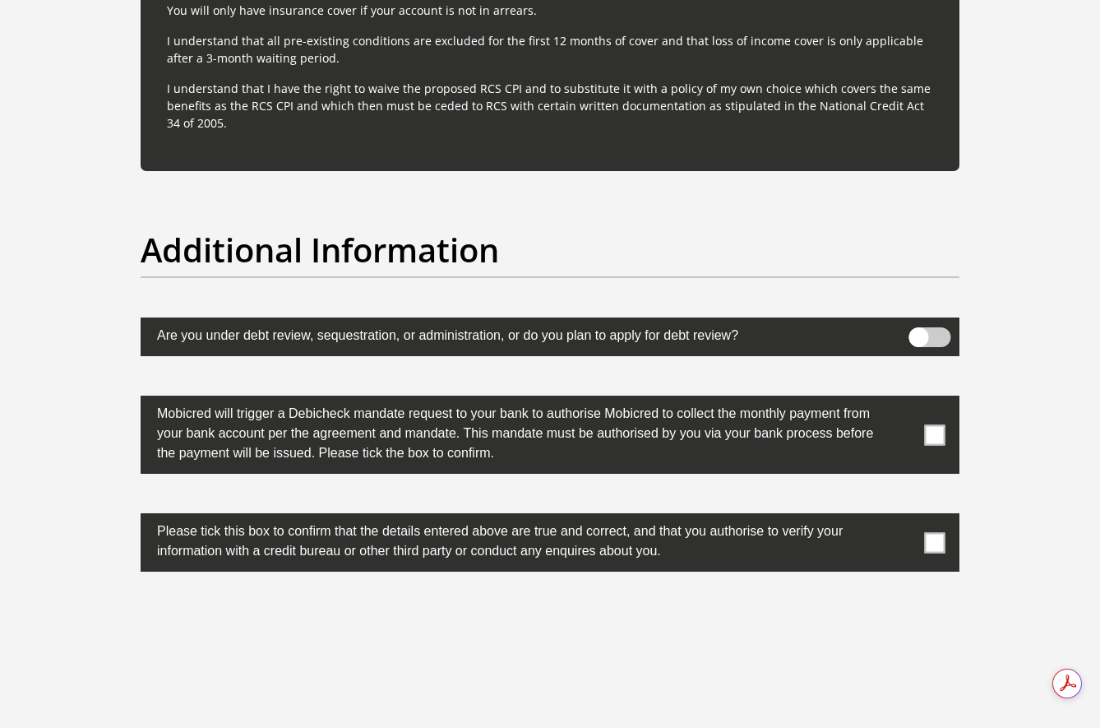
click at [933, 543] on span at bounding box center [935, 542] width 21 height 21
click at [902, 517] on input "checkbox" at bounding box center [902, 517] width 0 height 0
click at [932, 434] on span at bounding box center [935, 434] width 21 height 21
click at [902, 400] on input "checkbox" at bounding box center [902, 400] width 0 height 0
click at [936, 316] on div "Additional Information" at bounding box center [550, 273] width 844 height 87
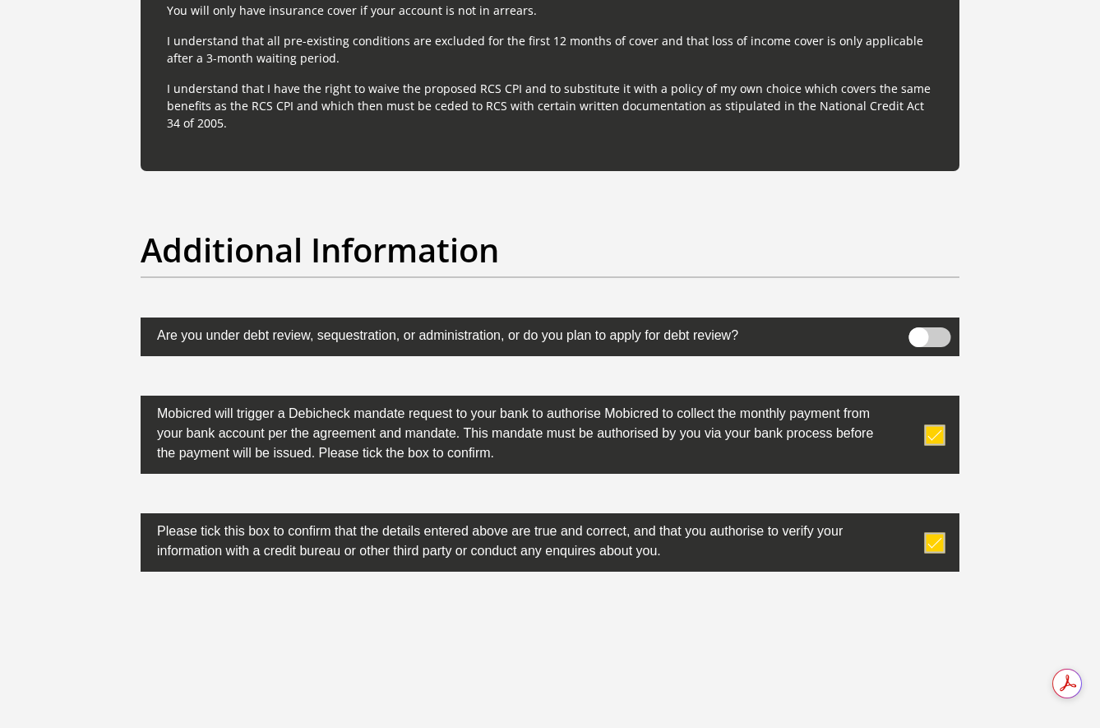
click at [940, 335] on span at bounding box center [930, 337] width 42 height 20
click at [918, 331] on input "checkbox" at bounding box center [918, 331] width 0 height 0
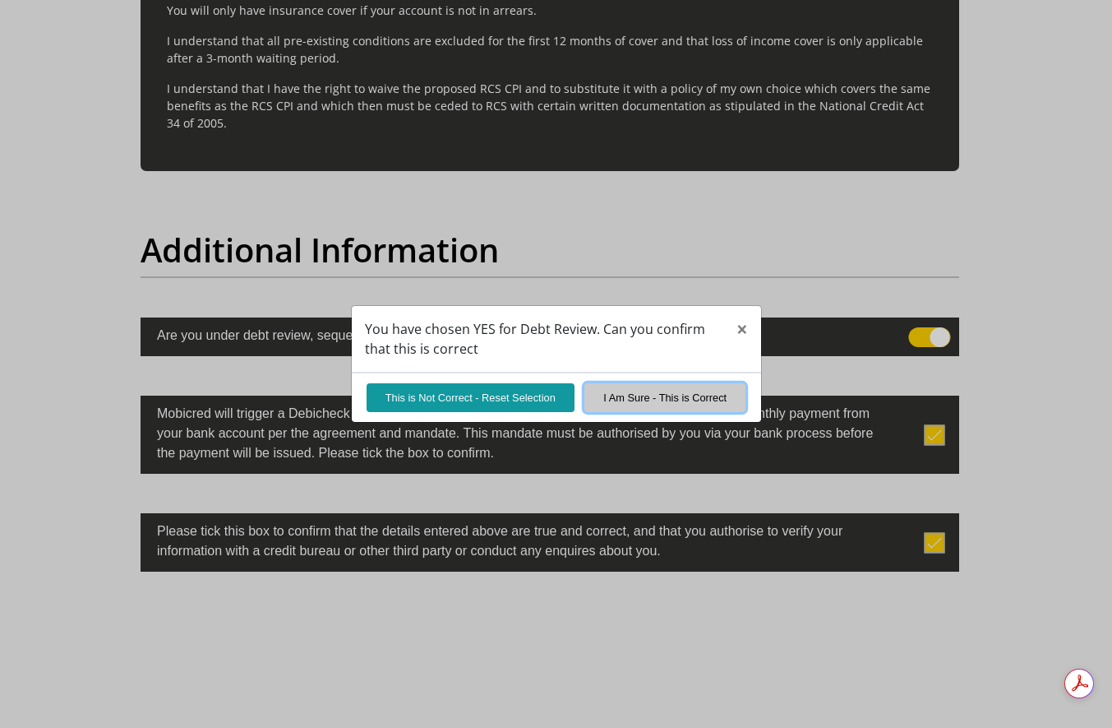
click at [669, 399] on button "I Am Sure - This is Correct" at bounding box center [665, 397] width 161 height 29
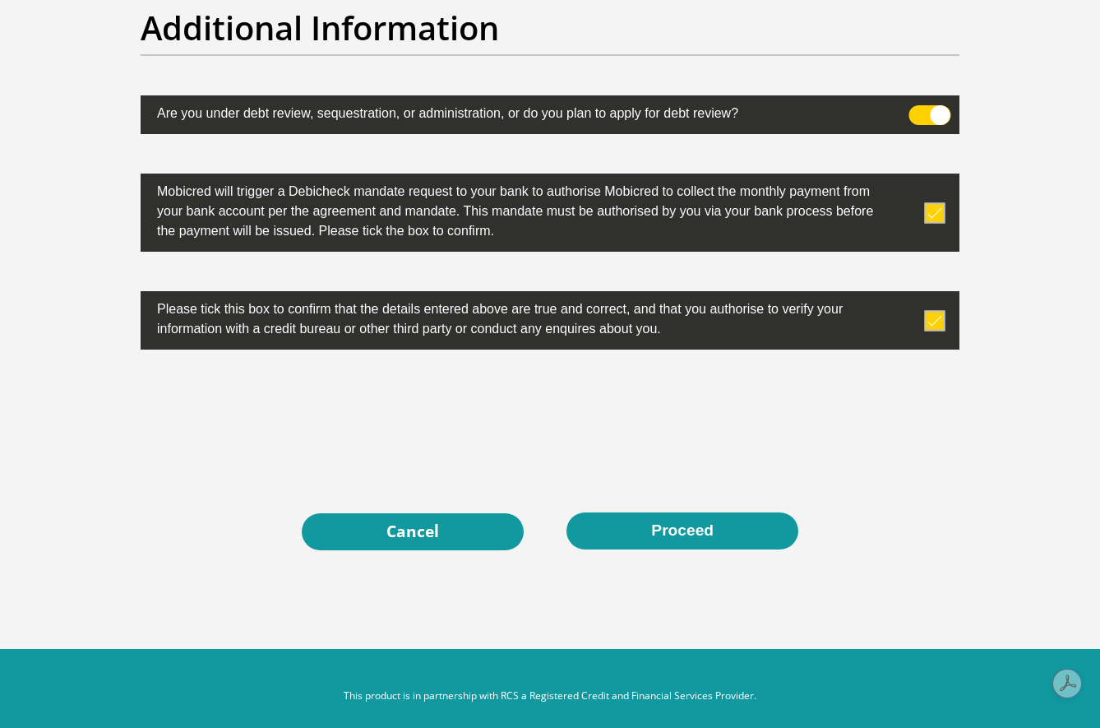
scroll to position [5172, 0]
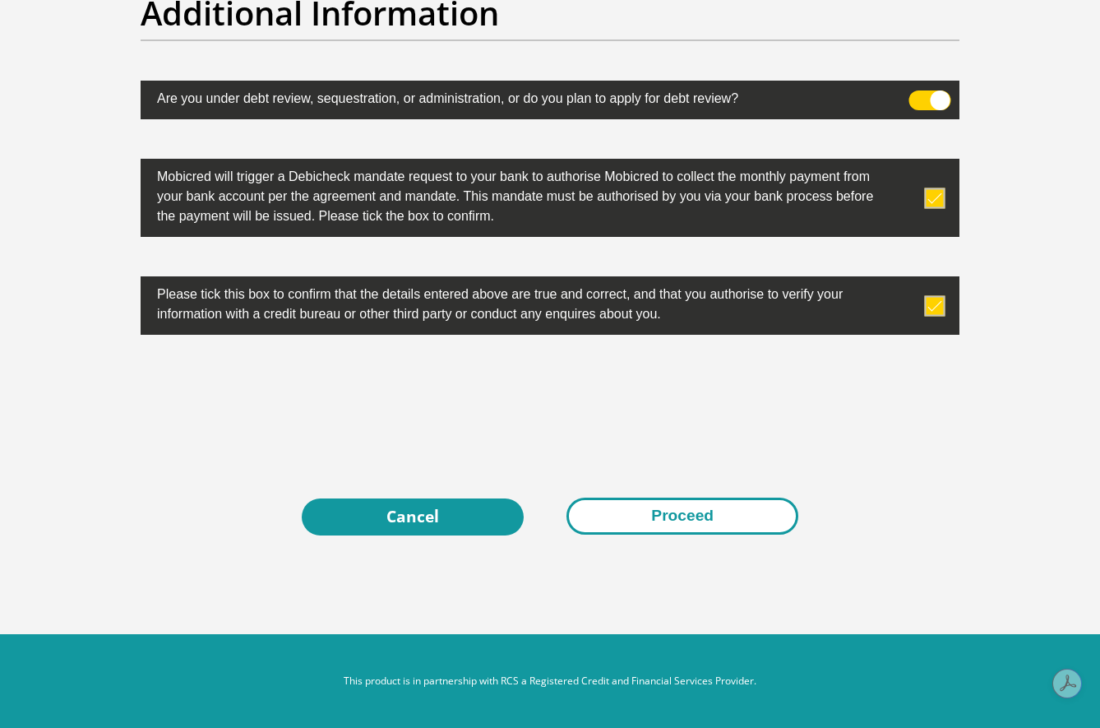
click at [728, 524] on button "Proceed" at bounding box center [683, 515] width 232 height 37
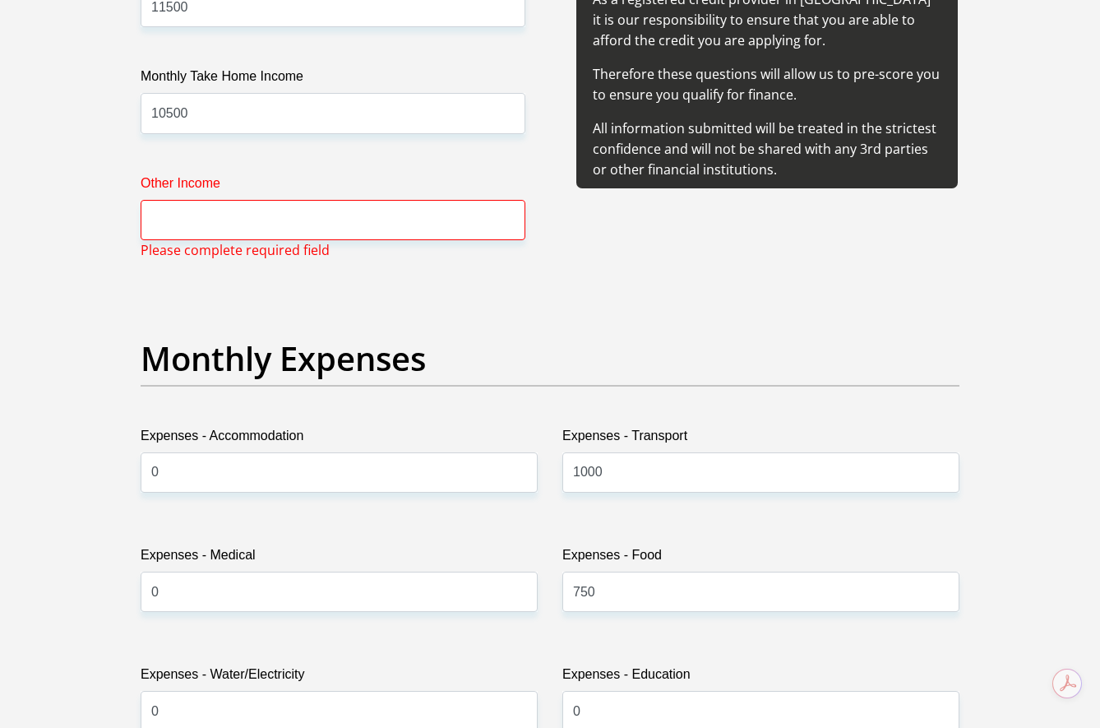
scroll to position [2044, 0]
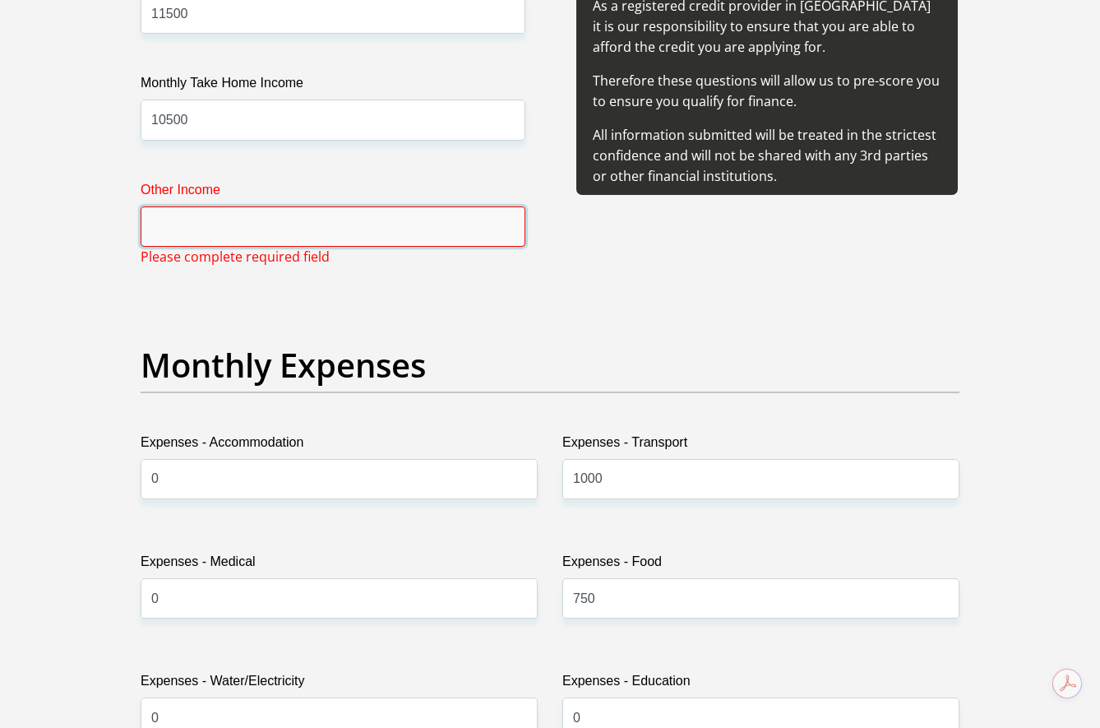
click at [240, 215] on input "Other Income" at bounding box center [333, 226] width 385 height 40
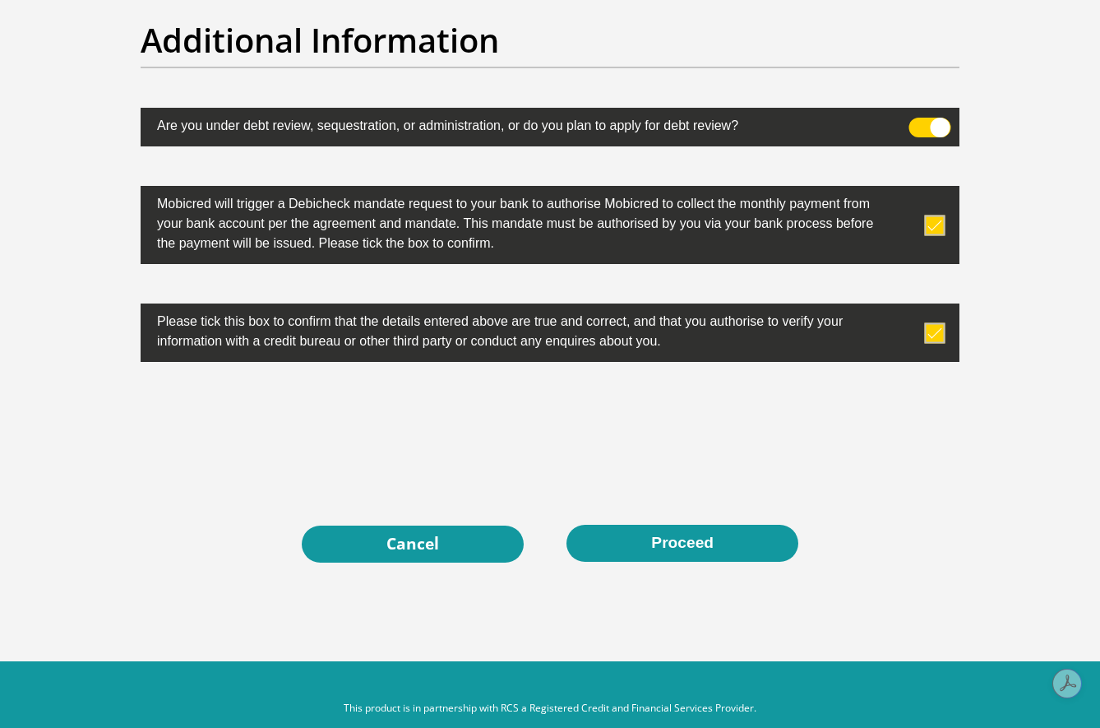
scroll to position [5172, 0]
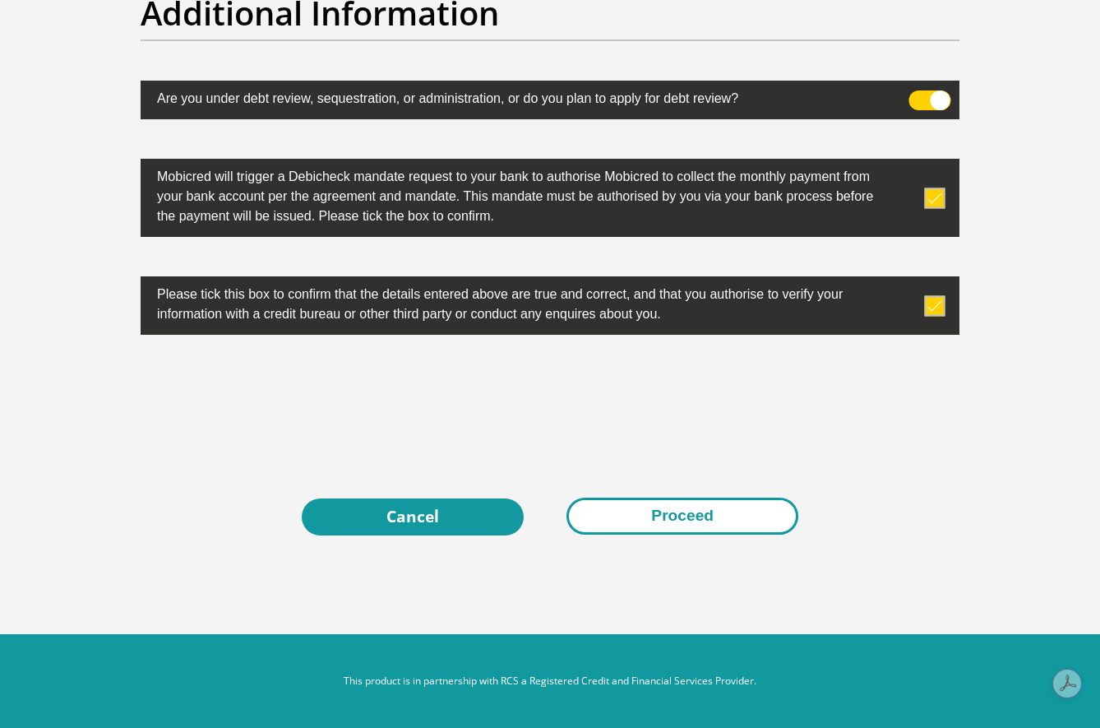
type input "0"
click at [642, 519] on button "Proceed" at bounding box center [683, 515] width 232 height 37
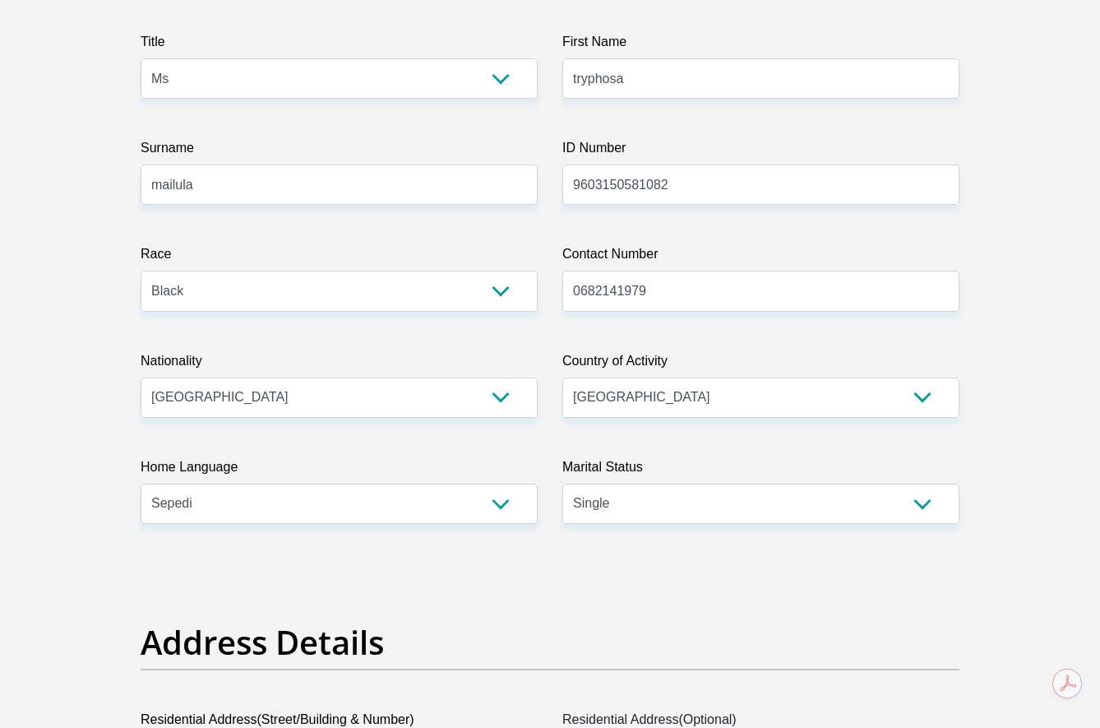
scroll to position [0, 0]
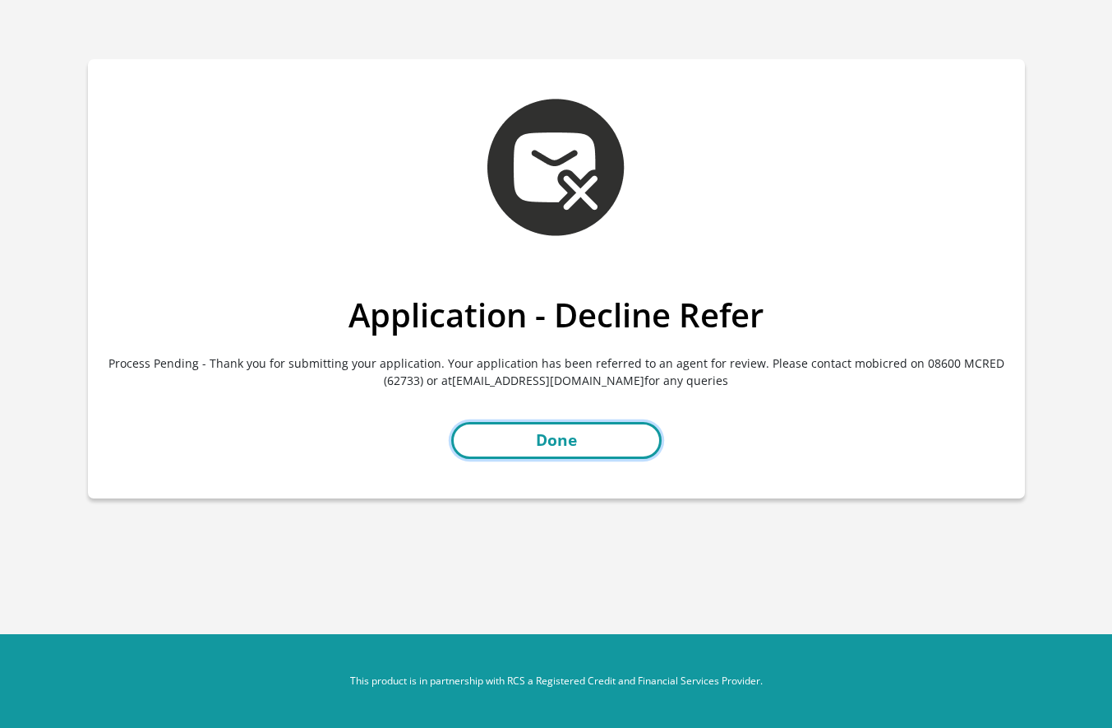
click at [529, 433] on link "Done" at bounding box center [556, 440] width 210 height 37
